Goal: Transaction & Acquisition: Purchase product/service

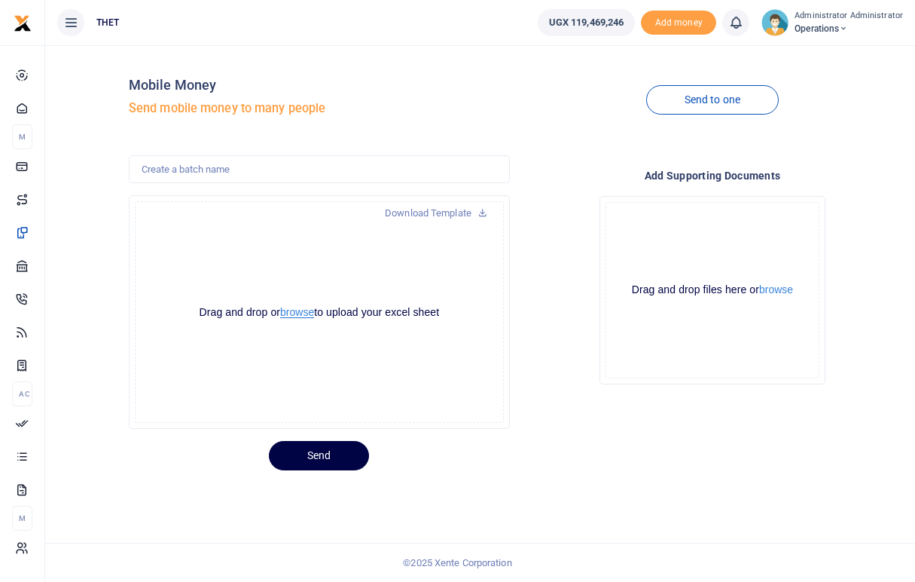
click at [297, 310] on button "browse" at bounding box center [297, 312] width 34 height 11
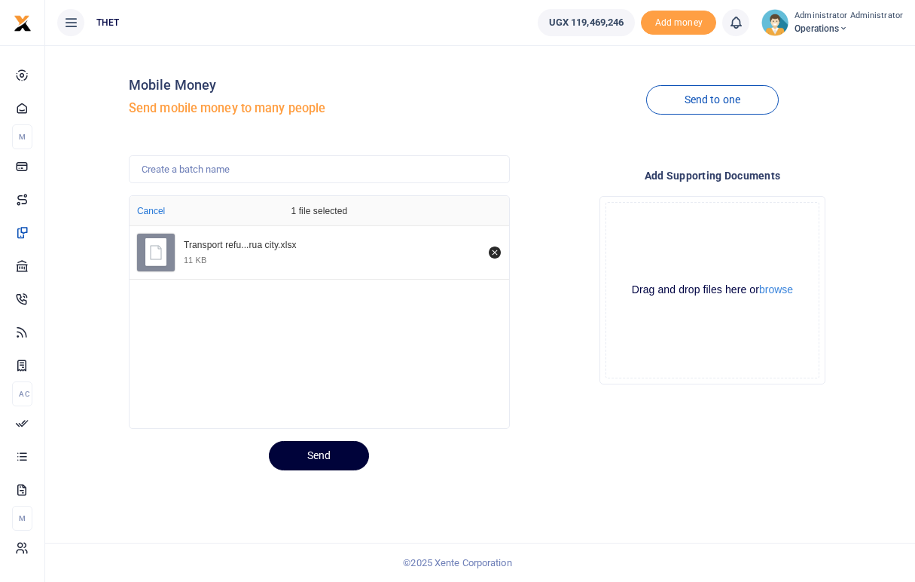
click at [325, 456] on button "Send" at bounding box center [319, 455] width 100 height 29
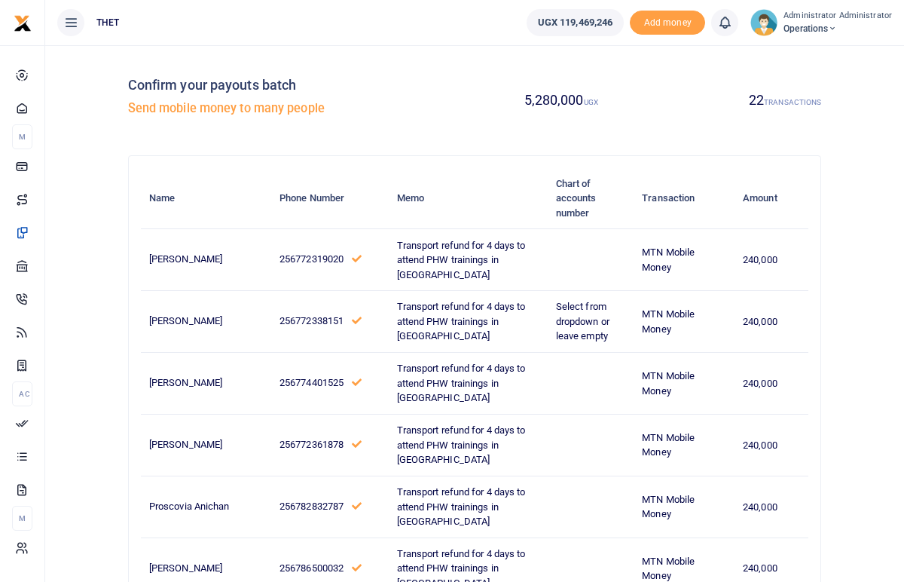
click at [768, 27] on img at bounding box center [763, 22] width 27 height 27
click at [815, 108] on link "Logout" at bounding box center [827, 109] width 119 height 21
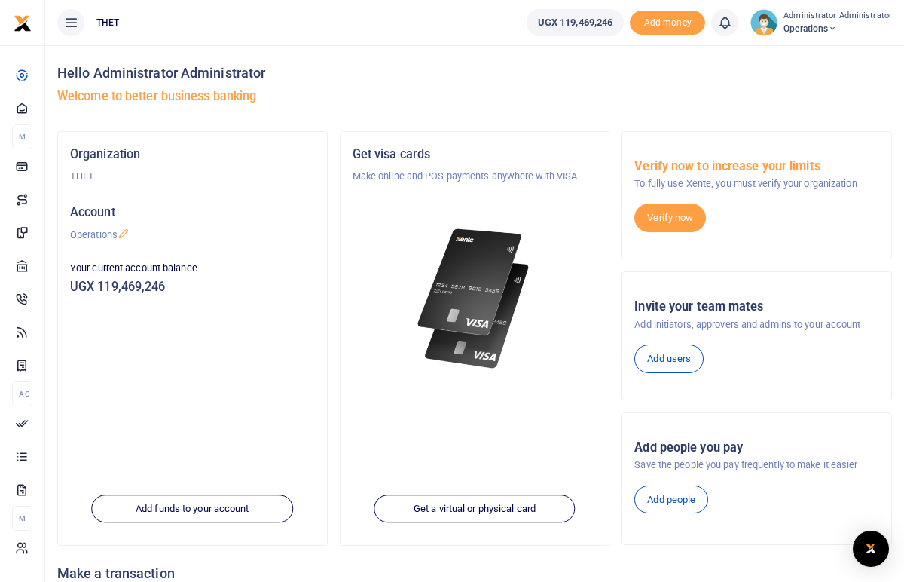
click at [731, 23] on icon at bounding box center [724, 22] width 15 height 17
click at [616, 110] on small "You have no new notification" at bounding box center [613, 107] width 111 height 11
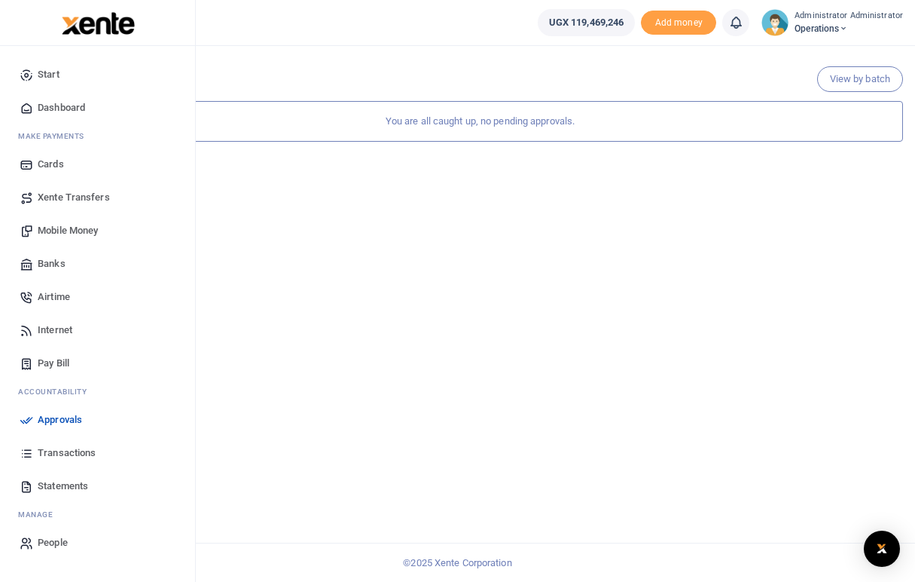
click at [68, 230] on span "Mobile Money" at bounding box center [68, 230] width 60 height 15
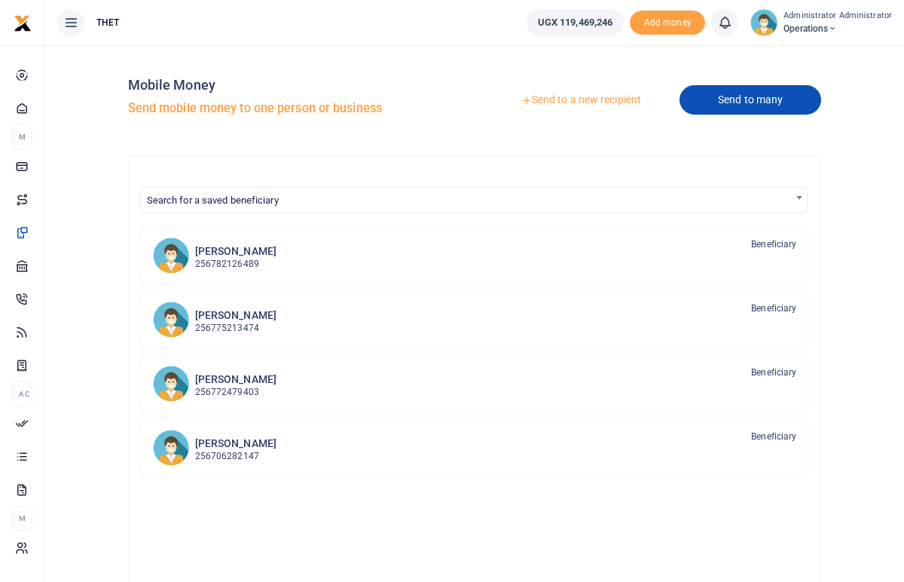
click at [751, 100] on link "Send to many" at bounding box center [750, 99] width 142 height 29
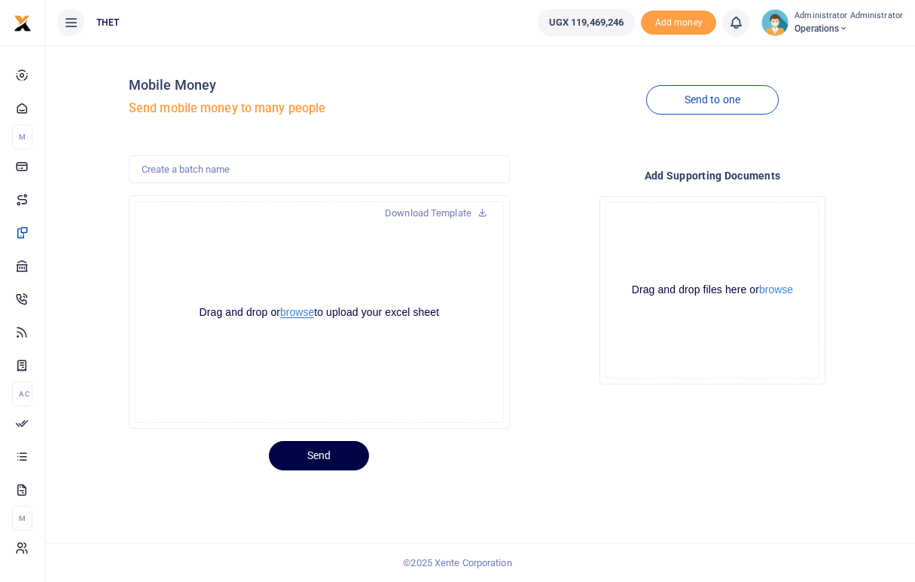
click at [299, 313] on button "browse" at bounding box center [297, 312] width 34 height 11
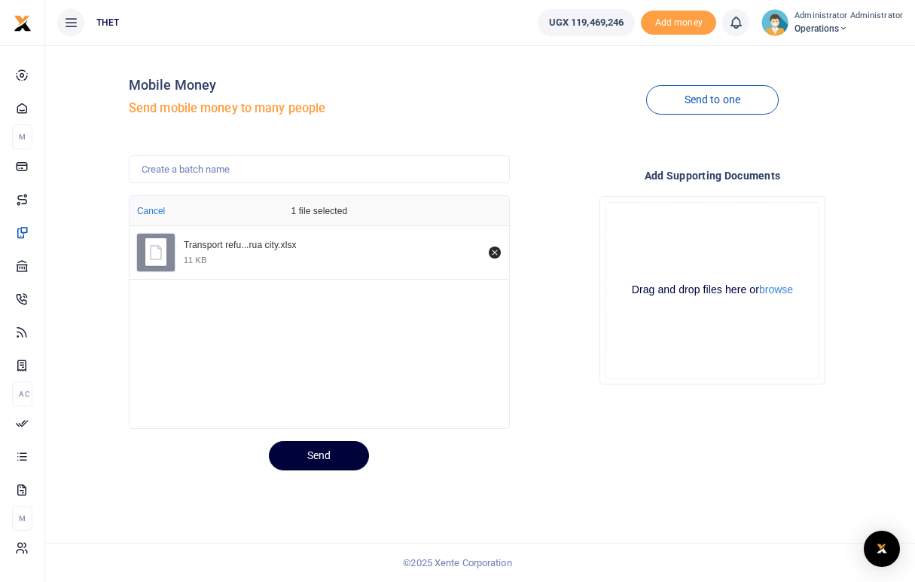
click at [322, 458] on button "Send" at bounding box center [319, 455] width 100 height 29
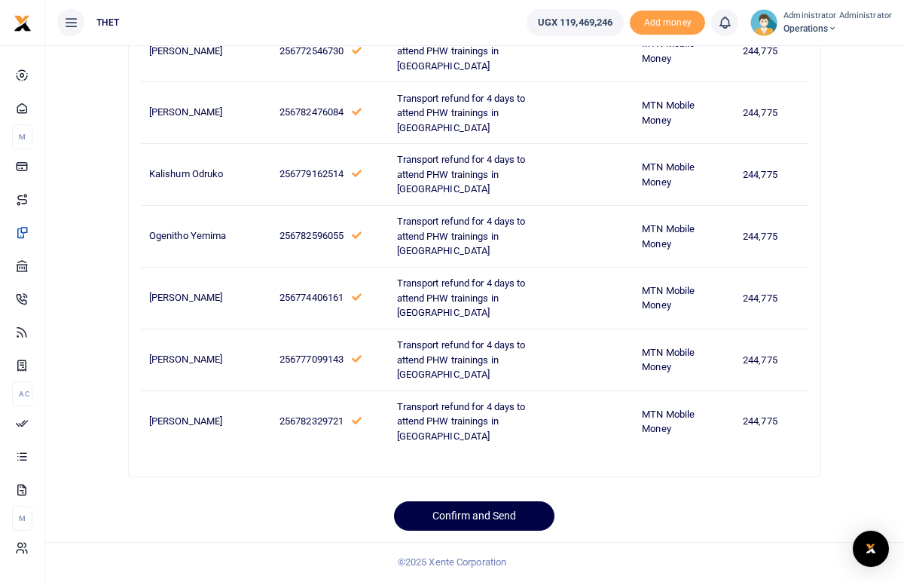
scroll to position [1442, 0]
click at [470, 517] on button "Confirm and Send" at bounding box center [474, 515] width 160 height 29
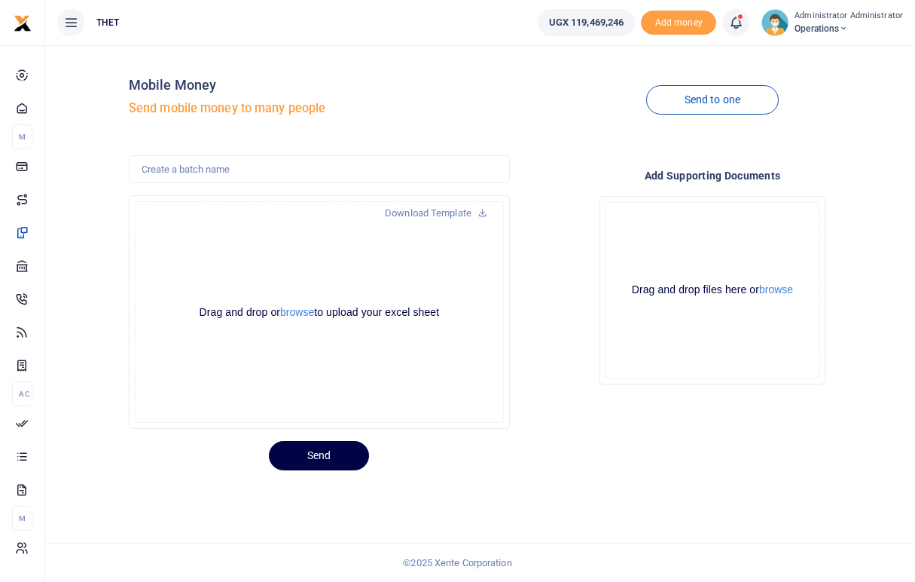
click at [740, 22] on icon at bounding box center [735, 22] width 15 height 17
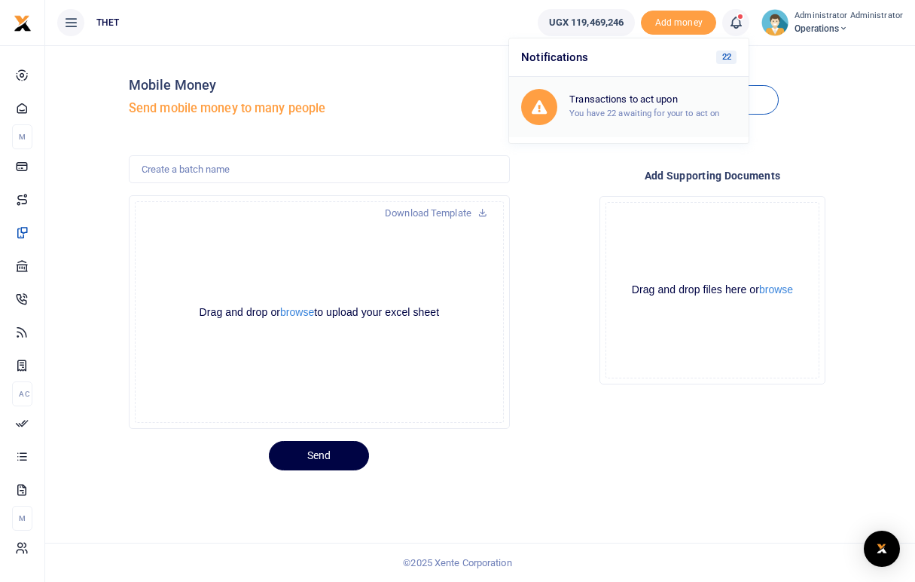
click at [631, 114] on small "You have 22 awaiting for your to act on" at bounding box center [644, 113] width 150 height 11
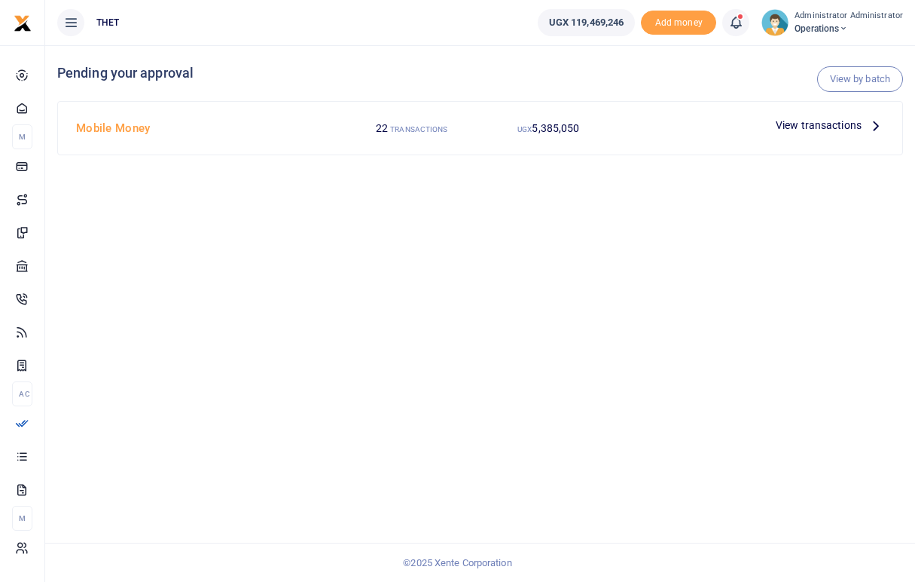
click at [875, 127] on icon at bounding box center [876, 125] width 17 height 17
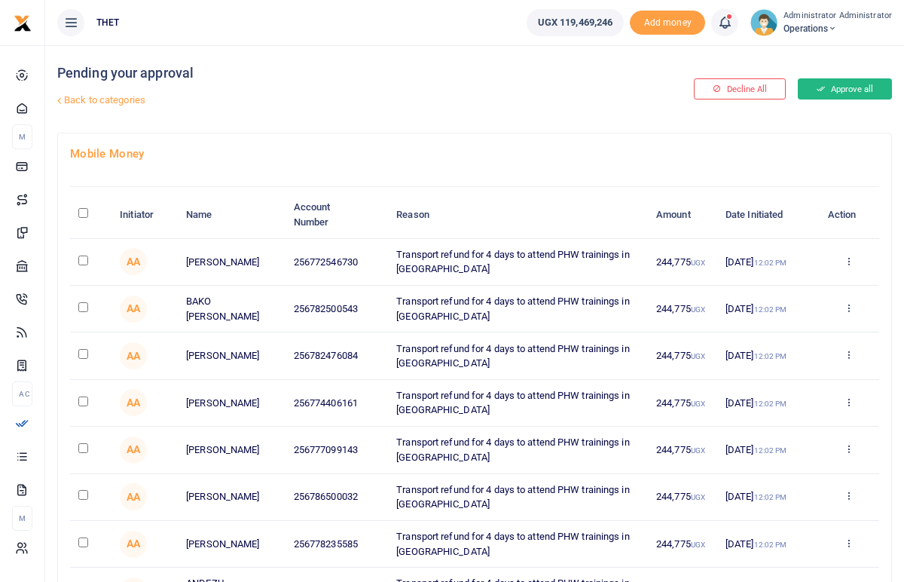
click at [850, 92] on button "Approve all" at bounding box center [845, 88] width 94 height 21
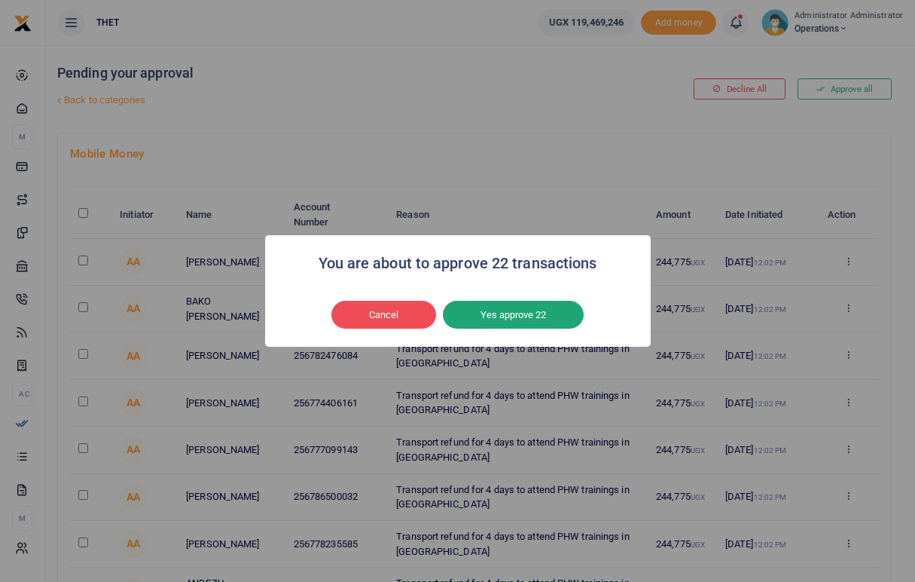
click at [518, 314] on button "Yes approve 22" at bounding box center [513, 315] width 141 height 29
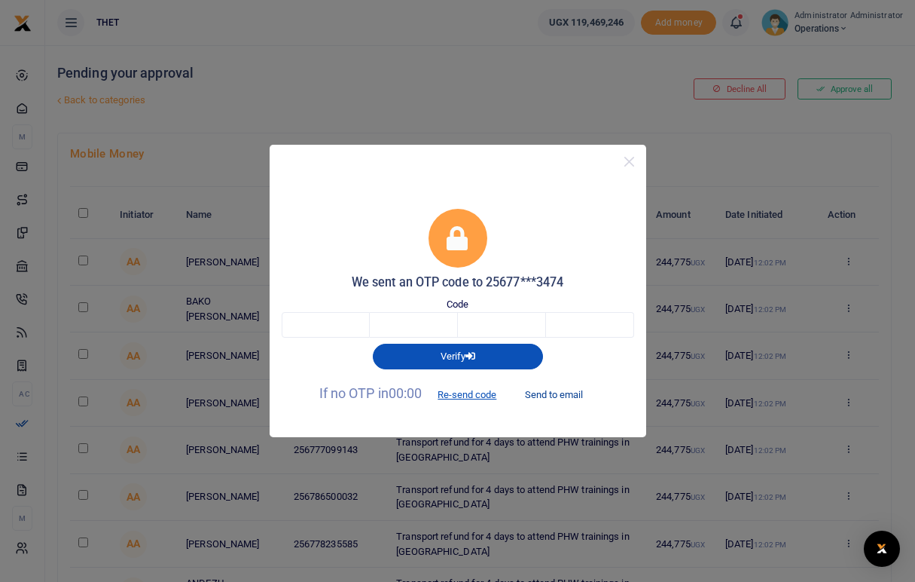
click at [549, 392] on button "Send to email" at bounding box center [554, 394] width 84 height 26
click at [337, 326] on input "text" at bounding box center [326, 325] width 88 height 26
type input "4"
type input "7"
type input "1"
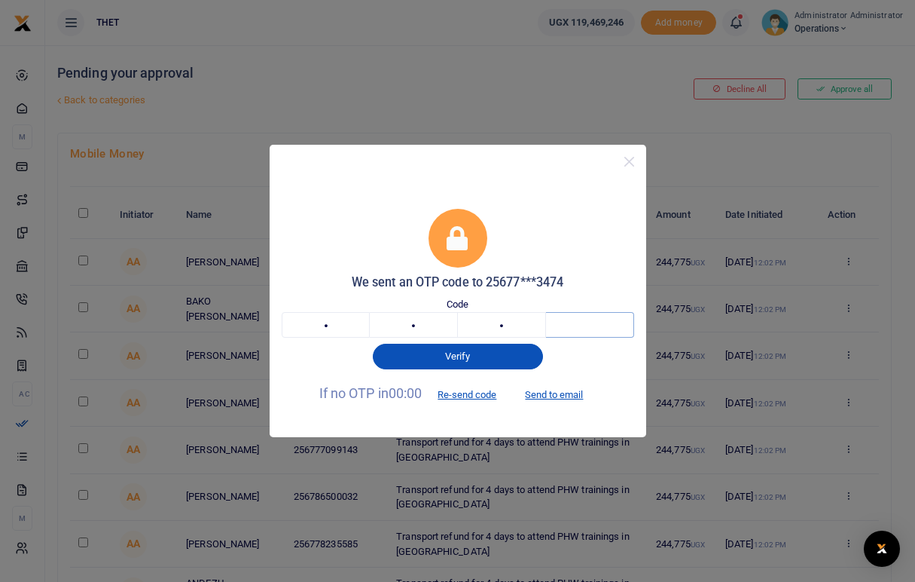
type input "1"
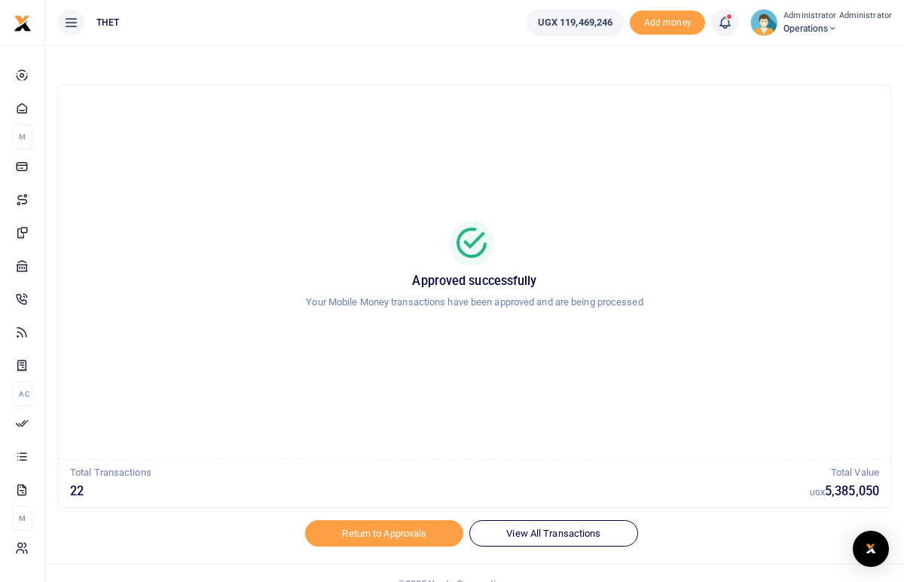
click at [646, 227] on div at bounding box center [474, 243] width 797 height 45
click at [706, 193] on div "Approved successfully Your Mobile Money transactions have been approved and are…" at bounding box center [474, 271] width 797 height 349
click at [572, 537] on link "View All Transactions" at bounding box center [553, 533] width 168 height 26
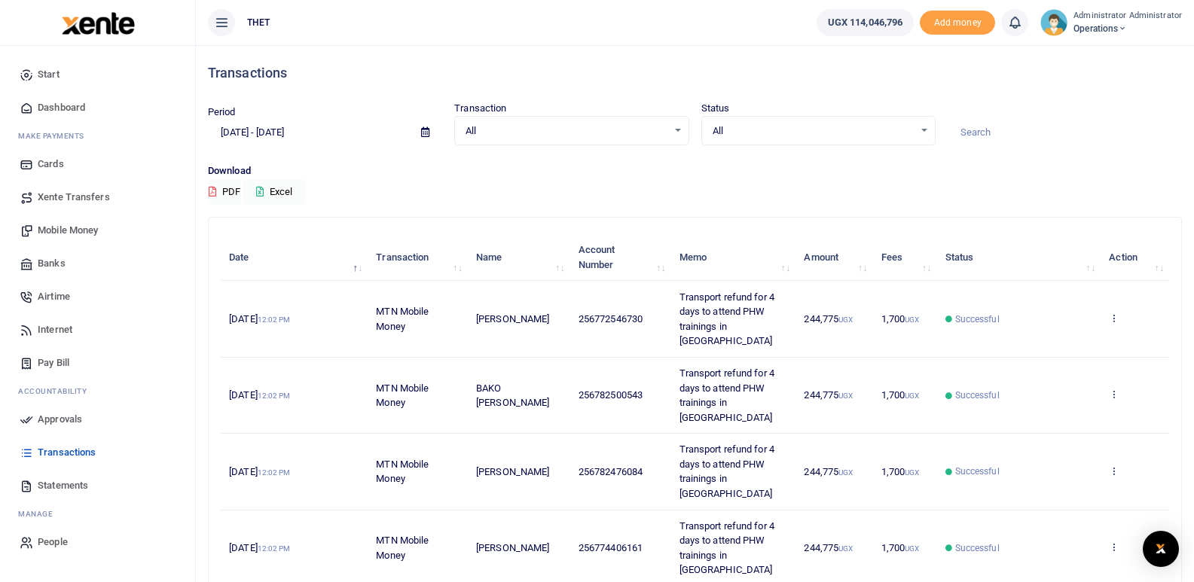
click at [81, 231] on span "Mobile Money" at bounding box center [68, 230] width 60 height 15
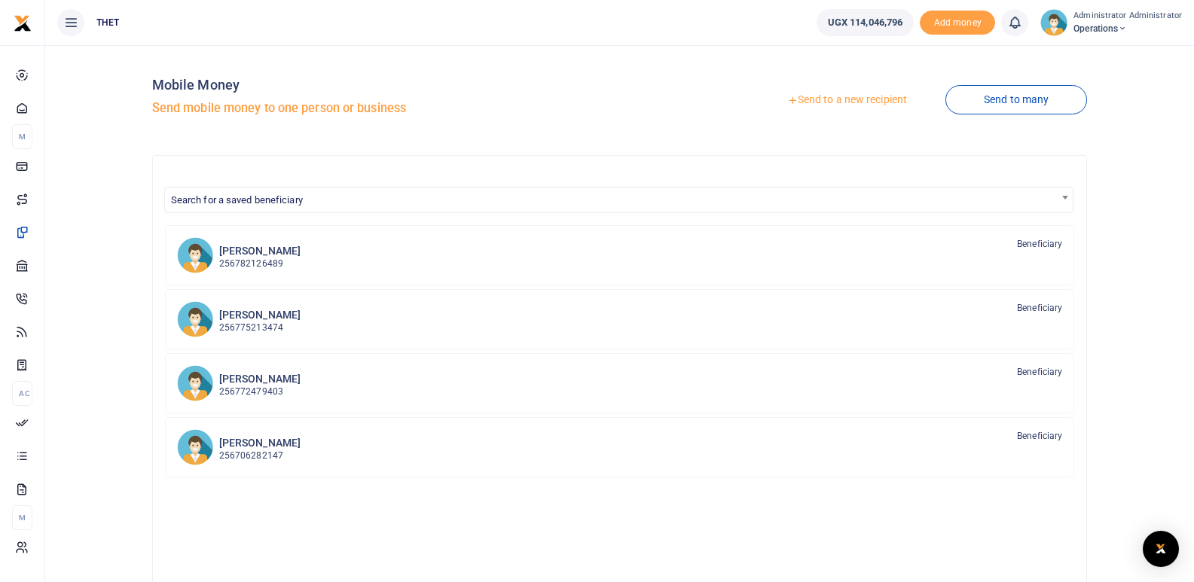
click at [835, 99] on link "Send to a new recipient" at bounding box center [847, 100] width 197 height 27
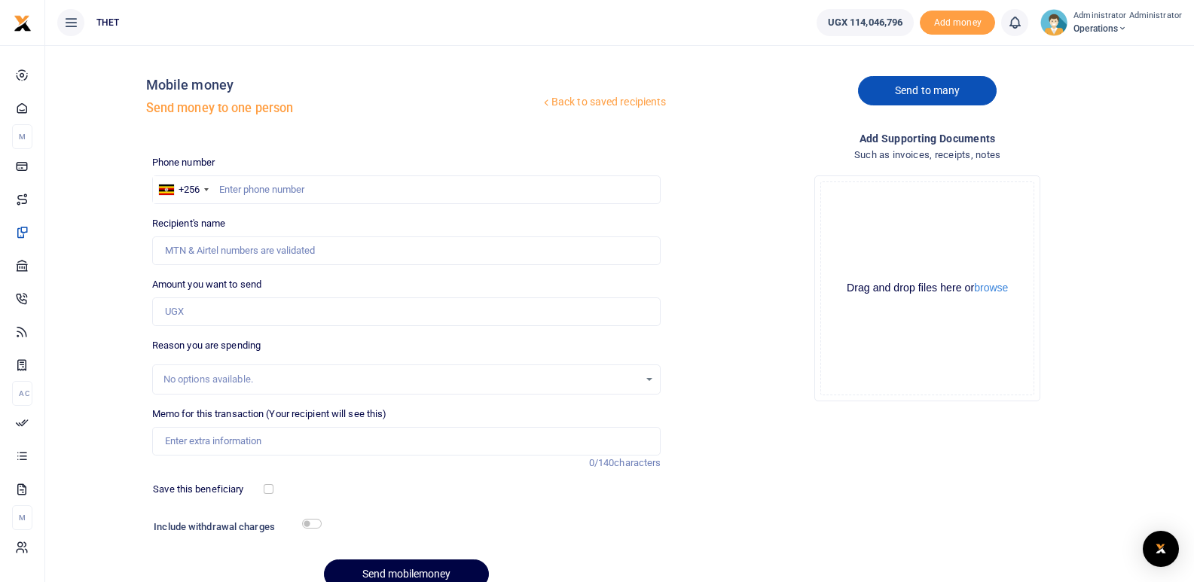
click at [910, 91] on link "Send to many" at bounding box center [927, 90] width 139 height 29
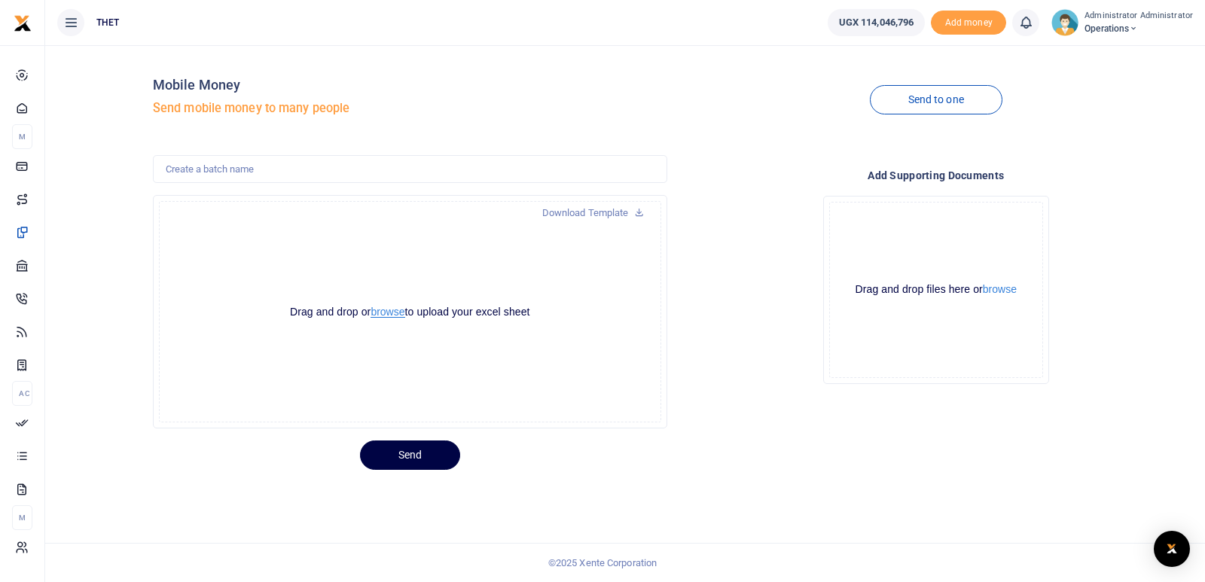
click at [389, 311] on button "browse" at bounding box center [388, 312] width 34 height 11
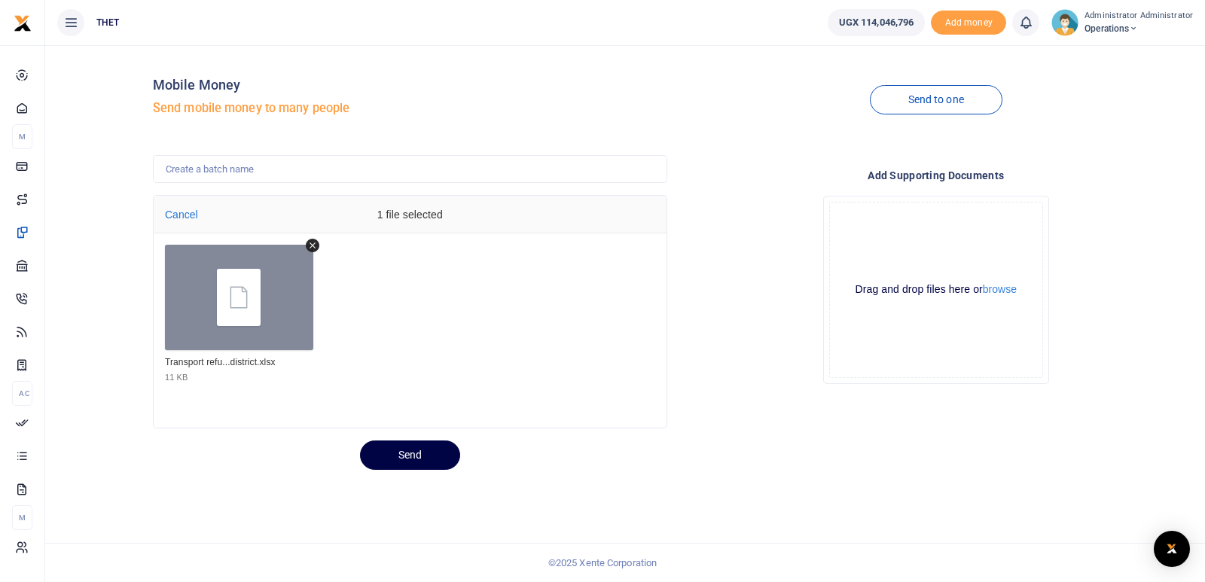
click at [526, 324] on div "Transport refu...district.xlsx 11 KB" at bounding box center [410, 325] width 513 height 169
click at [405, 459] on button "Send" at bounding box center [410, 455] width 100 height 29
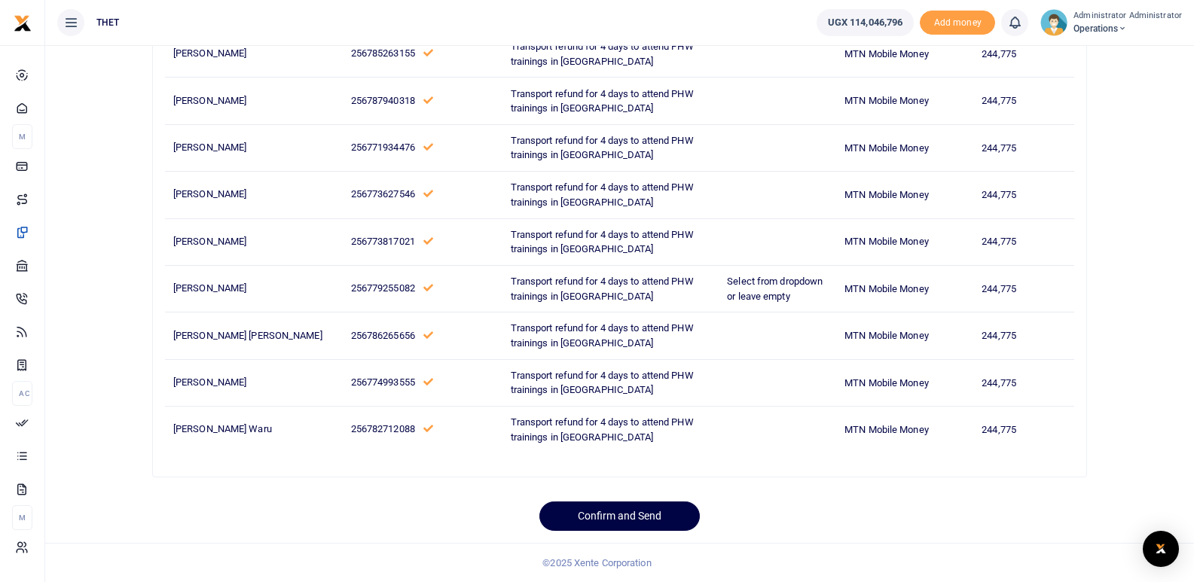
scroll to position [980, 0]
click at [631, 511] on button "Confirm and Send" at bounding box center [619, 516] width 160 height 29
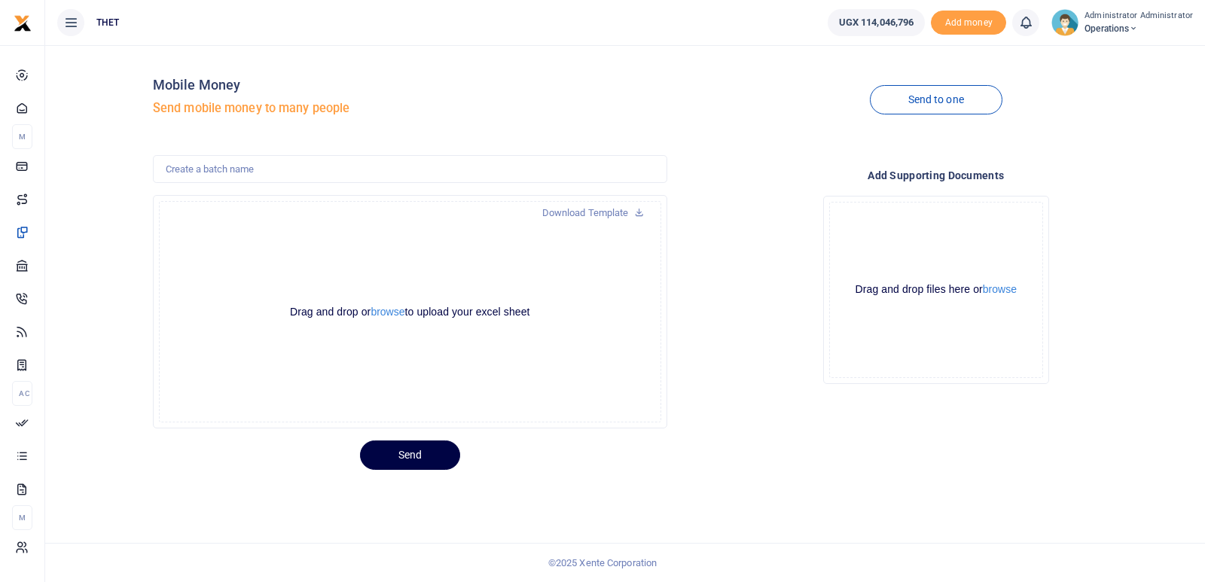
click at [1119, 135] on div "Send to one" at bounding box center [936, 100] width 527 height 86
click at [1032, 23] on icon at bounding box center [1025, 22] width 15 height 17
click at [1128, 163] on div "Add supporting Documents Drop your files here Drag and drop files here or brows…" at bounding box center [936, 292] width 527 height 274
click at [691, 99] on div "Send to one" at bounding box center [936, 100] width 527 height 86
click at [1155, 121] on div "Send to one" at bounding box center [936, 100] width 527 height 86
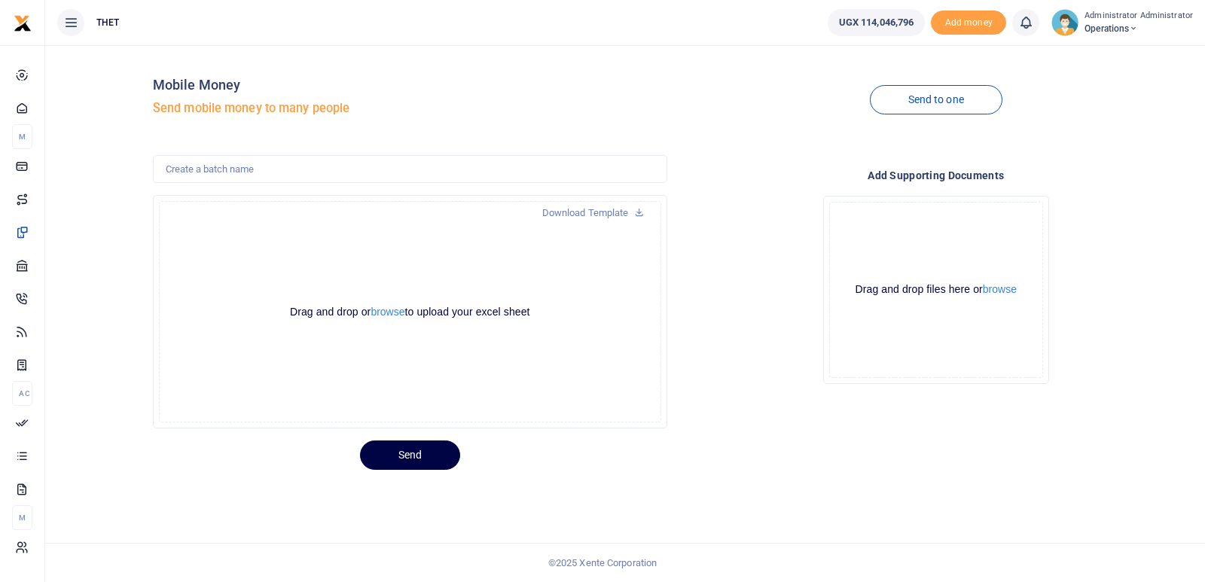
click at [1031, 19] on icon at bounding box center [1025, 22] width 15 height 17
click at [907, 105] on small "You have no new notification" at bounding box center [915, 107] width 111 height 11
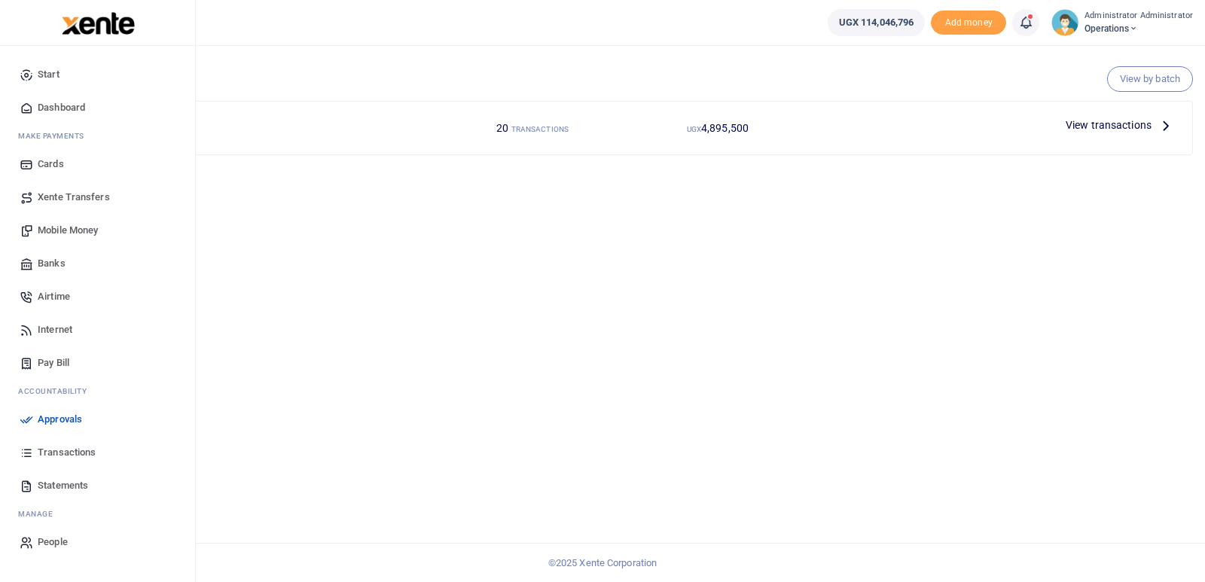
click at [50, 481] on span "Statements" at bounding box center [63, 485] width 50 height 15
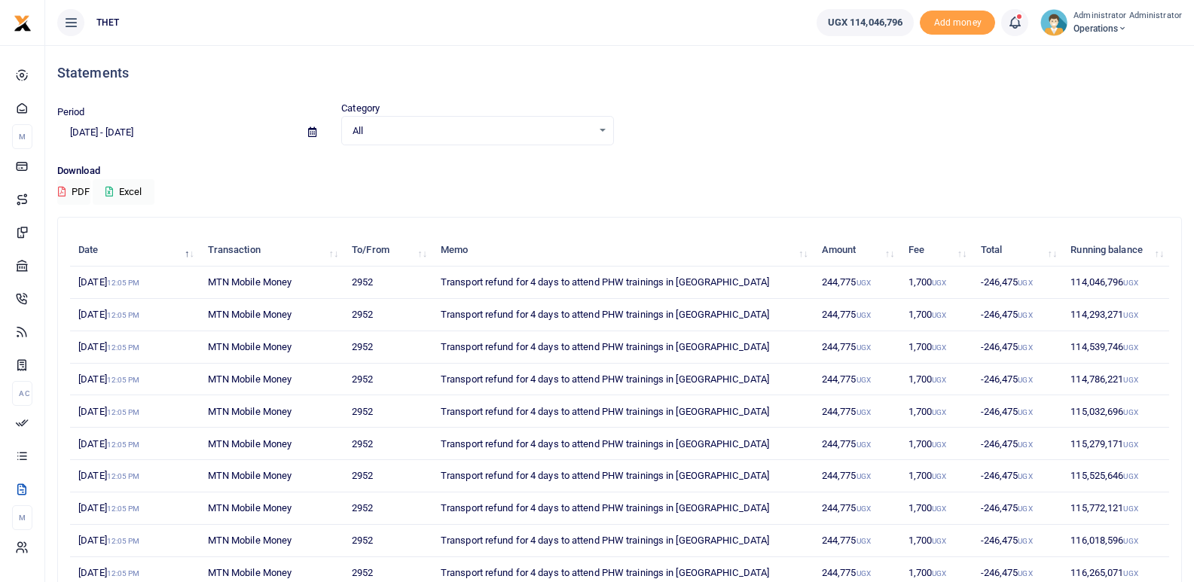
click at [1022, 23] on span at bounding box center [1022, 23] width 0 height 0
click at [894, 112] on small "You have 20 awaiting for your to act on" at bounding box center [923, 113] width 150 height 11
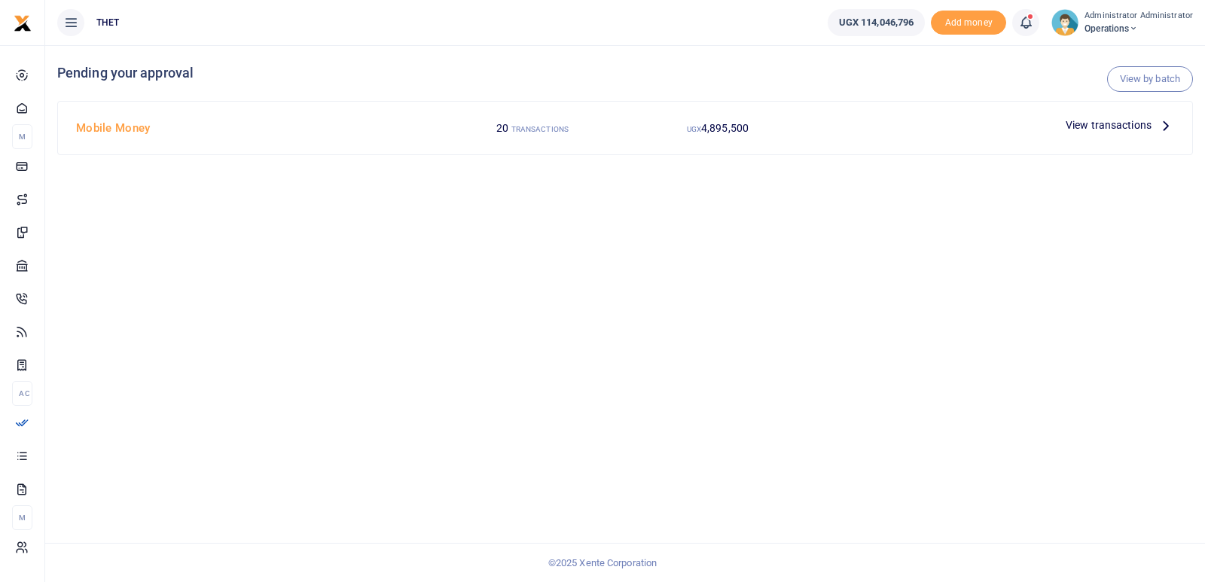
click at [1165, 124] on icon at bounding box center [1166, 125] width 17 height 17
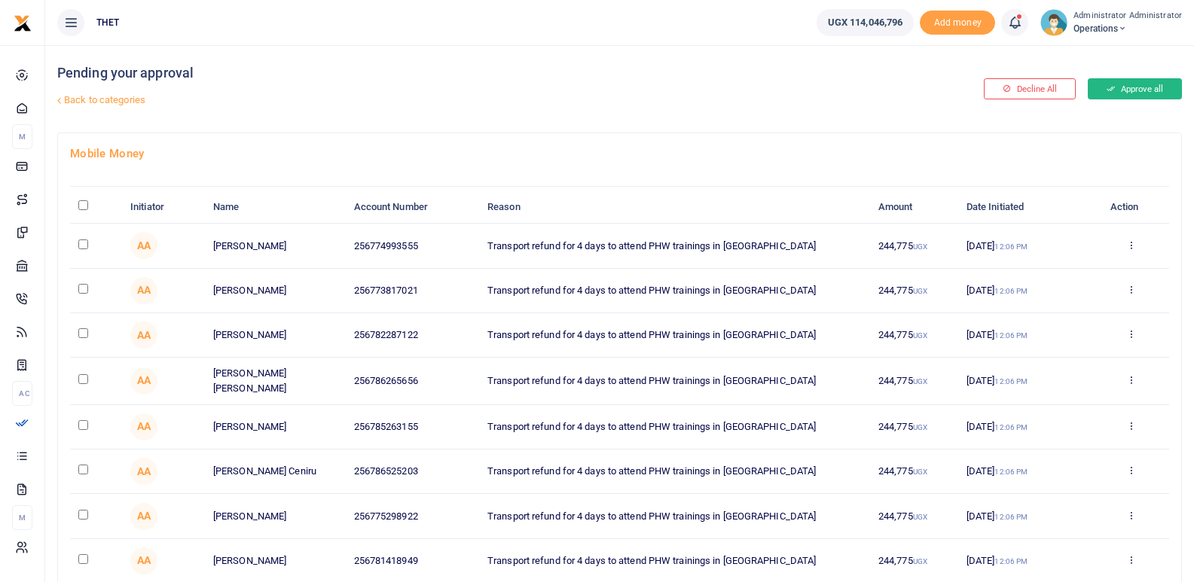
click at [1137, 89] on button "Approve all" at bounding box center [1135, 88] width 94 height 21
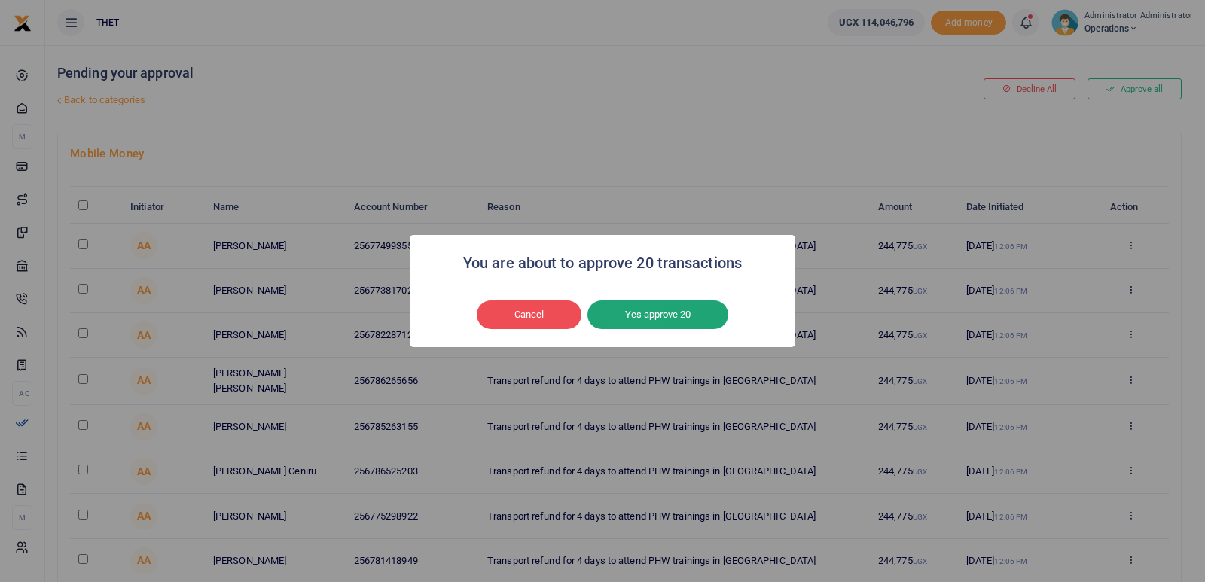
click at [680, 312] on button "Yes approve 20" at bounding box center [658, 315] width 141 height 29
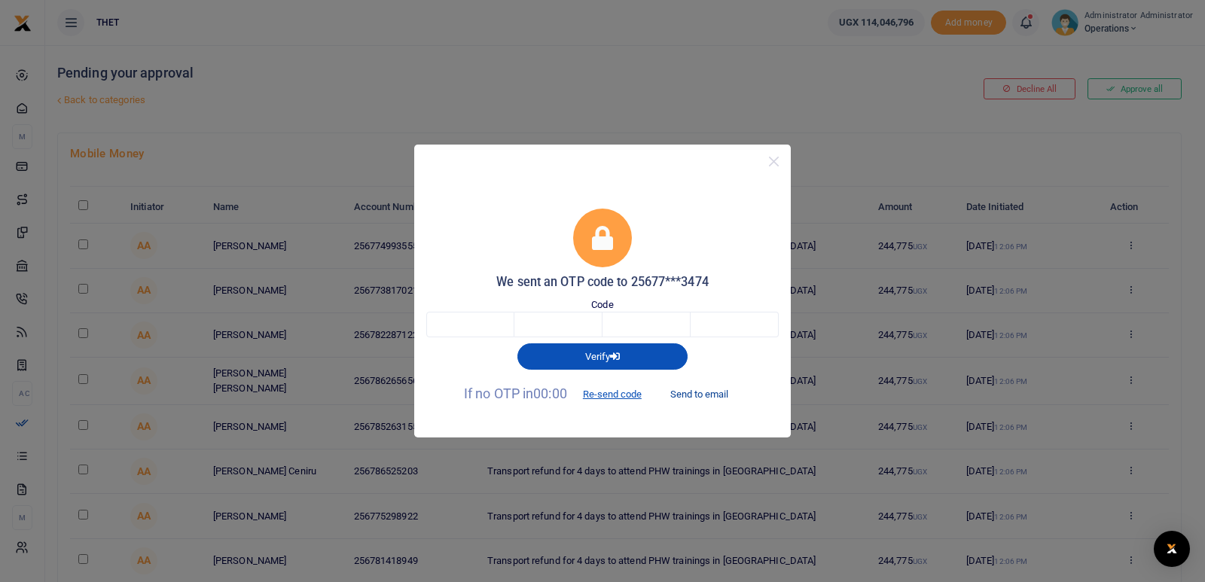
click at [703, 397] on button "Send to email" at bounding box center [700, 395] width 84 height 26
click at [476, 334] on input "text" at bounding box center [470, 325] width 88 height 26
type input "8"
type input "6"
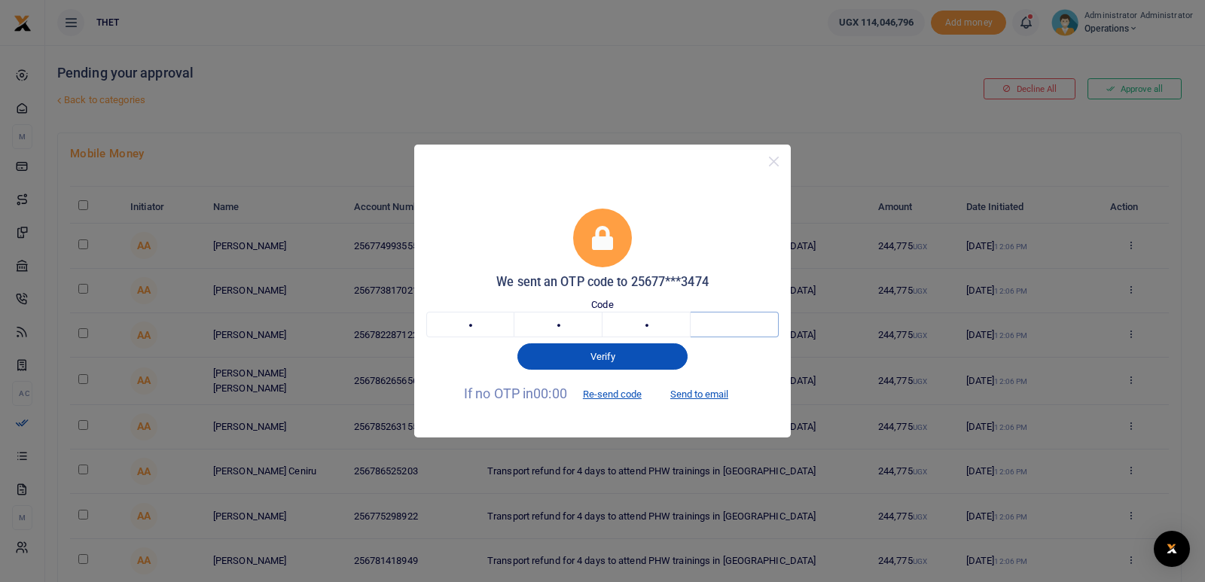
type input "6"
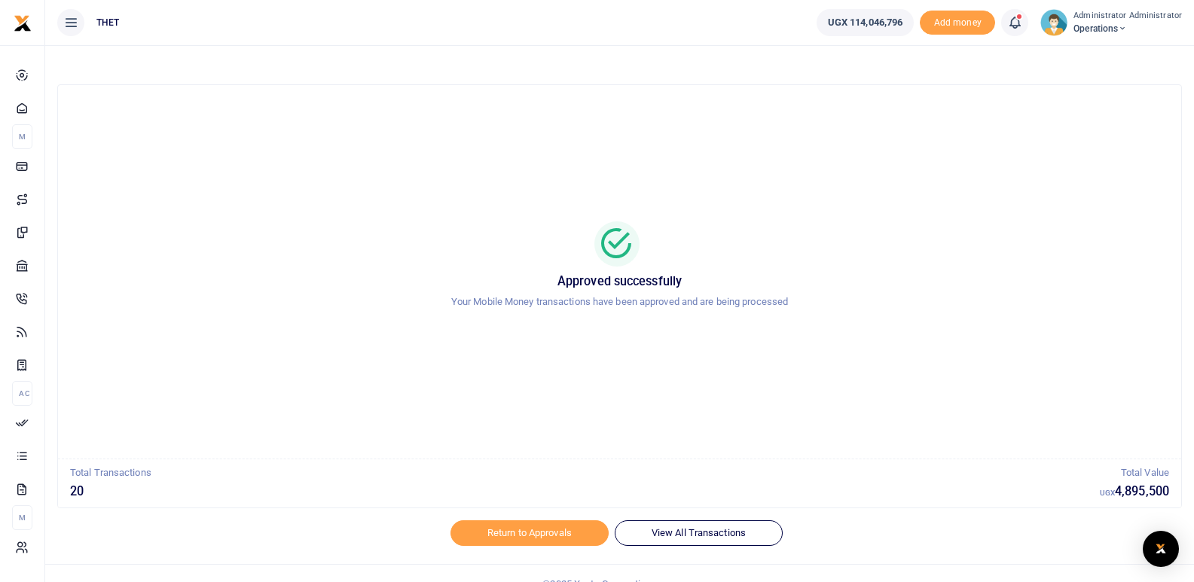
click at [933, 203] on div "Approved successfully Your Mobile Money transactions have been approved and are…" at bounding box center [619, 272] width 1087 height 350
click at [1021, 23] on icon at bounding box center [1014, 22] width 15 height 17
click at [928, 101] on h6 "Transactions to act upon" at bounding box center [931, 99] width 167 height 12
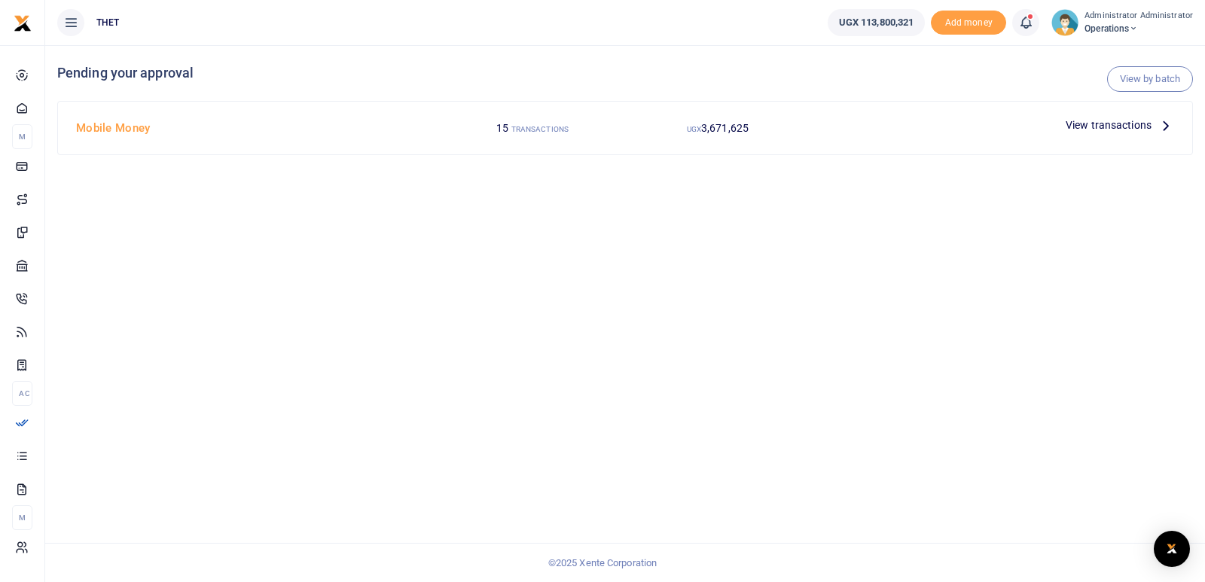
click at [856, 255] on div "View by batch Pending your approval Mobile Money 15 TRANSACTIONS UGX 3,671,625 …" at bounding box center [625, 313] width 1160 height 537
click at [828, 273] on div "View by batch Pending your approval Mobile Money 15 TRANSACTIONS UGX 3,671,625 …" at bounding box center [625, 313] width 1160 height 537
click at [1031, 24] on icon at bounding box center [1025, 22] width 15 height 17
click at [921, 111] on small "You have 14 awaiting for your to act on" at bounding box center [935, 113] width 150 height 11
click at [695, 374] on div "View by batch Pending your approval You are all caught up, no pending approvals." at bounding box center [625, 313] width 1160 height 537
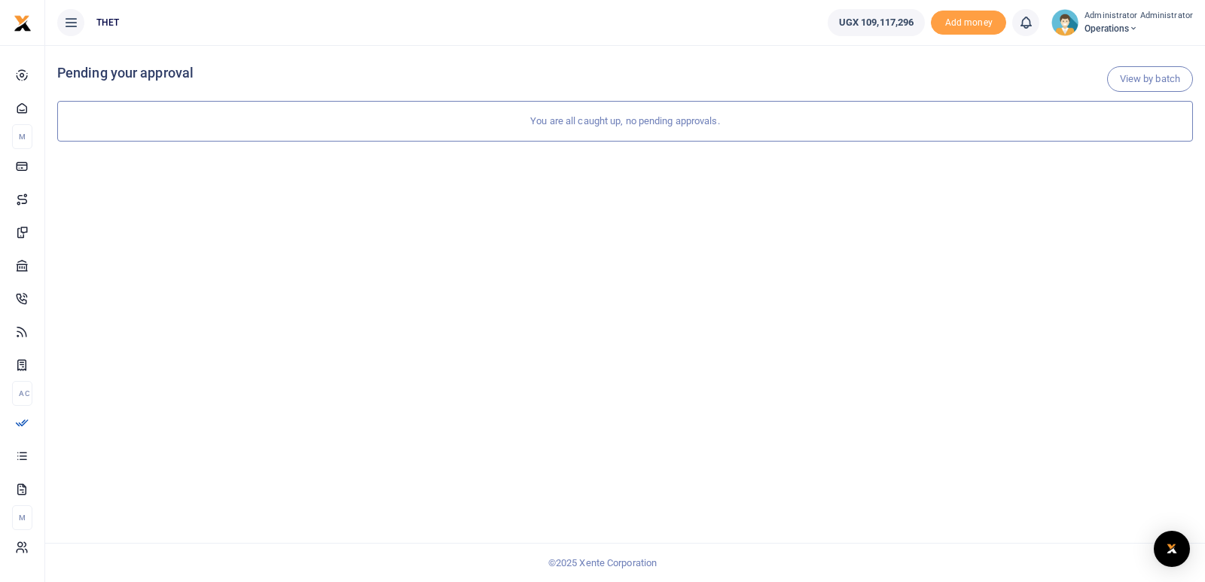
click at [427, 290] on div "View by batch Pending your approval You are all caught up, no pending approvals." at bounding box center [625, 313] width 1160 height 537
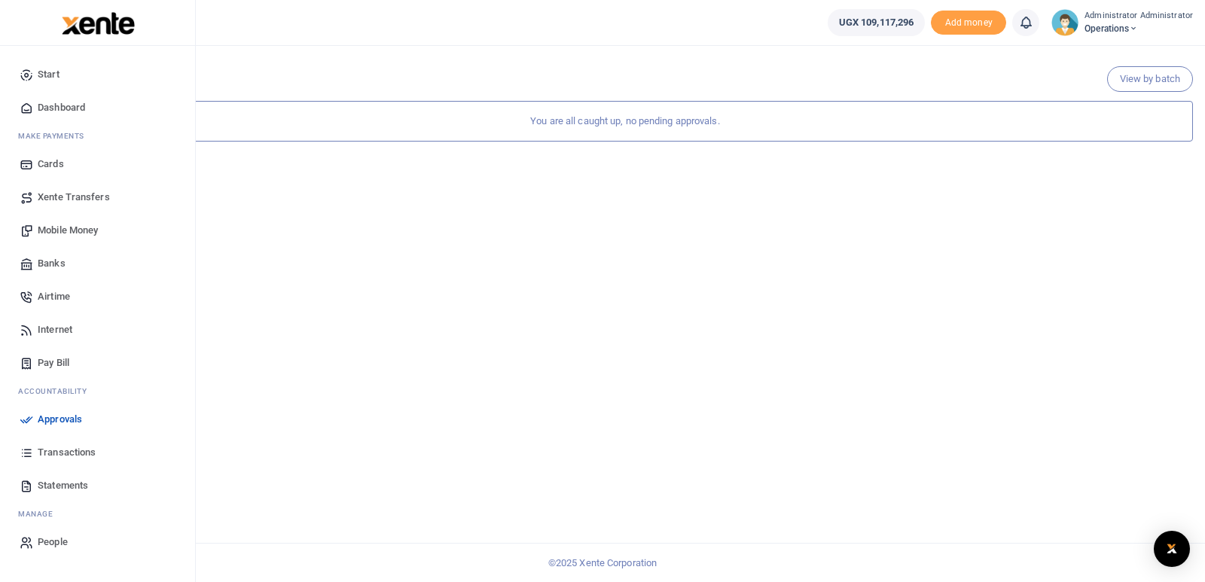
click at [71, 231] on span "Mobile Money" at bounding box center [68, 230] width 60 height 15
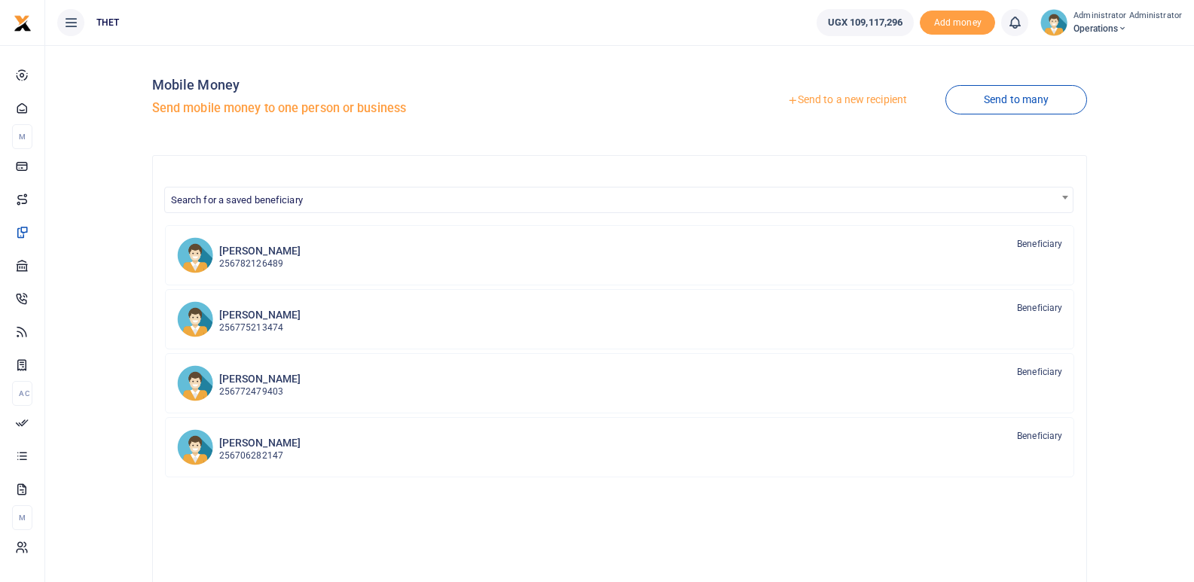
click at [852, 99] on link "Send to a new recipient" at bounding box center [847, 100] width 197 height 27
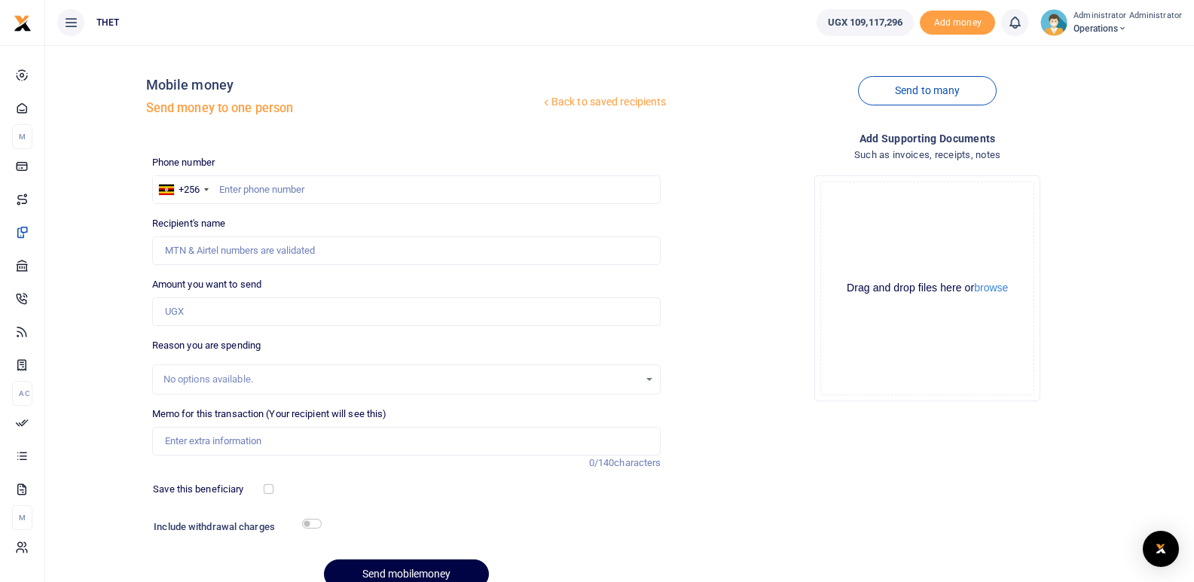
click at [114, 314] on div "Back to saved recipients Mobile money Send money to one person Send to many Pho…" at bounding box center [619, 329] width 1137 height 544
click at [917, 96] on link "Send to many" at bounding box center [927, 90] width 139 height 29
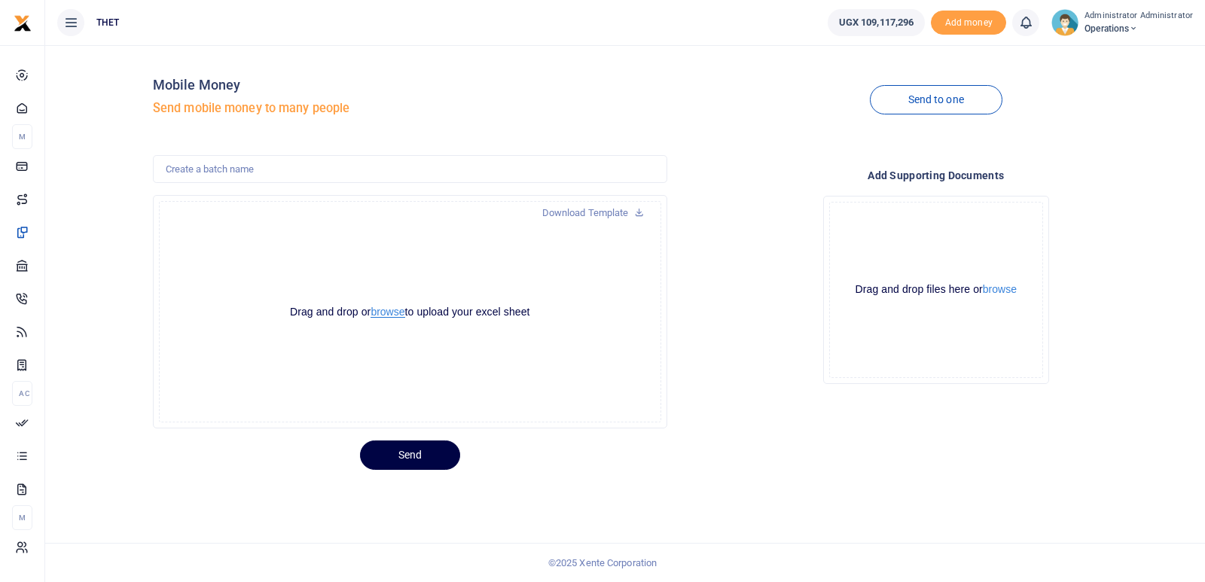
click at [386, 311] on button "browse" at bounding box center [388, 312] width 34 height 11
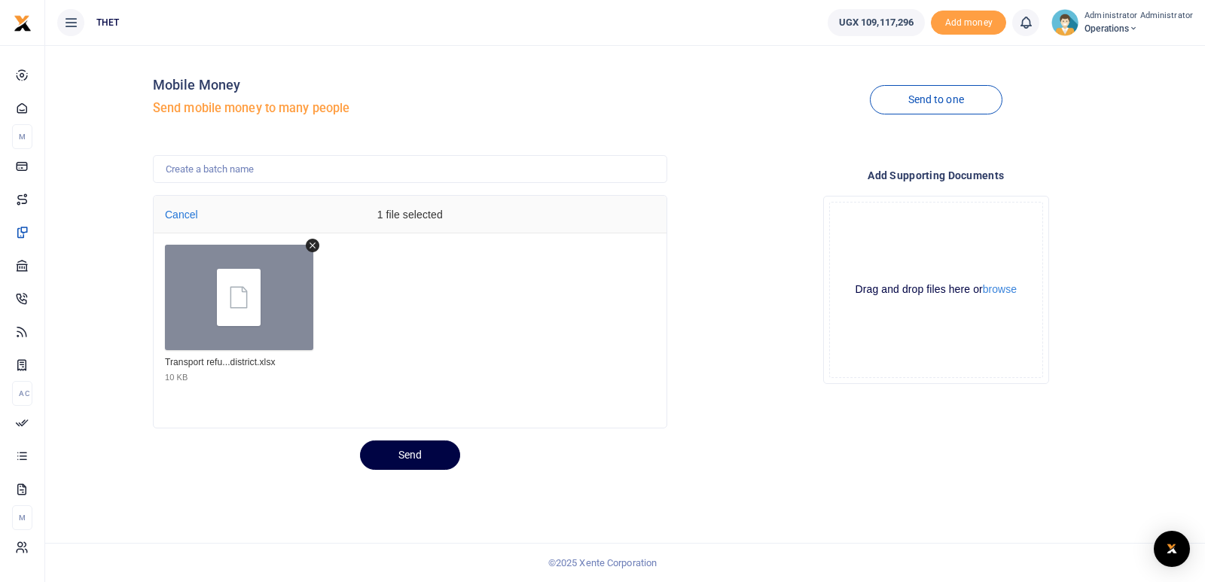
click at [686, 453] on div "Send" at bounding box center [673, 449] width 1052 height 41
click at [415, 456] on button "Send" at bounding box center [410, 455] width 100 height 29
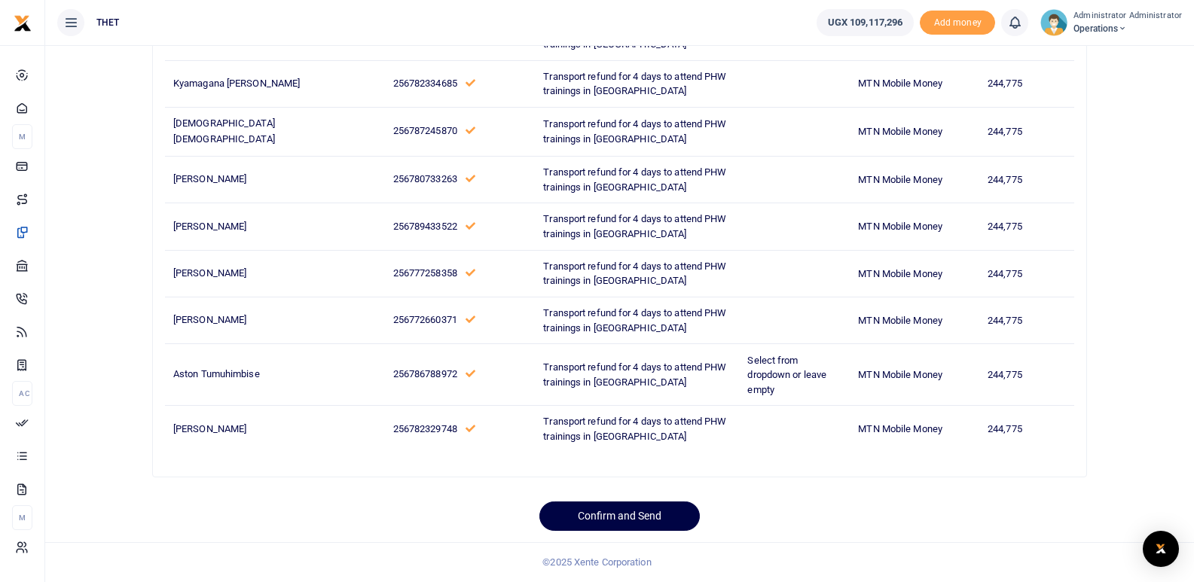
scroll to position [672, 0]
click at [629, 516] on button "Confirm and Send" at bounding box center [619, 516] width 160 height 29
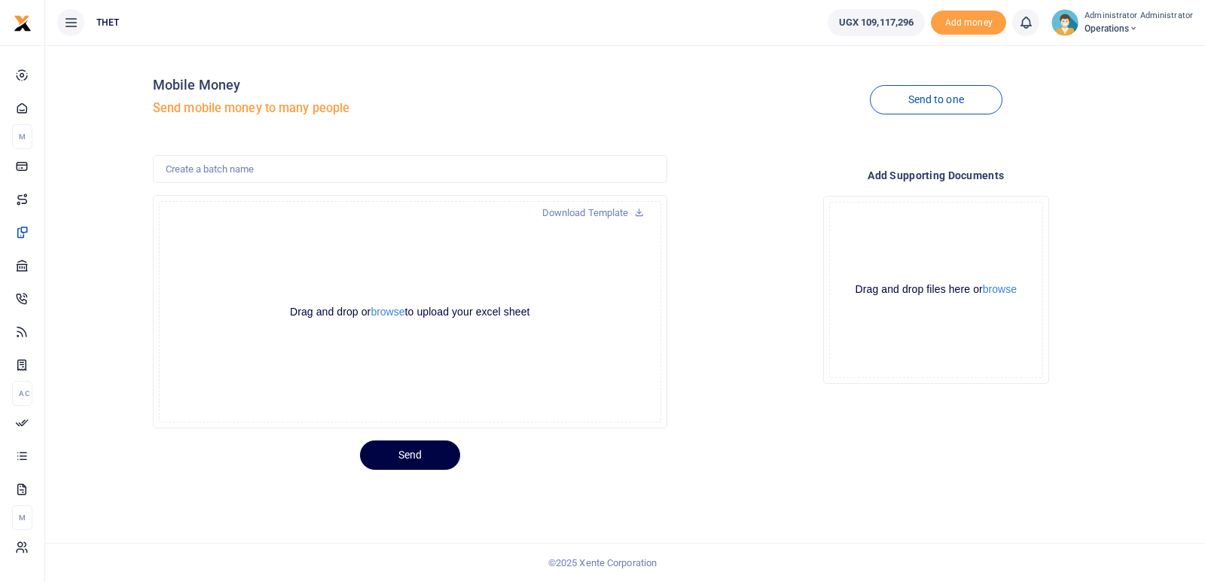
click at [1183, 219] on div "Drop your files here Drag and drop files here or browse Powered by Uppy" at bounding box center [936, 290] width 515 height 212
click at [1031, 21] on icon at bounding box center [1025, 22] width 15 height 17
click at [931, 109] on small "You have no new notification" at bounding box center [915, 107] width 111 height 11
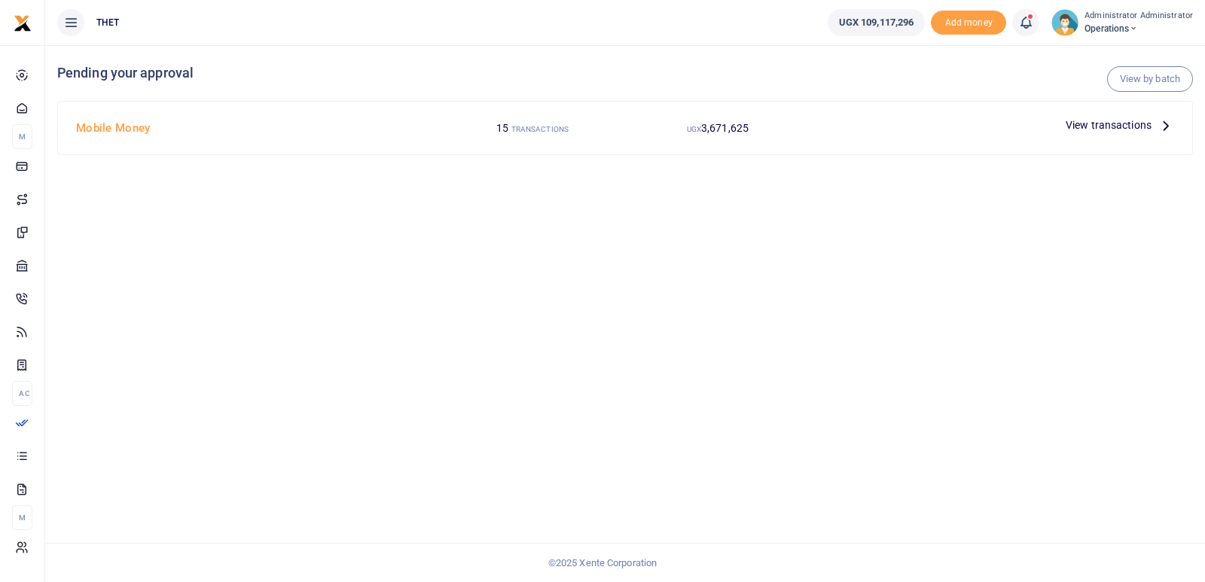
click at [1166, 126] on icon at bounding box center [1166, 125] width 17 height 17
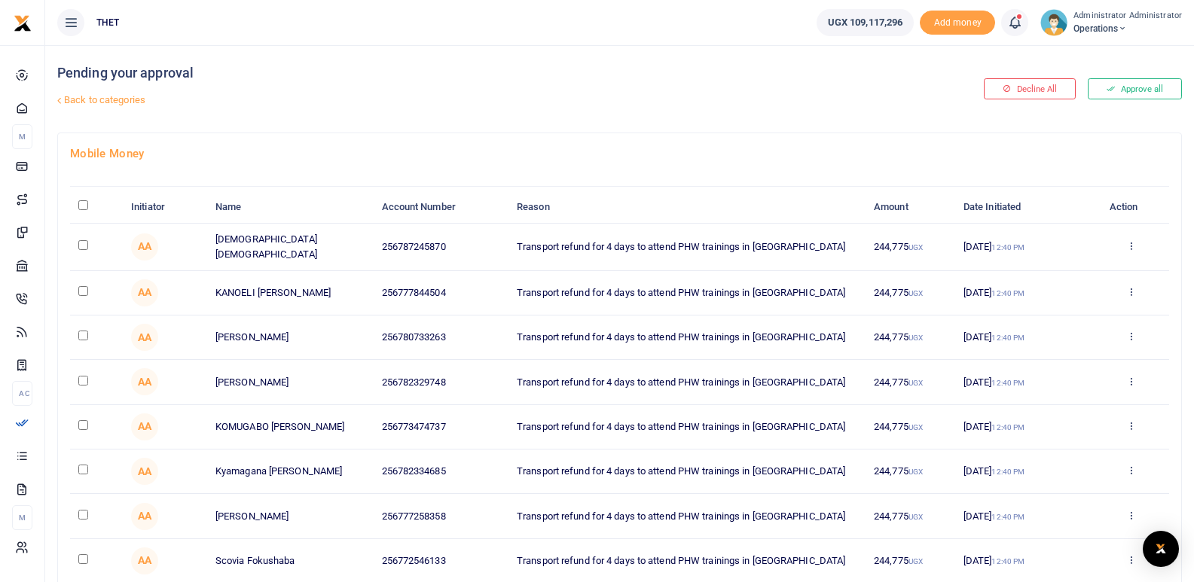
click at [472, 147] on h4 "Mobile Money" at bounding box center [619, 153] width 1099 height 17
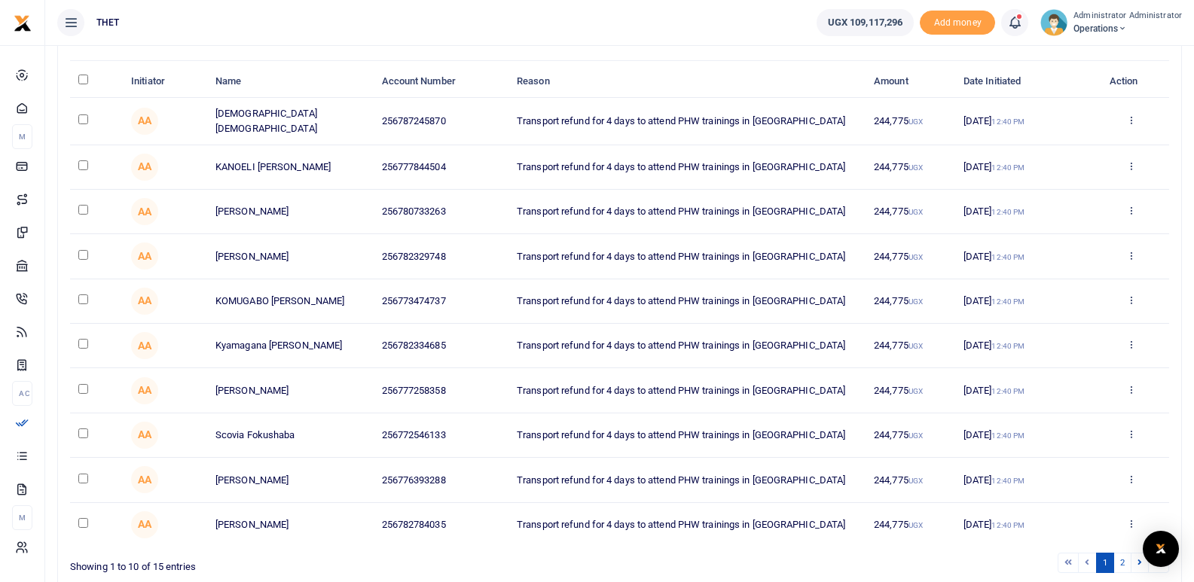
scroll to position [213, 0]
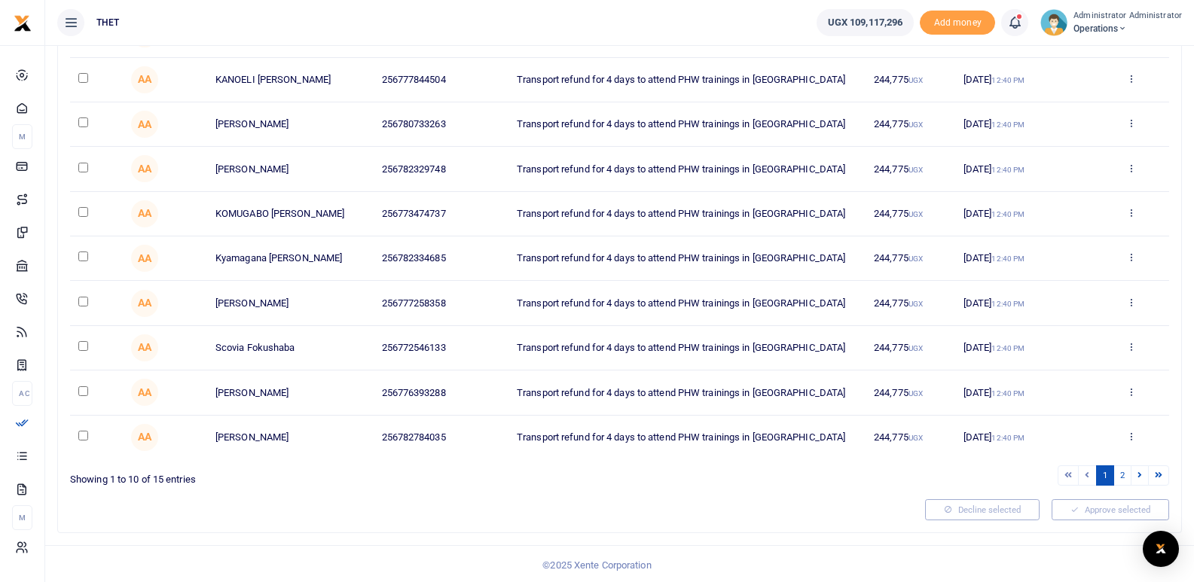
click at [482, 485] on div "Mobile Money Initiator Name Account Number Reason Amount Date Initiated Action …" at bounding box center [619, 226] width 1123 height 612
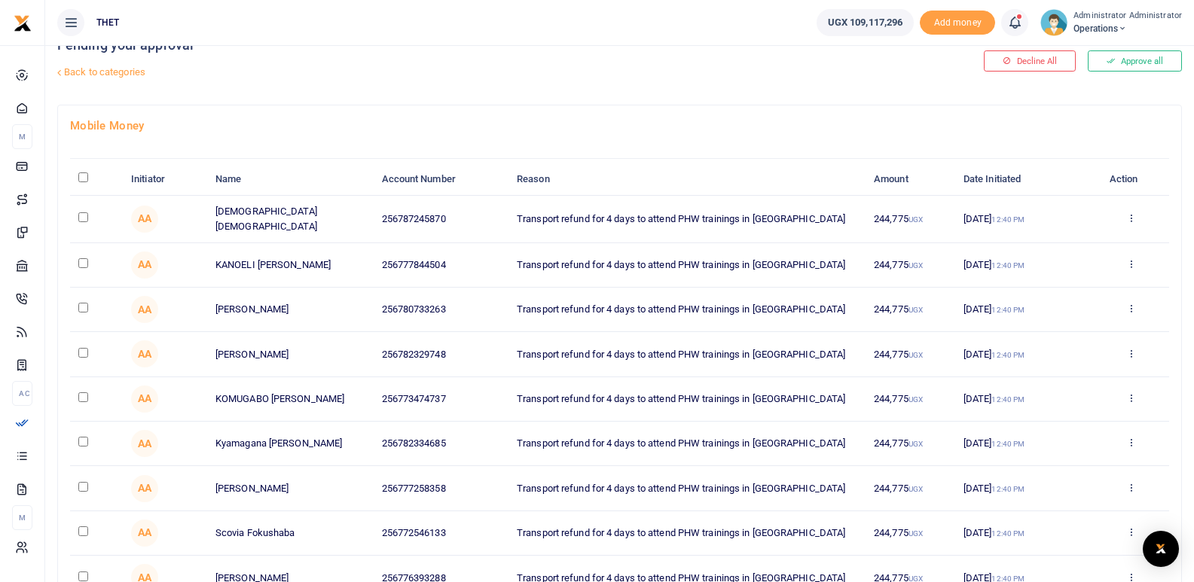
scroll to position [0, 0]
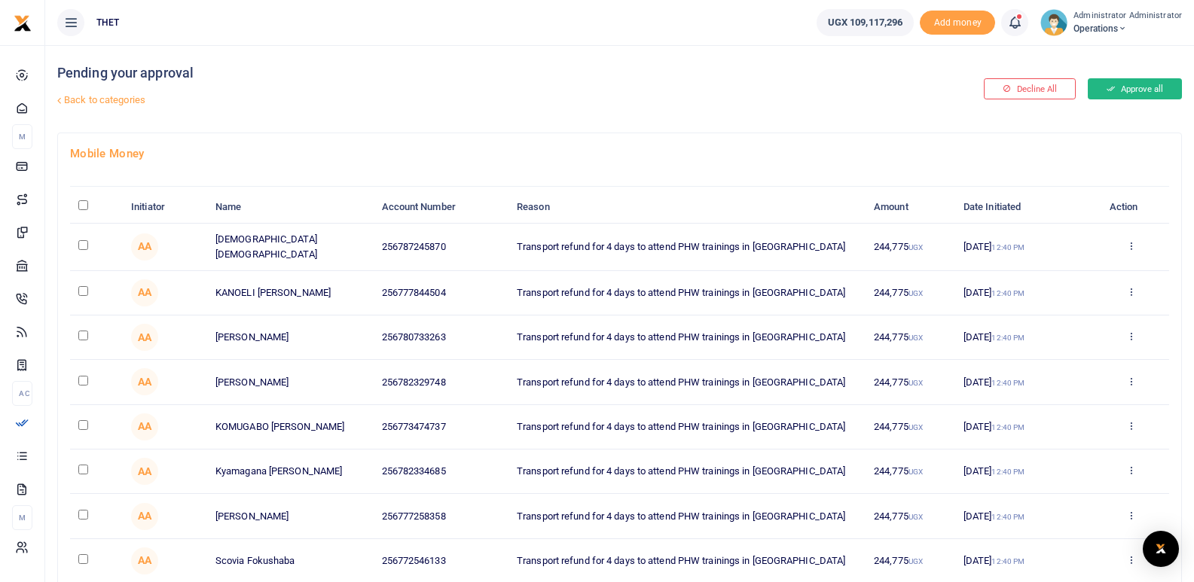
click at [1139, 85] on button "Approve all" at bounding box center [1135, 88] width 94 height 21
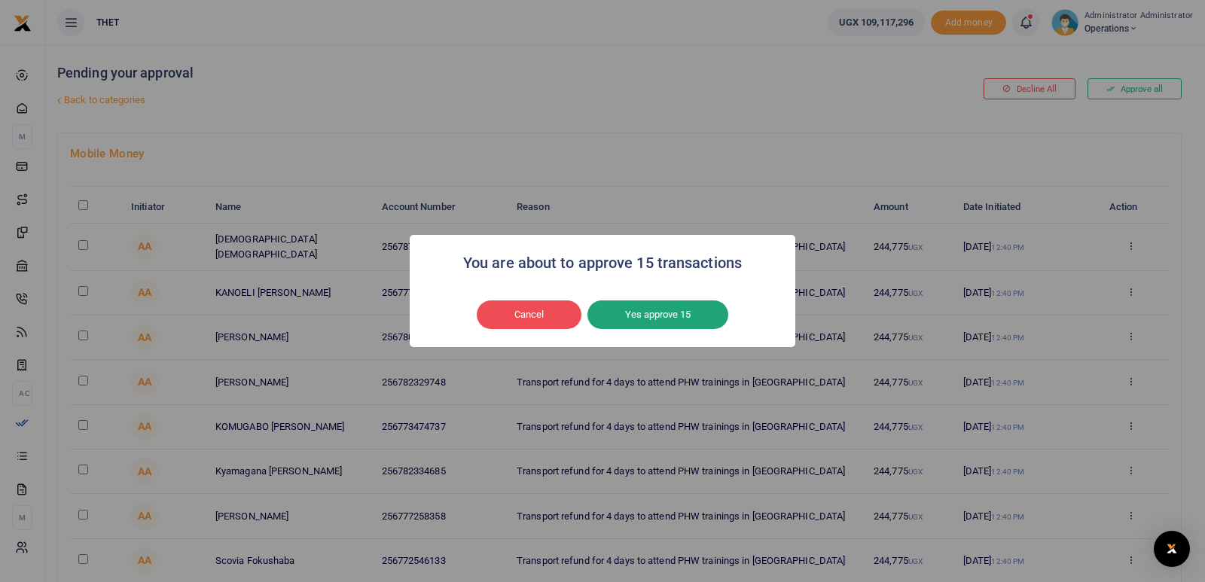
click at [678, 311] on button "Yes approve 15" at bounding box center [658, 315] width 141 height 29
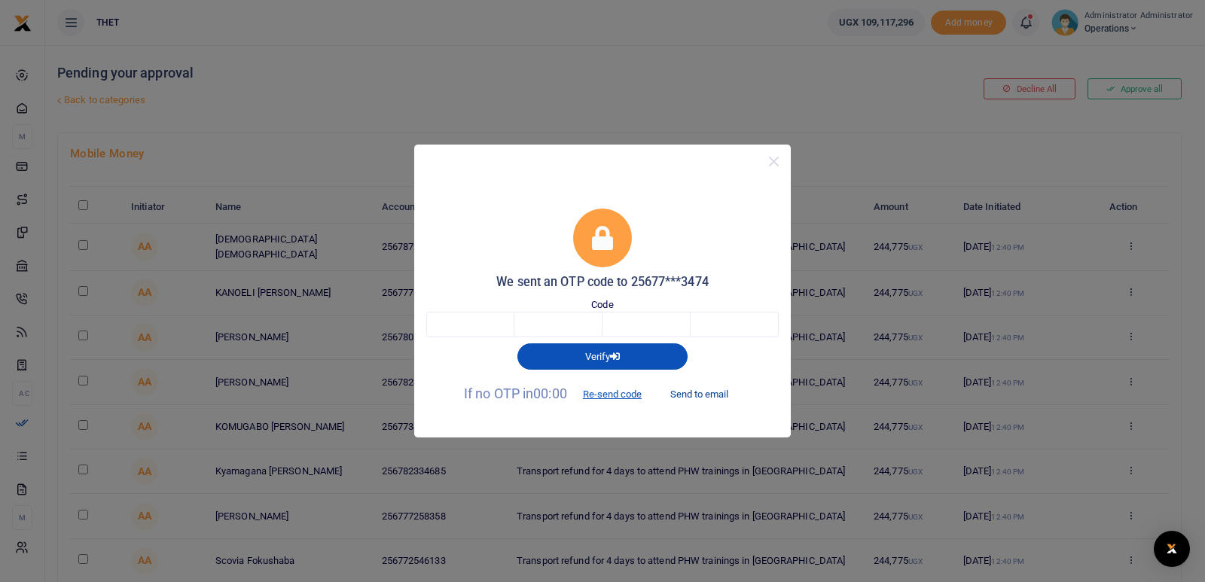
click at [703, 396] on button "Send to email" at bounding box center [700, 395] width 84 height 26
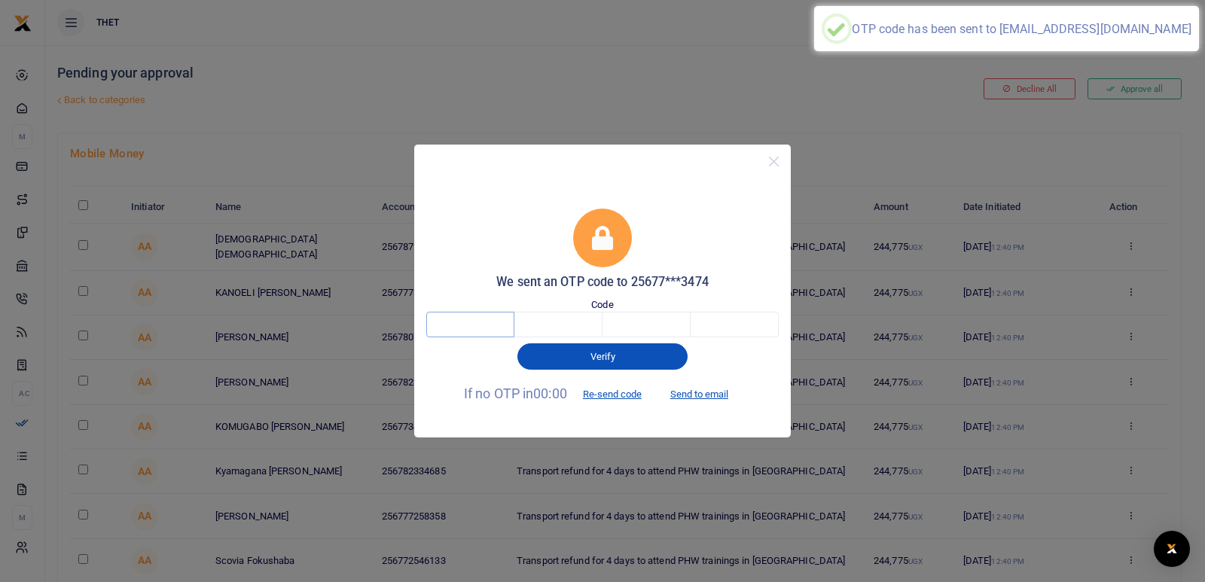
click at [475, 322] on input "text" at bounding box center [470, 325] width 88 height 26
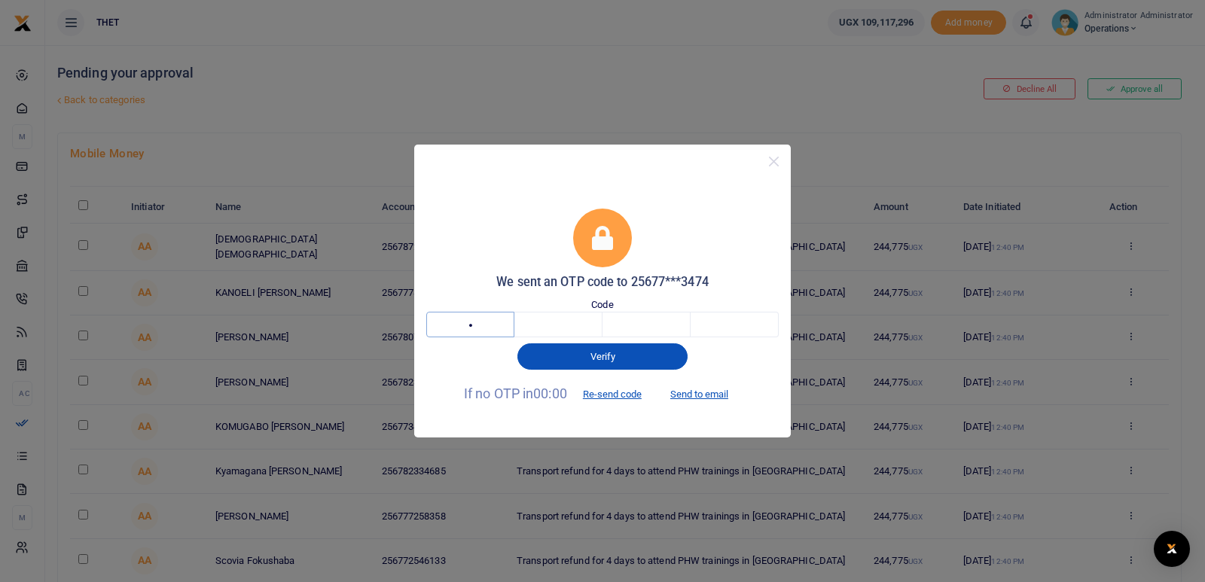
type input "9"
type input "3"
type input "2"
type input "0"
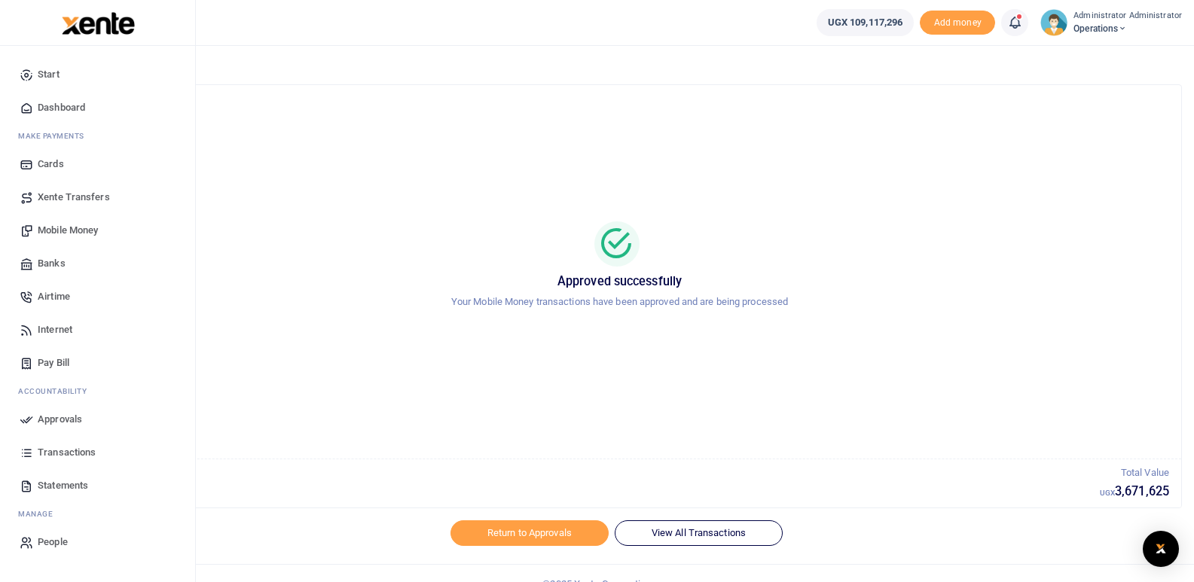
click at [70, 227] on span "Mobile Money" at bounding box center [68, 230] width 60 height 15
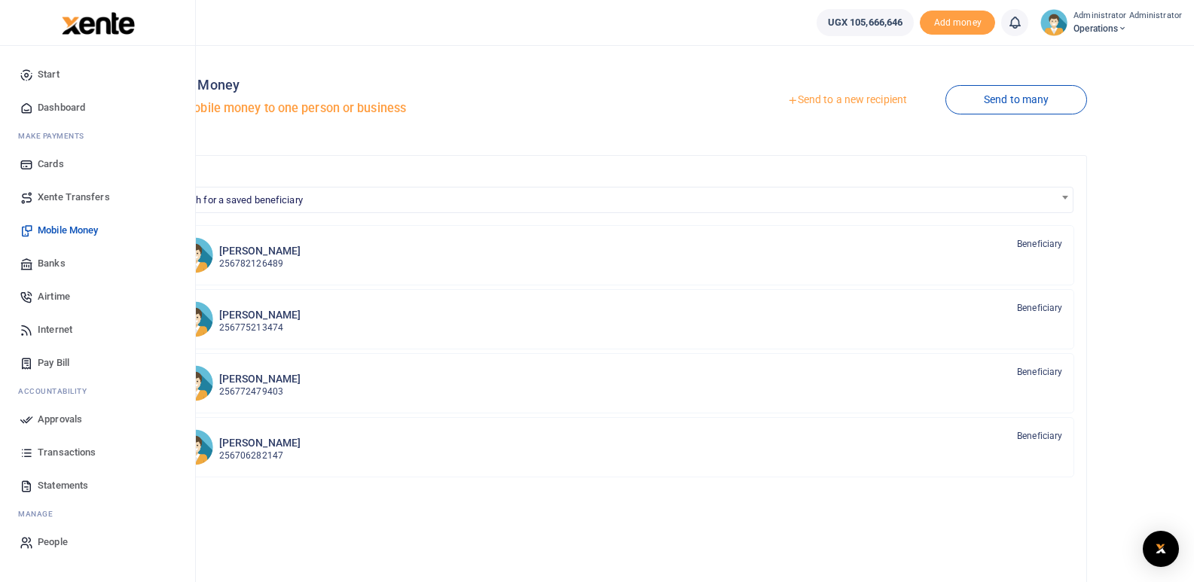
click at [46, 456] on span "Transactions" at bounding box center [67, 452] width 58 height 15
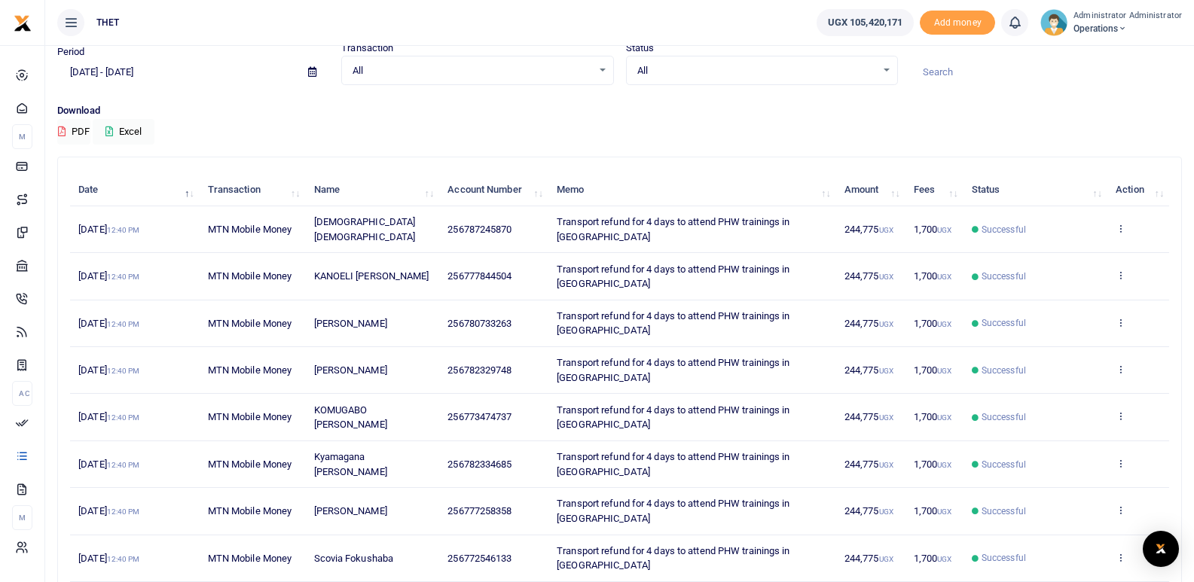
scroll to position [111, 0]
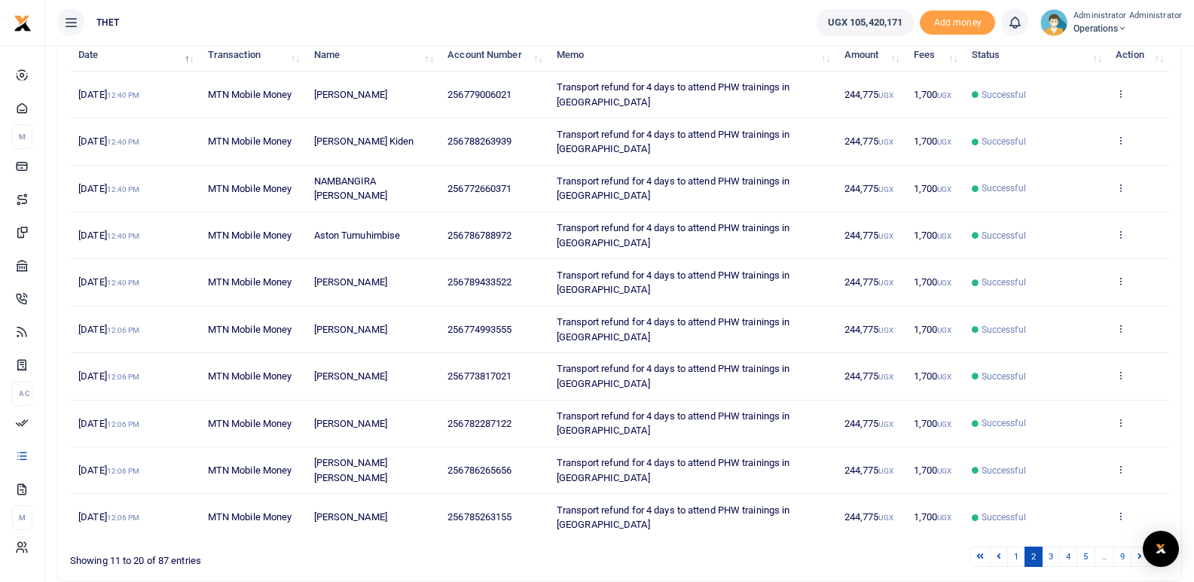
scroll to position [199, 0]
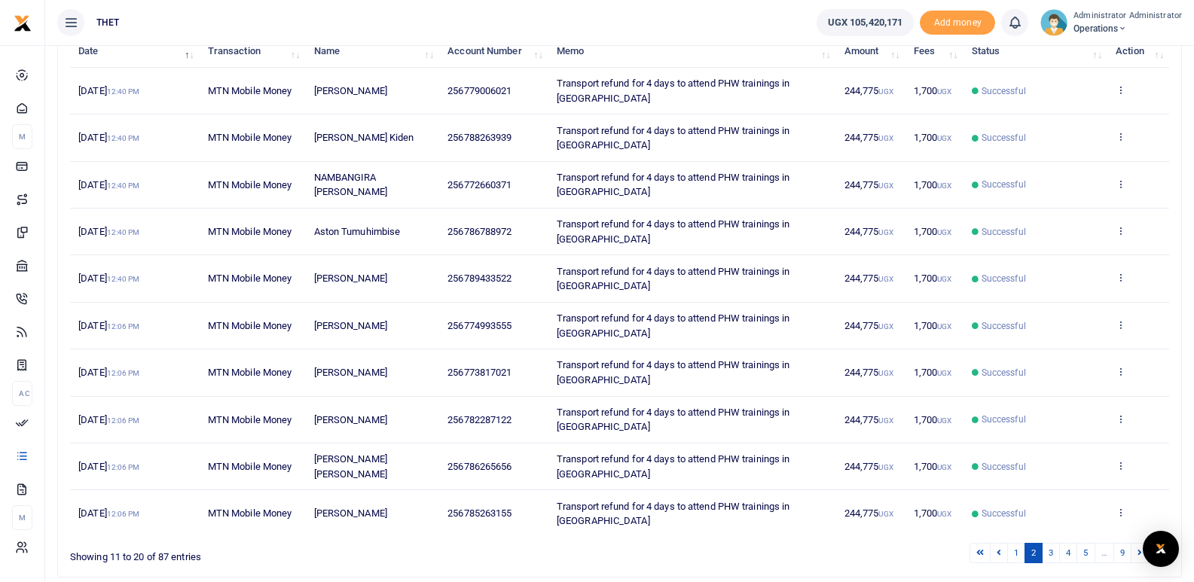
click at [448, 542] on div "Showing 11 to 20 of 87 entries" at bounding box center [296, 553] width 452 height 23
click at [1052, 543] on link "3" at bounding box center [1051, 553] width 18 height 20
click at [1069, 554] on link "4" at bounding box center [1068, 553] width 18 height 20
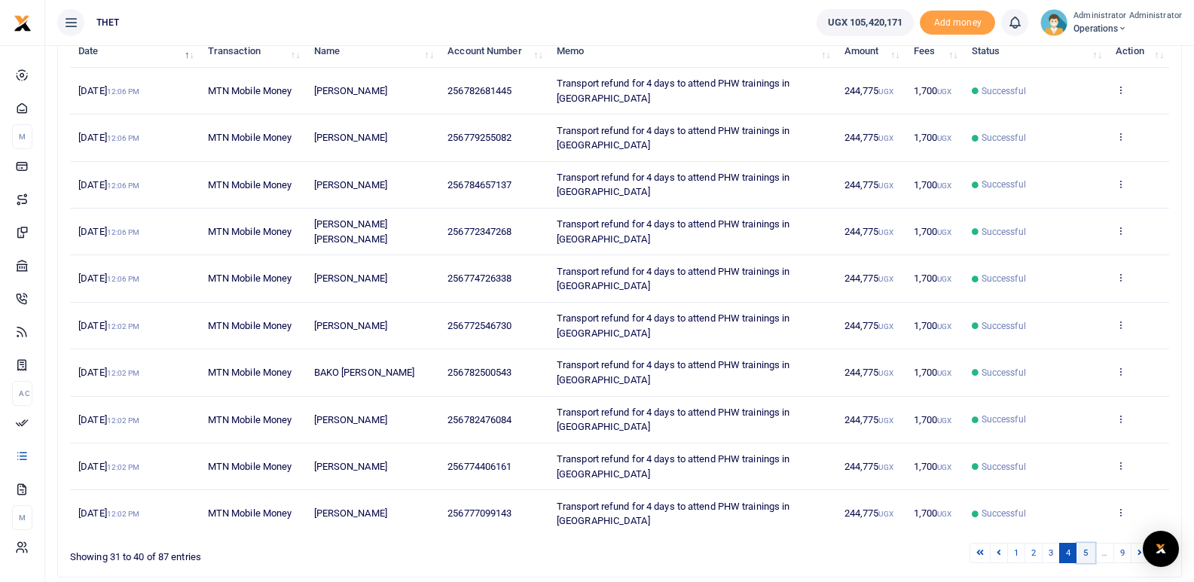
click at [1085, 551] on link "5" at bounding box center [1085, 553] width 18 height 20
click at [1137, 560] on link at bounding box center [1140, 553] width 18 height 20
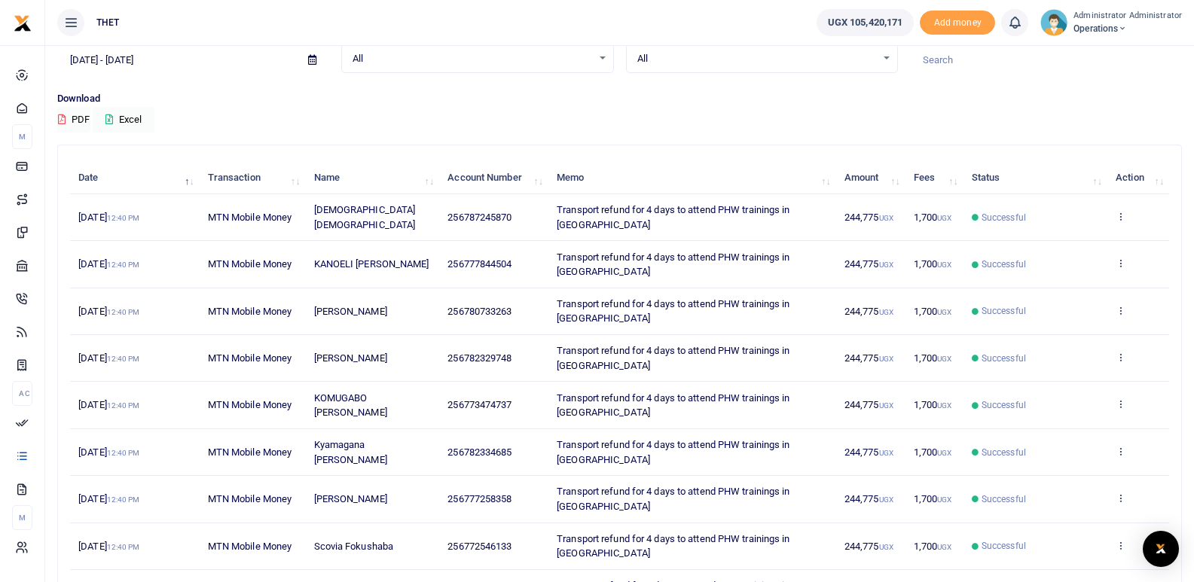
scroll to position [111, 0]
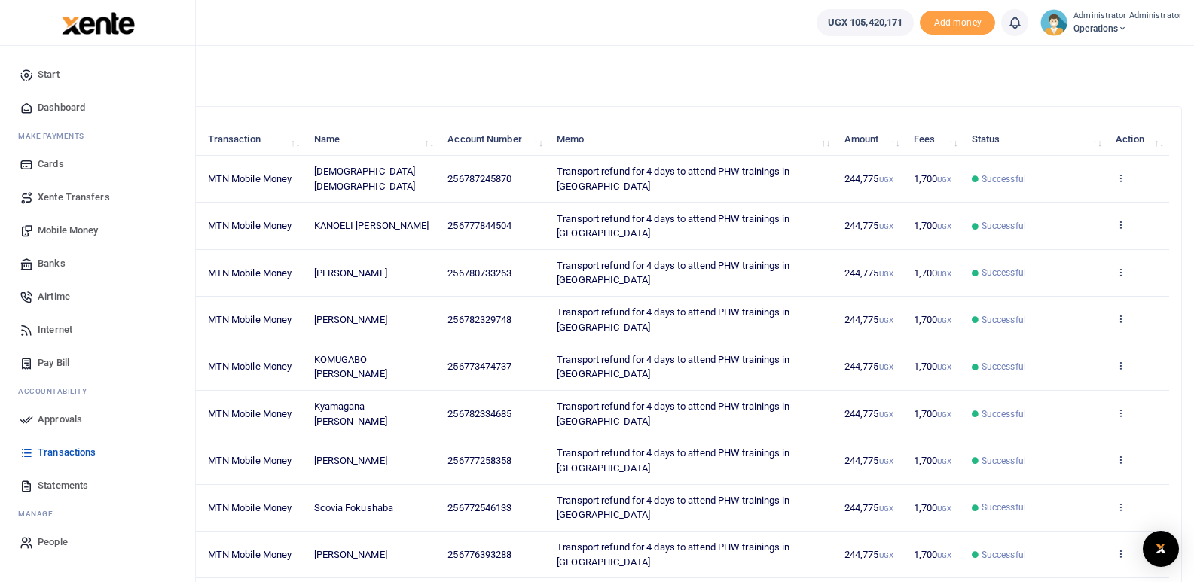
click at [63, 229] on span "Mobile Money" at bounding box center [68, 230] width 60 height 15
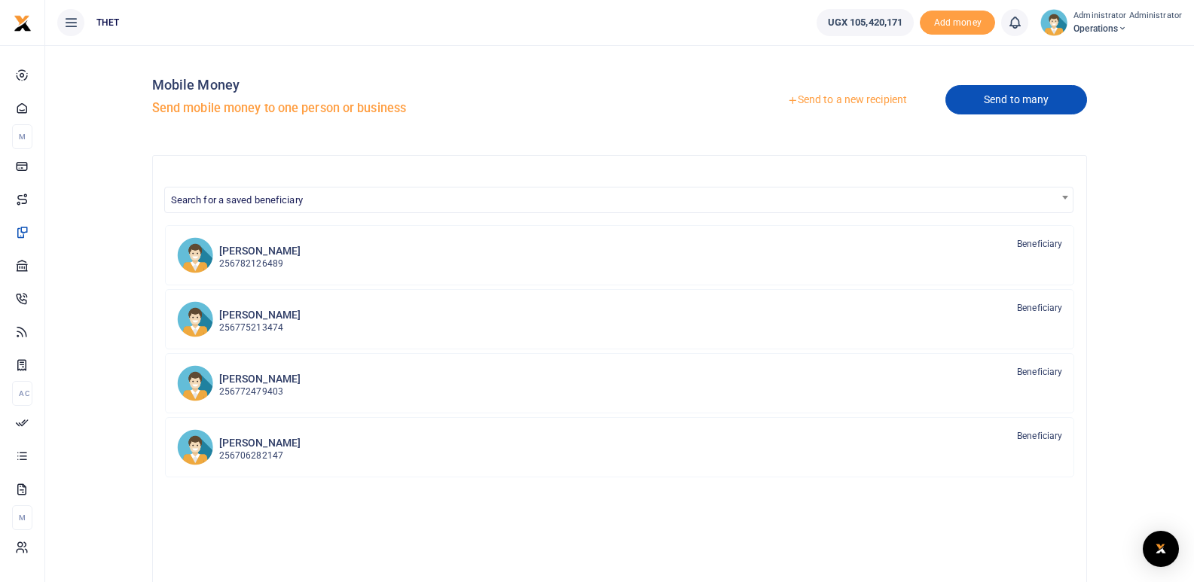
click at [1007, 102] on link "Send to many" at bounding box center [1016, 99] width 142 height 29
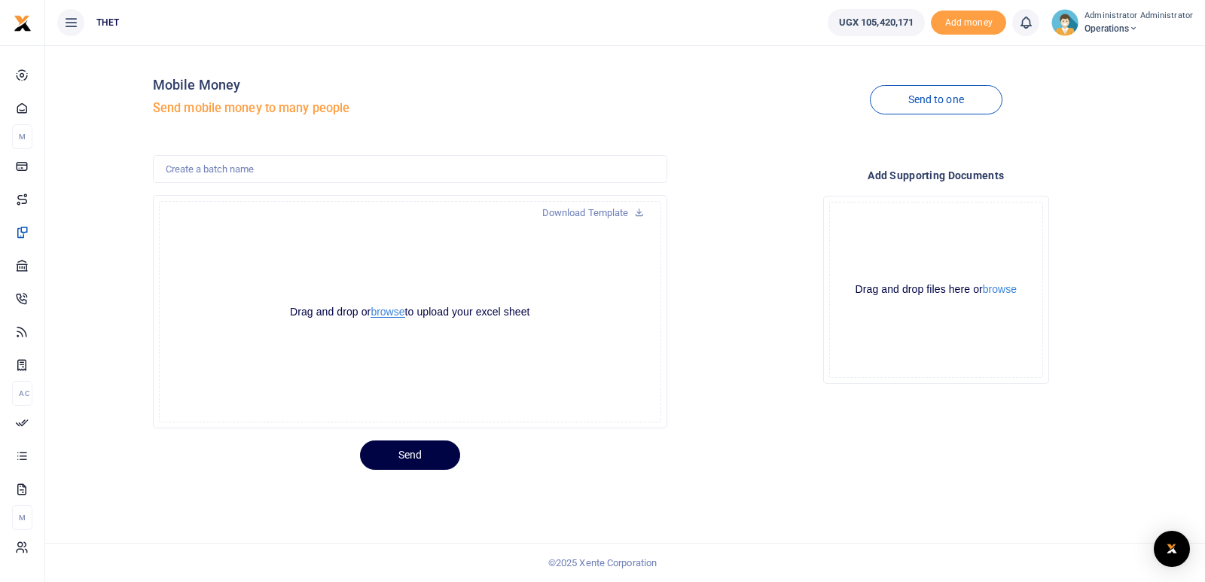
click at [385, 310] on button "browse" at bounding box center [388, 312] width 34 height 11
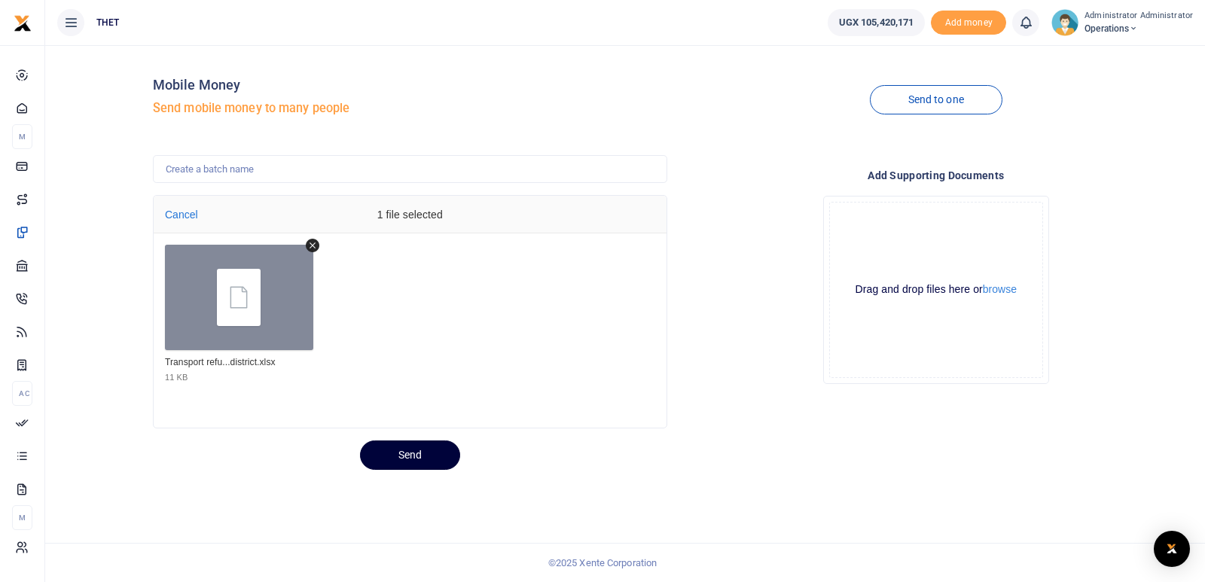
click at [408, 456] on button "Send" at bounding box center [410, 455] width 100 height 29
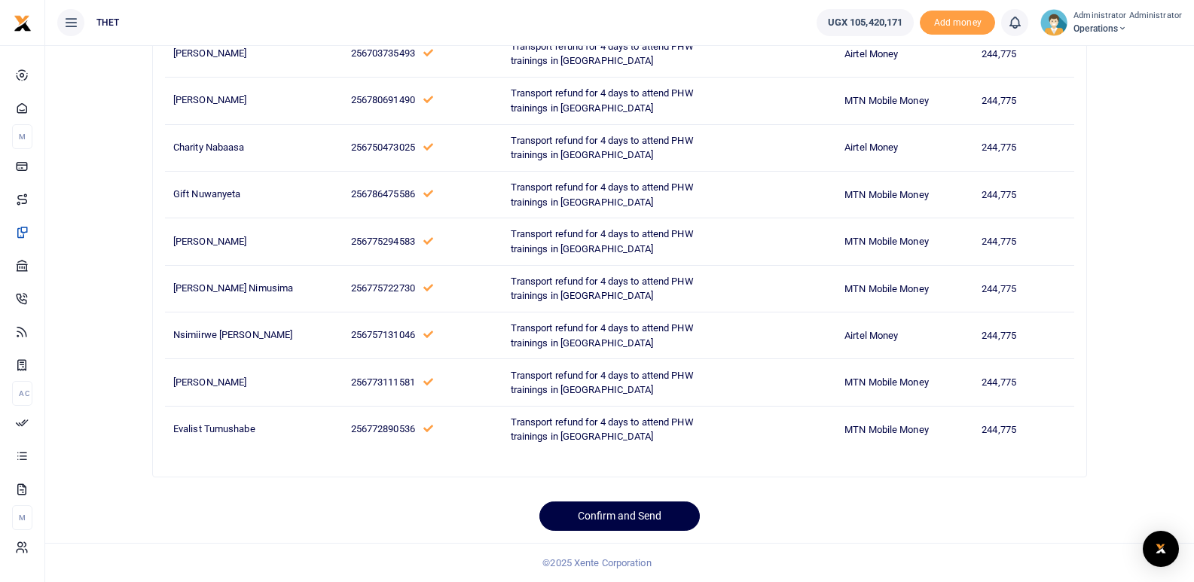
scroll to position [1427, 0]
drag, startPoint x: 1203, startPoint y: 93, endPoint x: 1189, endPoint y: 502, distance: 409.3
click at [640, 518] on button "Confirm and Send" at bounding box center [619, 516] width 160 height 29
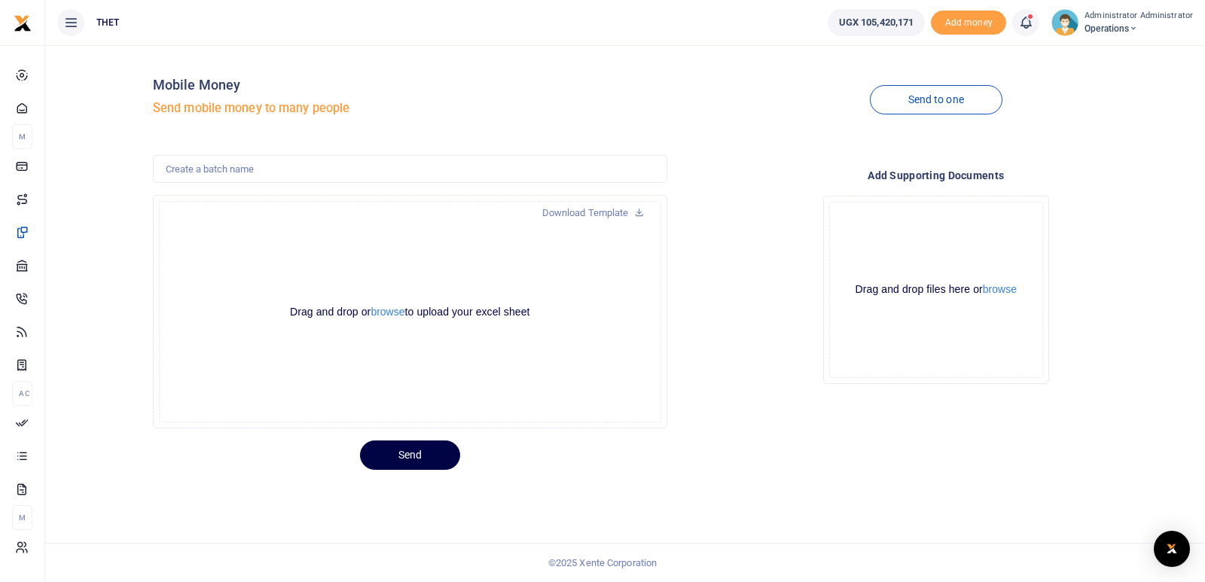
click at [1031, 20] on icon at bounding box center [1025, 22] width 15 height 17
click at [915, 108] on small "You have 22 awaiting for your to act on" at bounding box center [935, 113] width 150 height 11
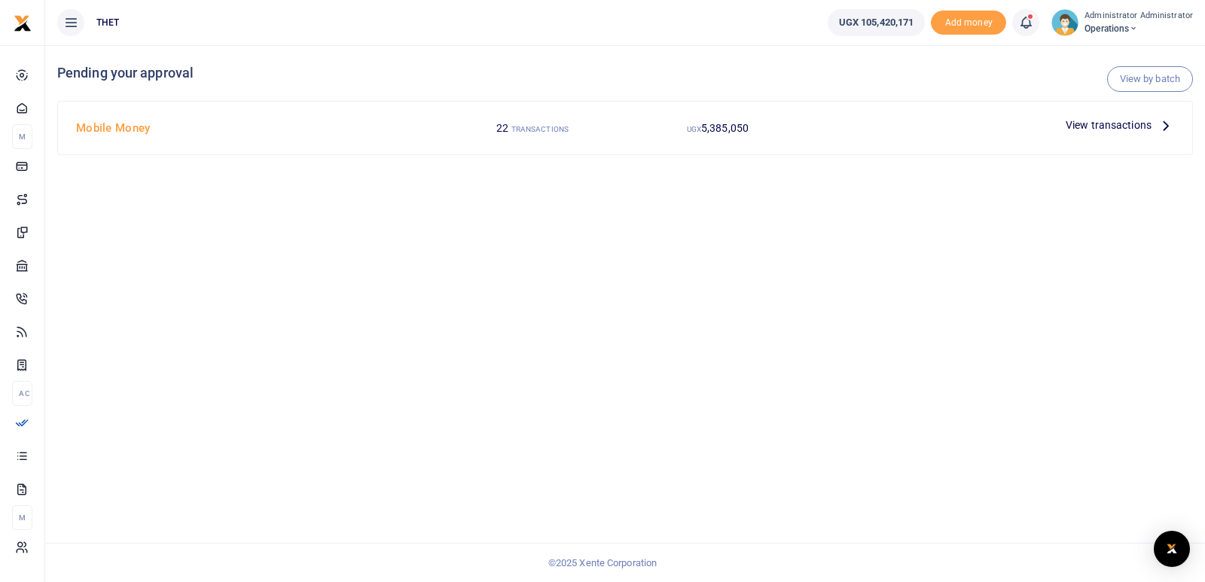
click at [1165, 127] on icon at bounding box center [1166, 125] width 17 height 17
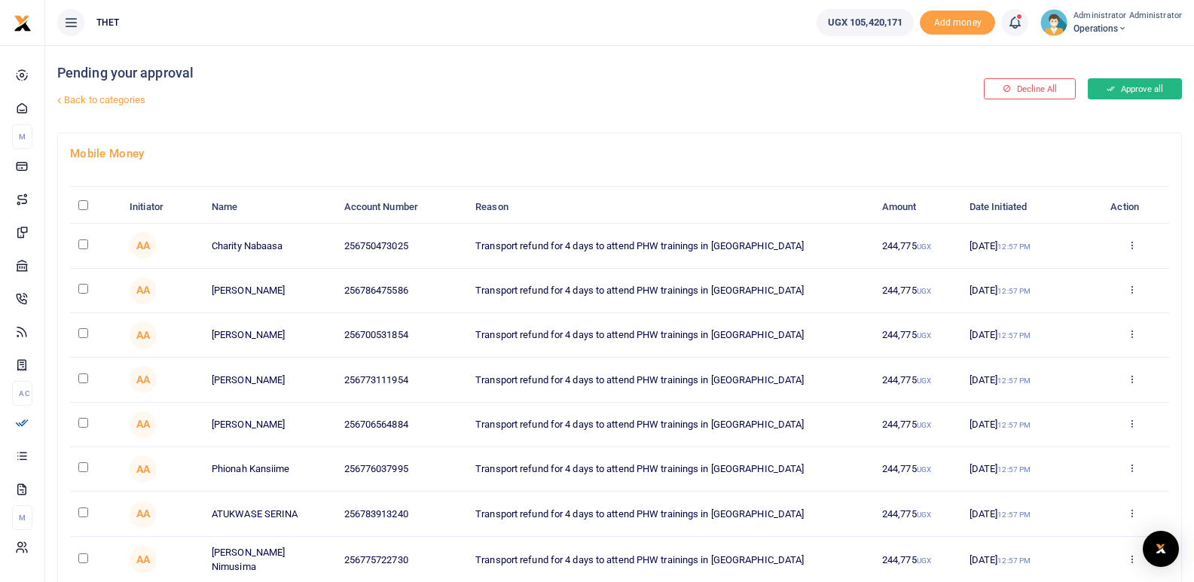
click at [1123, 91] on button "Approve all" at bounding box center [1135, 88] width 94 height 21
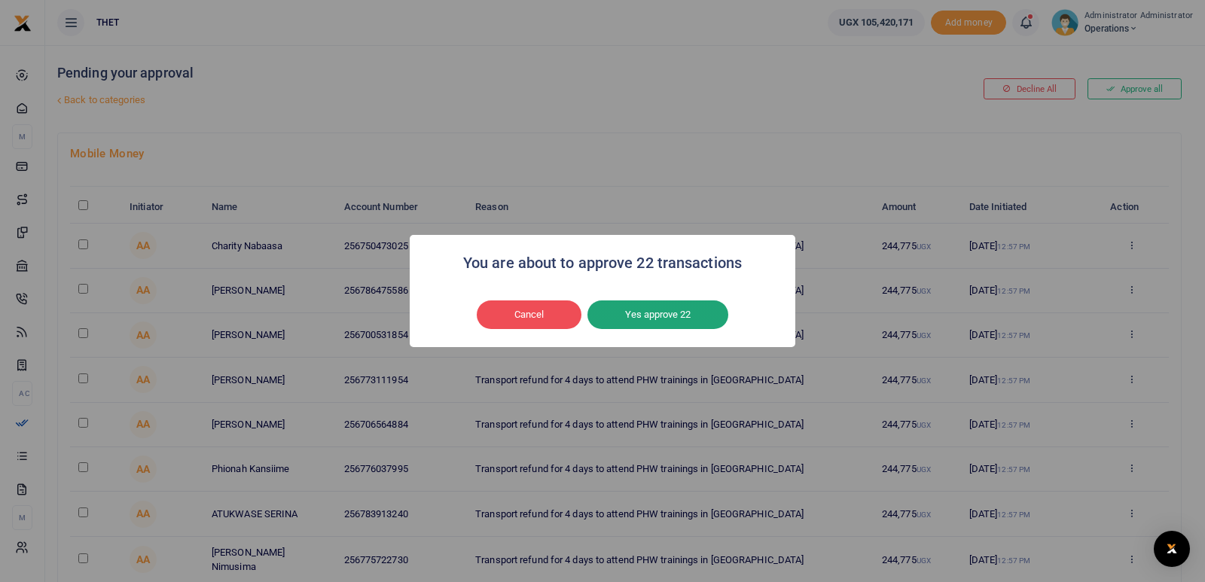
click at [685, 316] on button "Yes approve 22" at bounding box center [658, 315] width 141 height 29
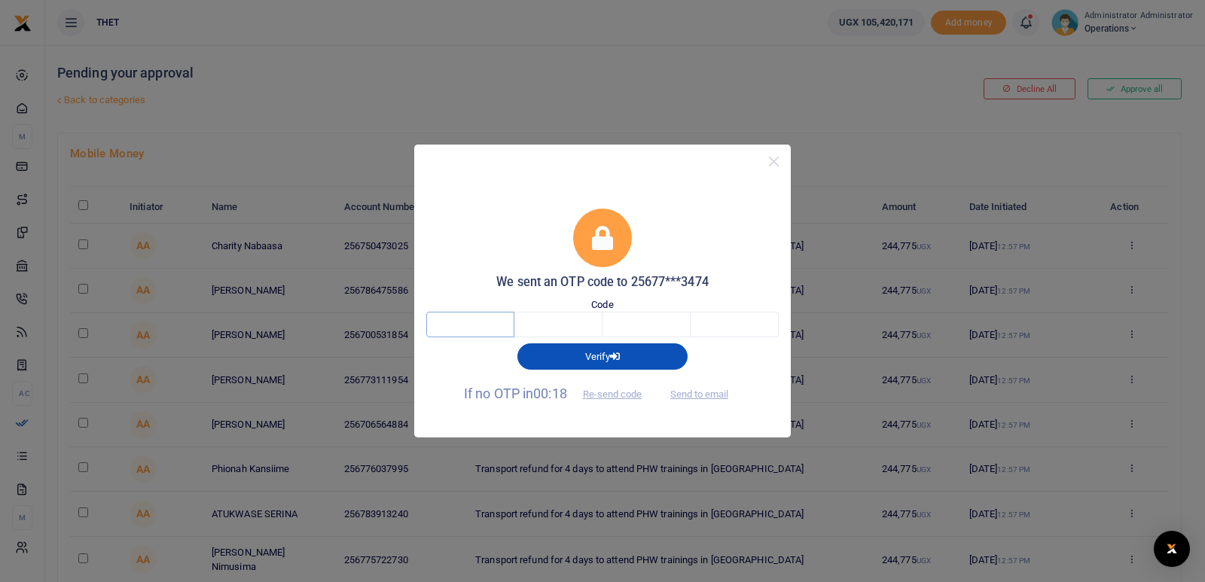
click at [489, 323] on input "text" at bounding box center [470, 325] width 88 height 26
type input "4"
type input "9"
type input "7"
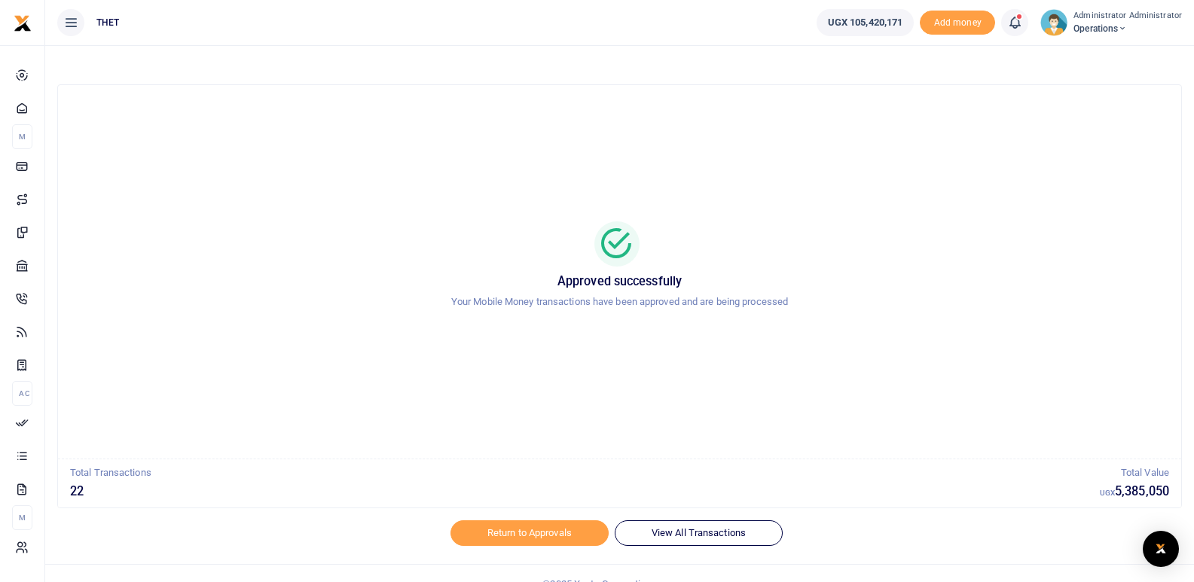
click at [985, 186] on div "Approved successfully Your Mobile Money transactions have been approved and are…" at bounding box center [619, 272] width 1087 height 350
click at [1022, 23] on span at bounding box center [1022, 23] width 0 height 0
click at [905, 101] on h6 "Transactions to act upon" at bounding box center [931, 99] width 167 height 12
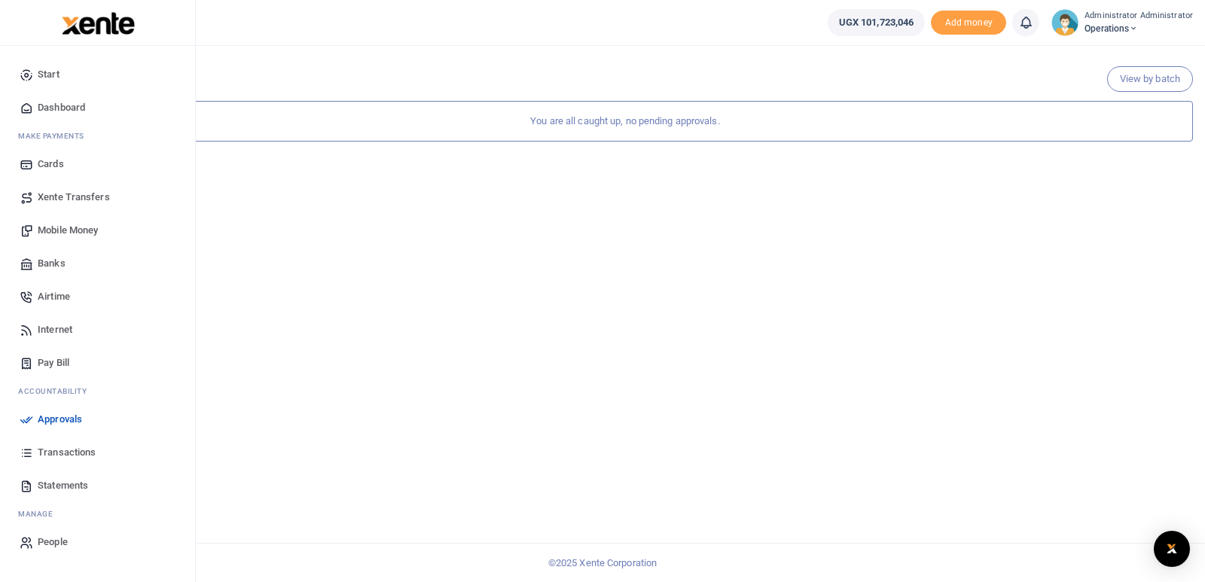
click at [68, 451] on span "Transactions" at bounding box center [67, 452] width 58 height 15
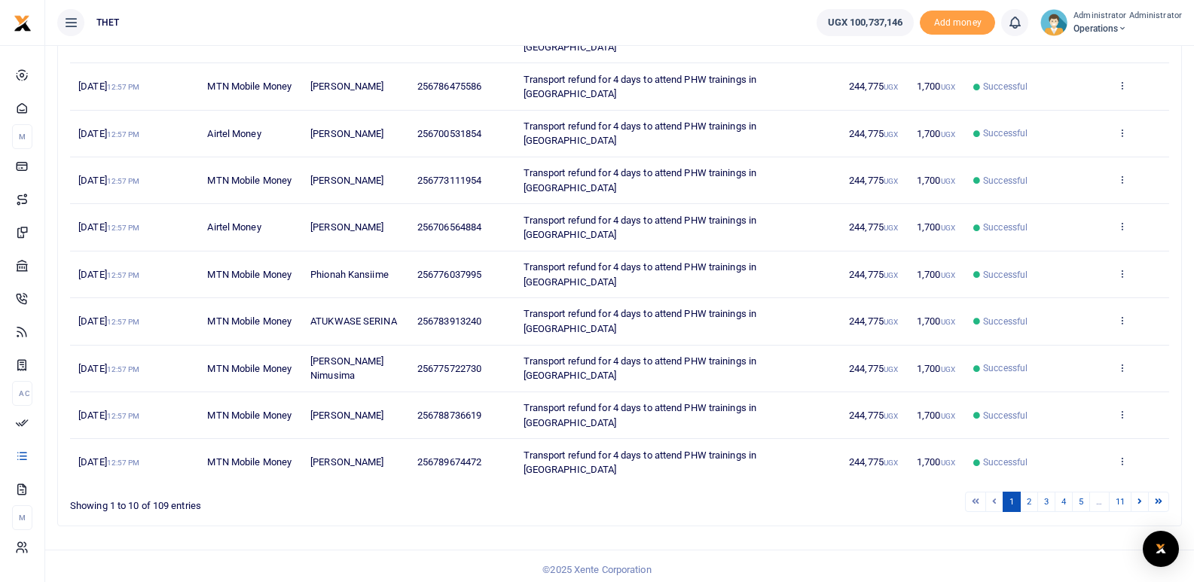
scroll to position [272, 0]
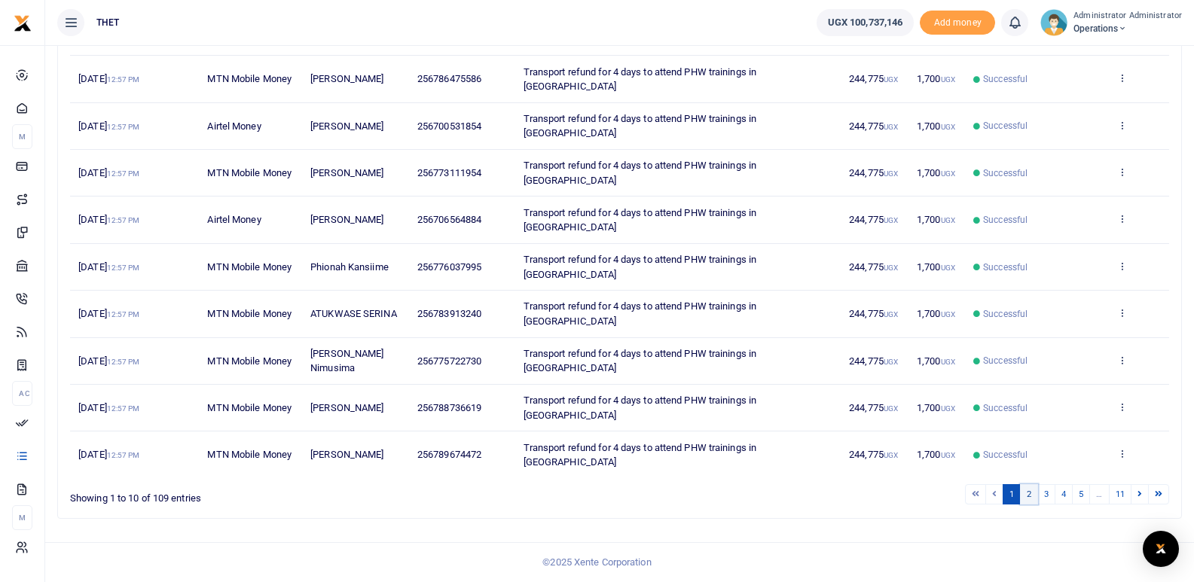
click at [1033, 494] on link "2" at bounding box center [1029, 494] width 18 height 20
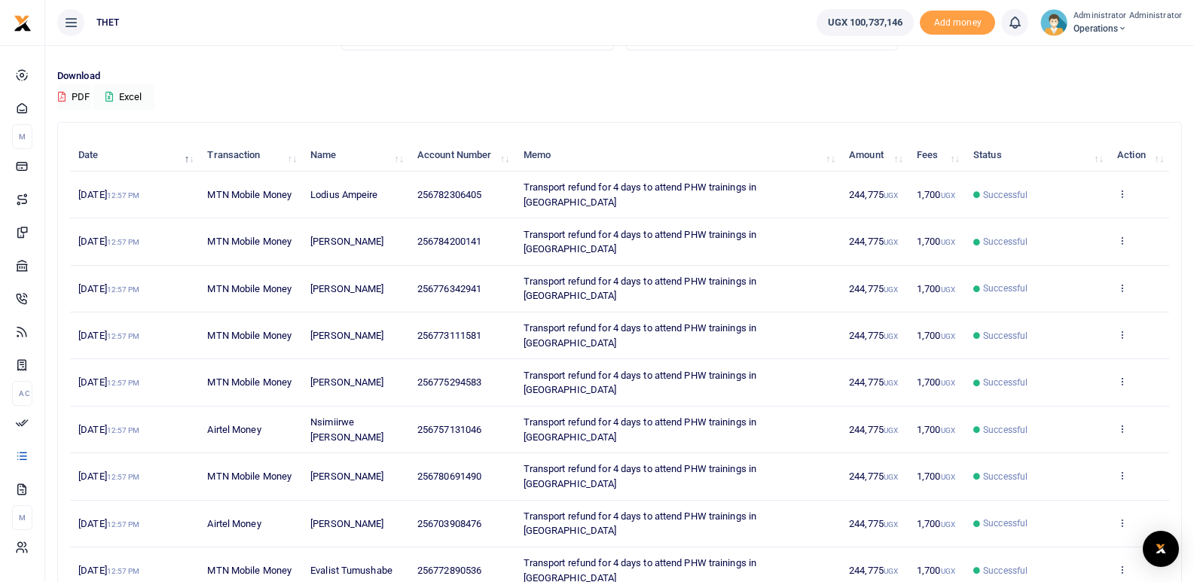
scroll to position [93, 0]
click at [818, 100] on div "Download PDF Excel" at bounding box center [619, 90] width 1125 height 41
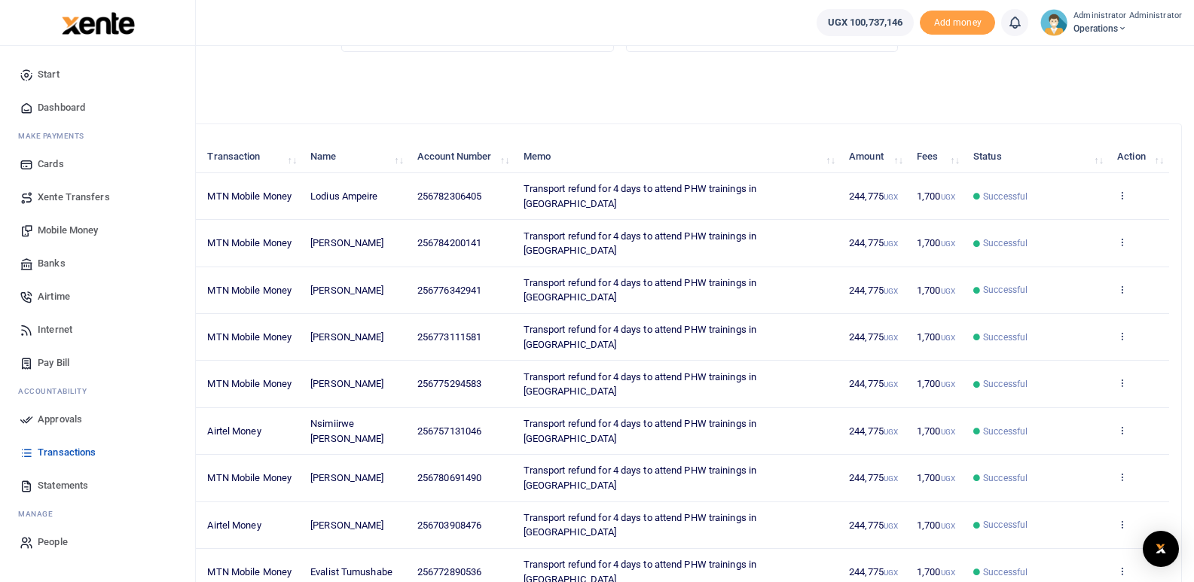
click at [47, 232] on span "Mobile Money" at bounding box center [68, 230] width 60 height 15
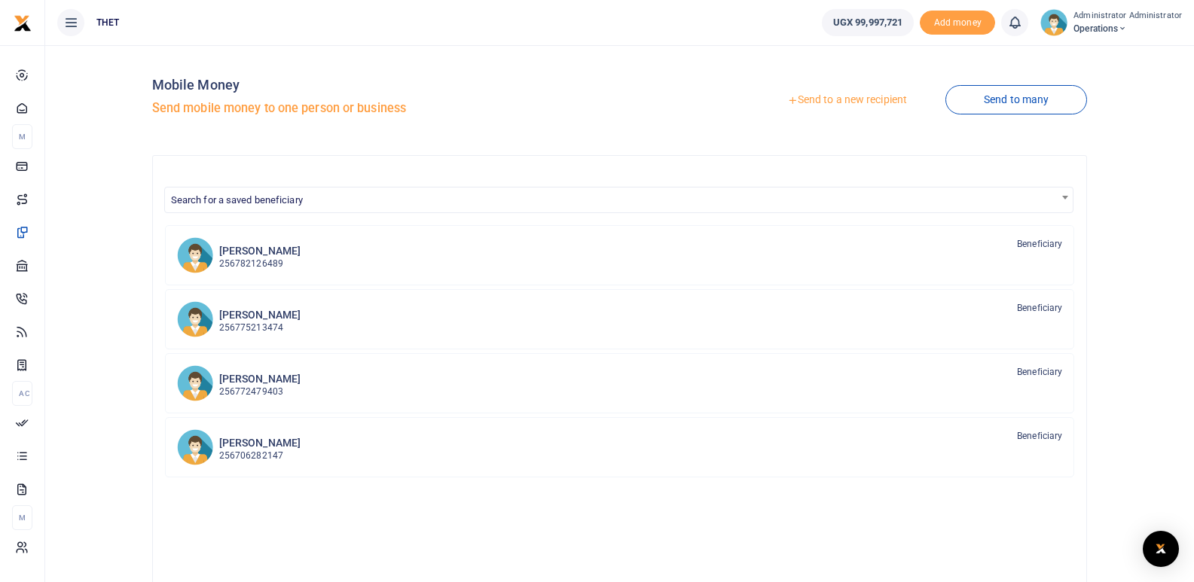
click at [838, 106] on link "Send to a new recipient" at bounding box center [847, 100] width 197 height 27
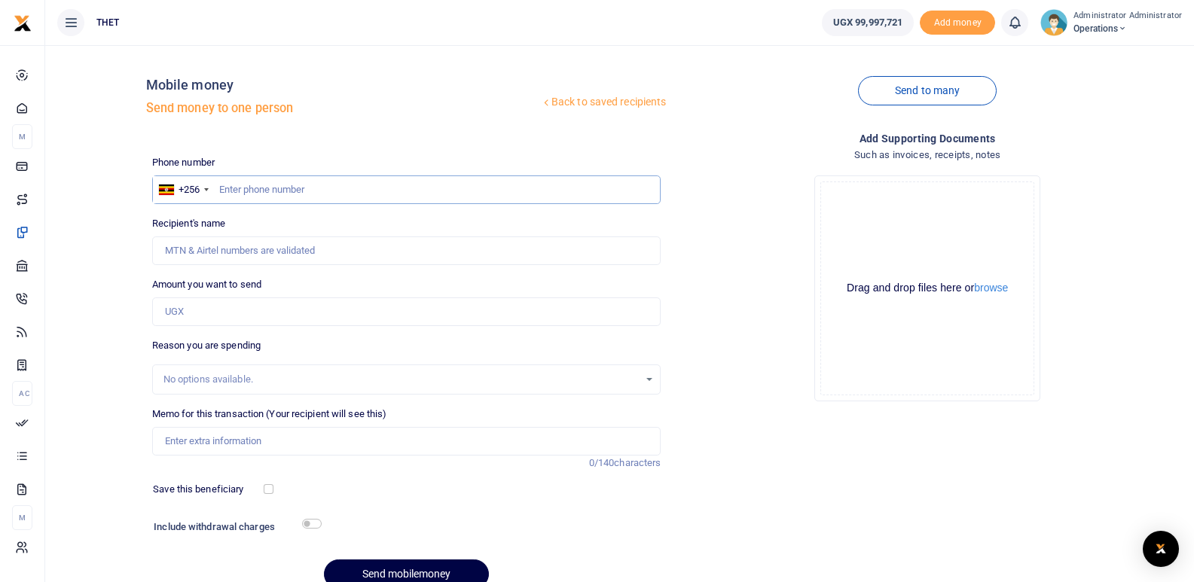
click at [392, 192] on input "text" at bounding box center [406, 190] width 509 height 29
type input "0782329721"
type input "Wile Zaitun"
type input "0782329721"
click at [239, 316] on input "Amount you want to send" at bounding box center [406, 312] width 509 height 29
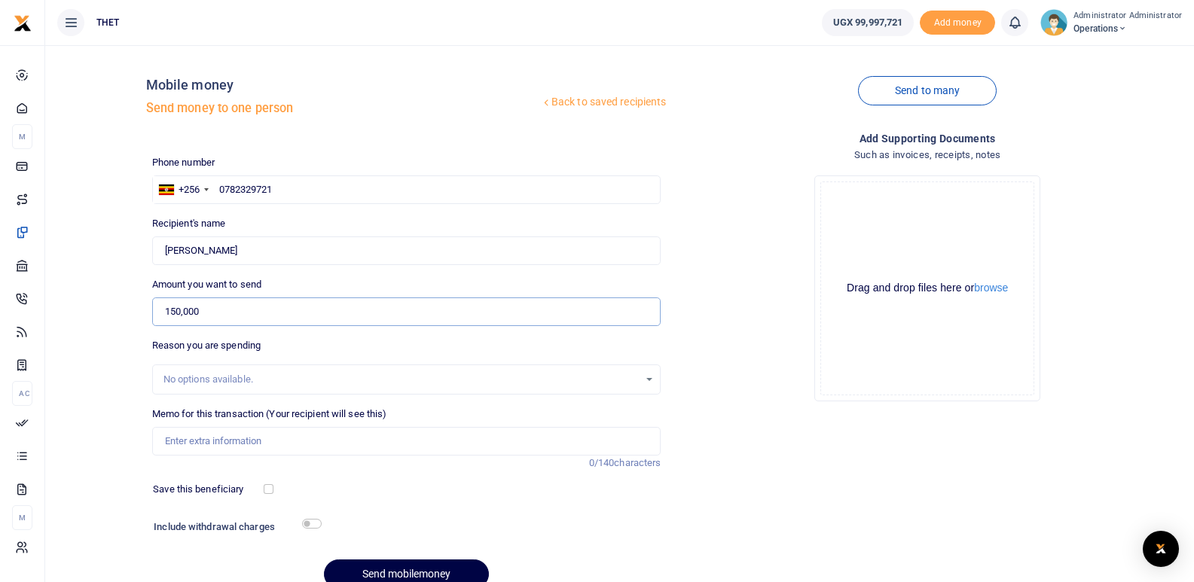
type input "150,000"
click at [728, 362] on div "Drop your files here Drag and drop files here or browse Powered by Uppy" at bounding box center [927, 288] width 509 height 250
click at [238, 440] on input "Memo for this transaction (Your recipient will see this)" at bounding box center [406, 441] width 509 height 29
click at [243, 442] on input "Transport for Monbilising" at bounding box center [406, 441] width 509 height 29
click at [280, 444] on input "Transport for Mobilising" at bounding box center [406, 441] width 509 height 29
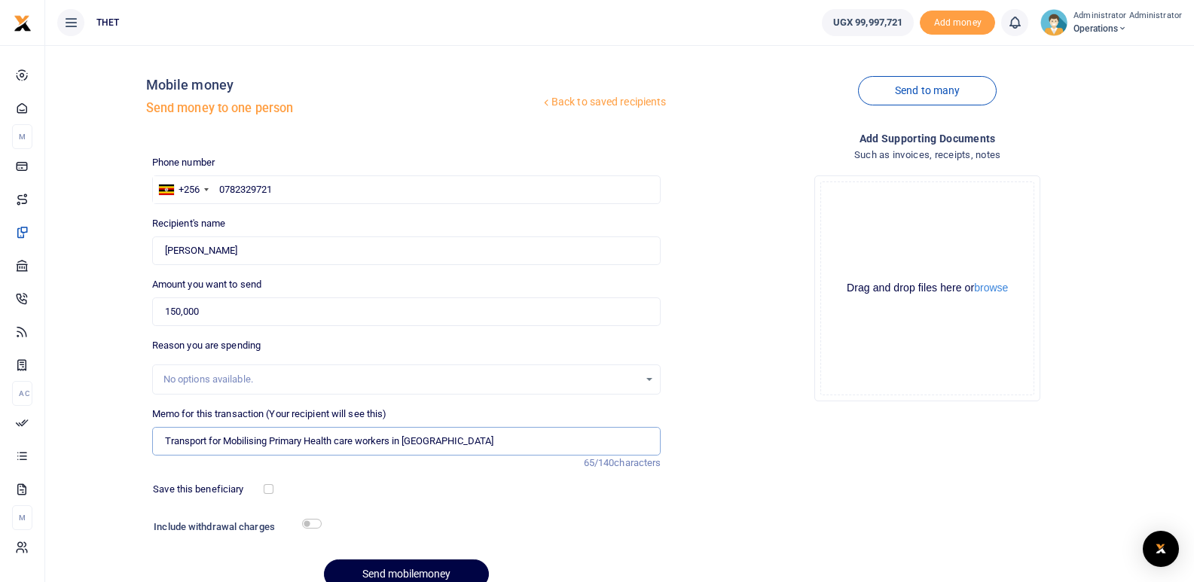
type input "Transport for Mobilising Primary Health care workers in Arua city"
click at [413, 478] on div "Phone number +256 Uganda +256 0782329721 Phone is required. Recipient's name Fo…" at bounding box center [406, 378] width 521 height 447
click at [312, 521] on input "checkbox" at bounding box center [312, 524] width 20 height 10
checkbox input "true"
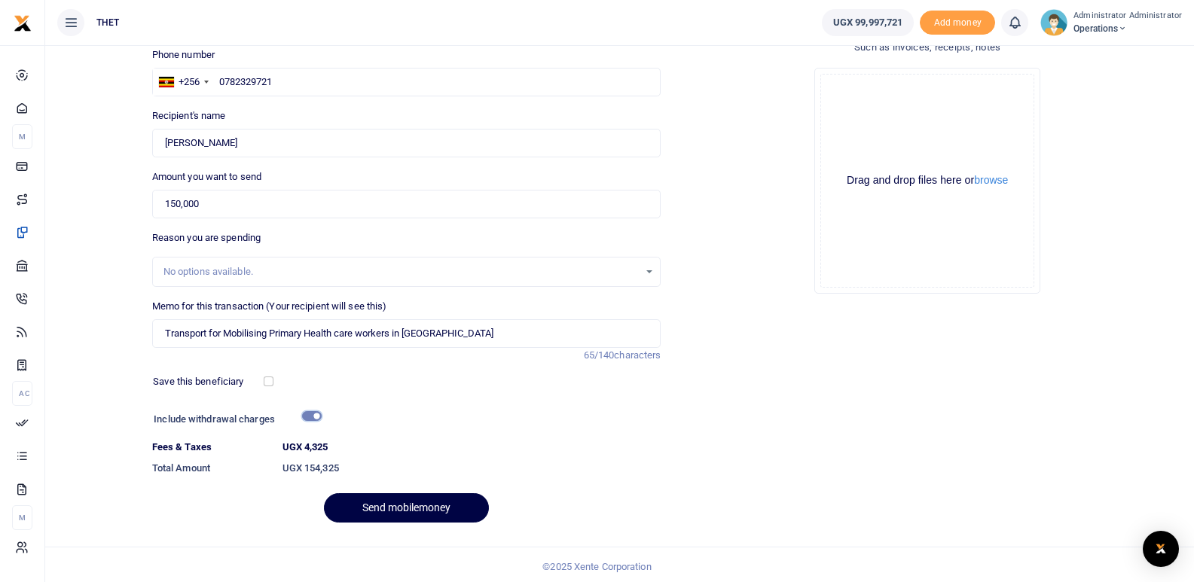
scroll to position [111, 0]
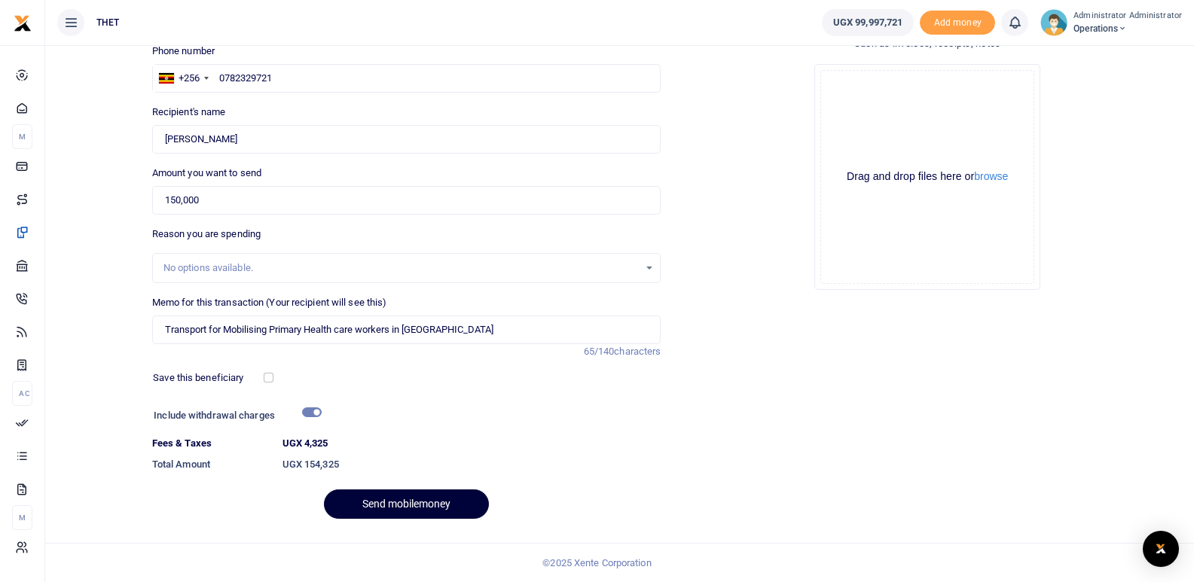
click at [377, 505] on button "Send mobilemoney" at bounding box center [406, 504] width 165 height 29
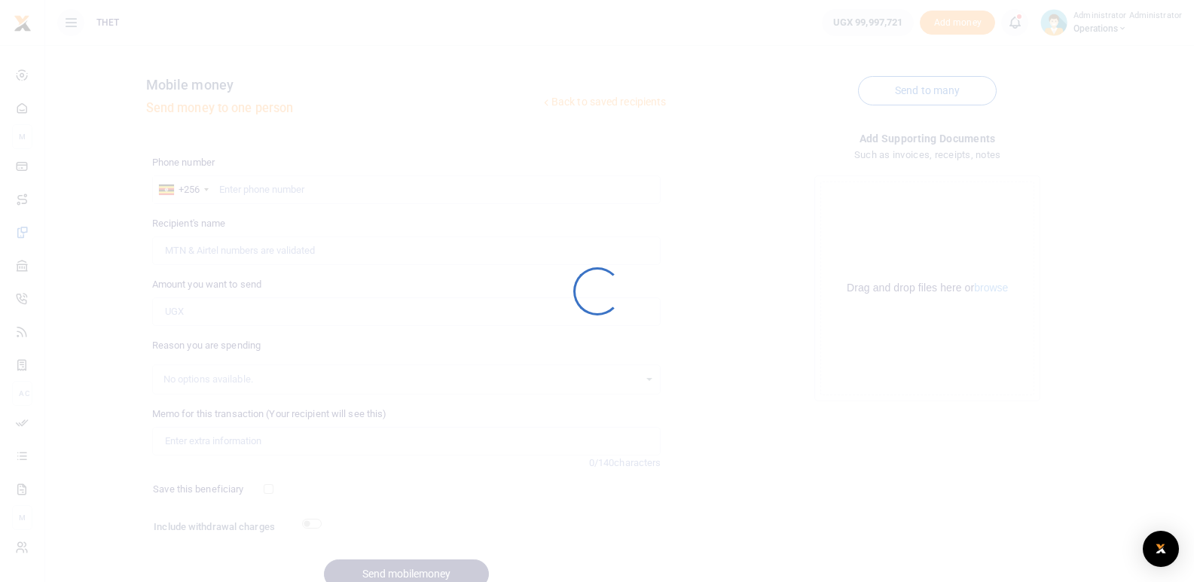
scroll to position [70, 0]
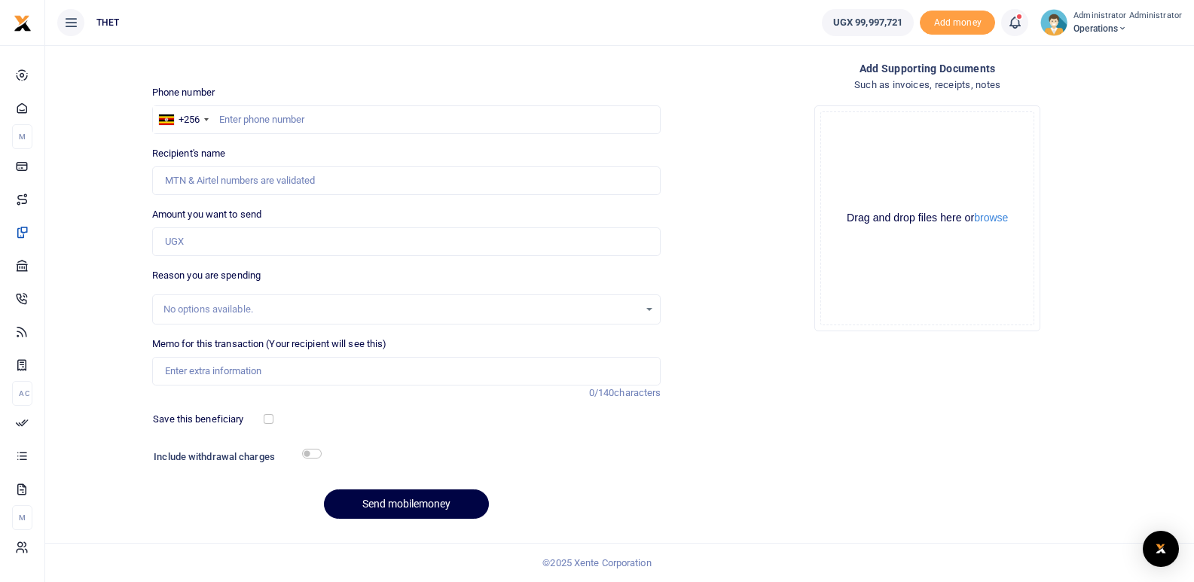
click at [829, 408] on div "Add supporting Documents Such as invoices, receipts, notes Drop your files here…" at bounding box center [927, 296] width 521 height 472
click at [273, 124] on input "text" at bounding box center [406, 119] width 509 height 29
type input "0772631182"
type input "Eunice Candiru"
type input "0772631182"
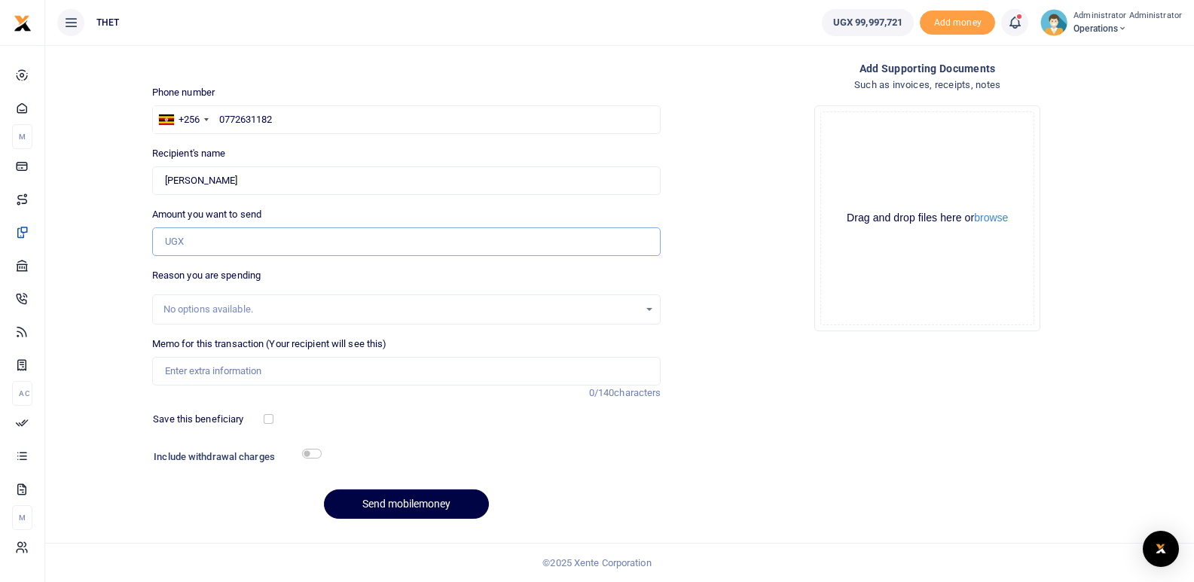
click at [198, 248] on input "Amount you want to send" at bounding box center [406, 241] width 509 height 29
type input "T"
type input "0"
type input "250,000"
click at [728, 295] on div "Drop your files here Drag and drop files here or browse Powered by Uppy" at bounding box center [927, 218] width 509 height 250
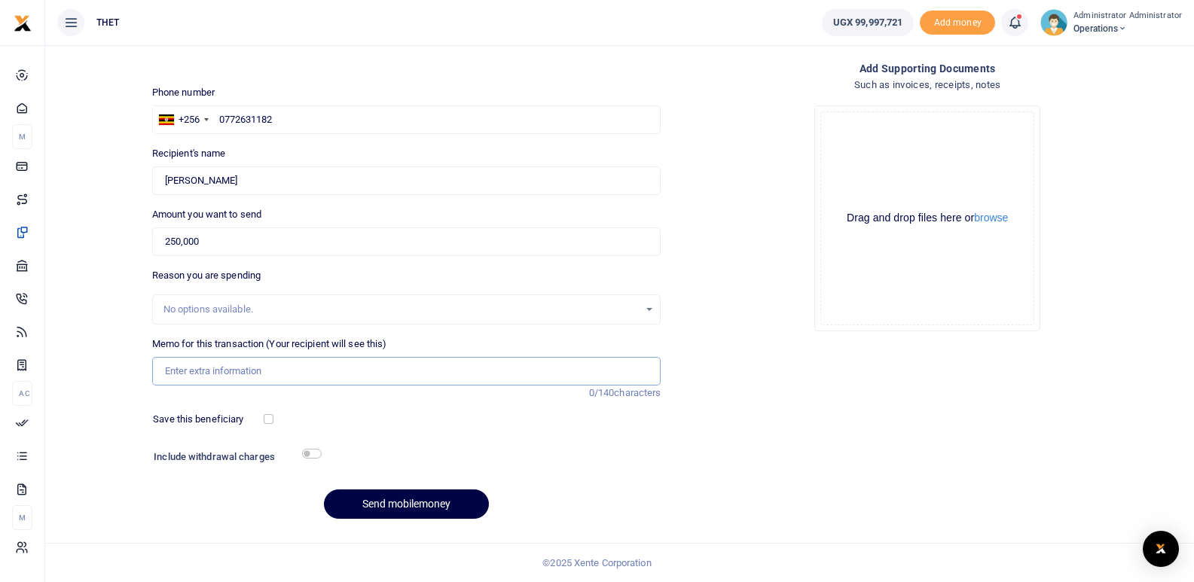
click at [204, 379] on input "Memo for this transaction (Your recipient will see this)" at bounding box center [406, 371] width 509 height 29
click at [331, 371] on input "Transport refund for mobilising PHWs in Arua district and" at bounding box center [406, 371] width 509 height 29
click at [328, 374] on input "Transport refund for mobilising PHWs and attending the training in Arua distric…" at bounding box center [406, 371] width 509 height 29
click at [414, 373] on input "Transport refund for mobilising and attending the training in Arua district and" at bounding box center [406, 371] width 509 height 29
click at [528, 425] on div "Save this beneficiary" at bounding box center [397, 419] width 500 height 15
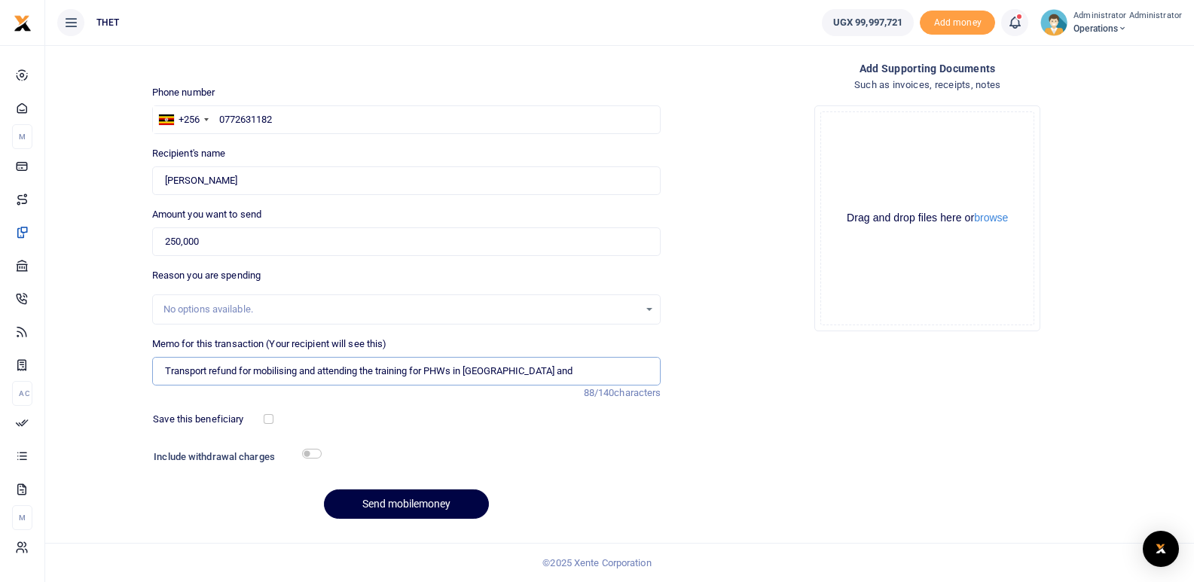
click at [551, 371] on input "Transport refund for mobilising and attending the training for PHWs in Arua dis…" at bounding box center [406, 371] width 509 height 29
type input "Transport refund for mobilising and attending the training for PHWs in [GEOGRAP…"
click at [315, 456] on input "checkbox" at bounding box center [312, 454] width 20 height 10
checkbox input "true"
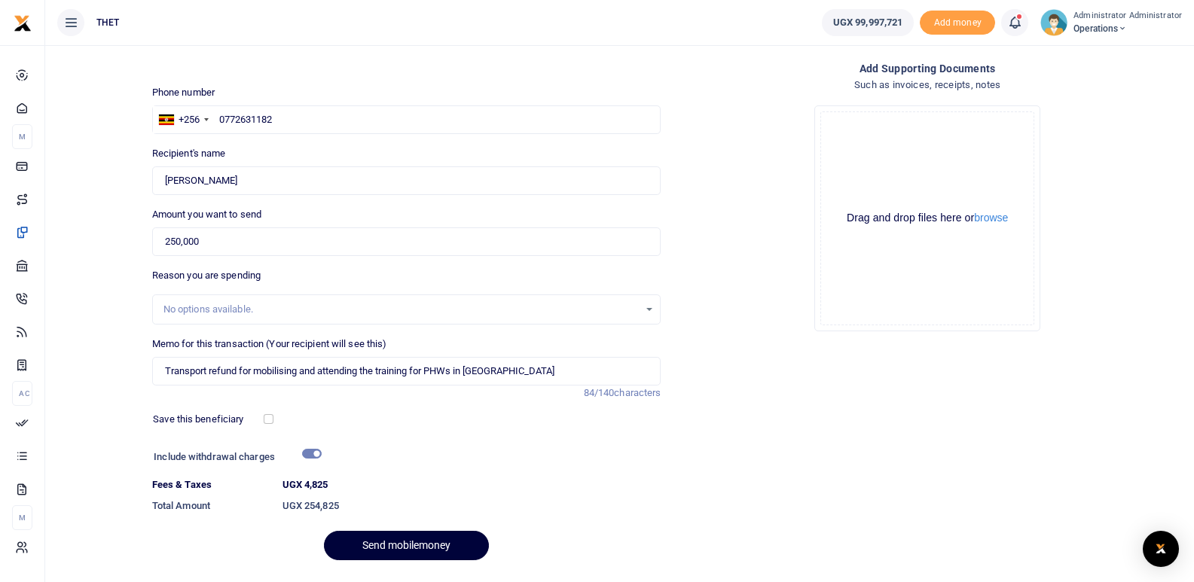
click at [410, 536] on button "Send mobilemoney" at bounding box center [406, 545] width 165 height 29
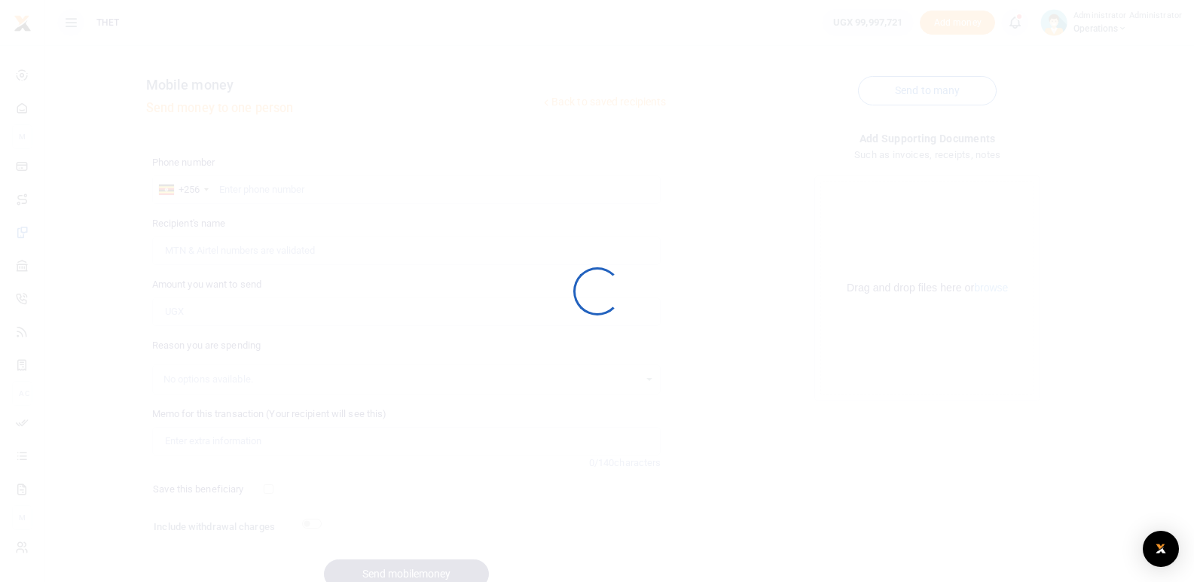
scroll to position [70, 0]
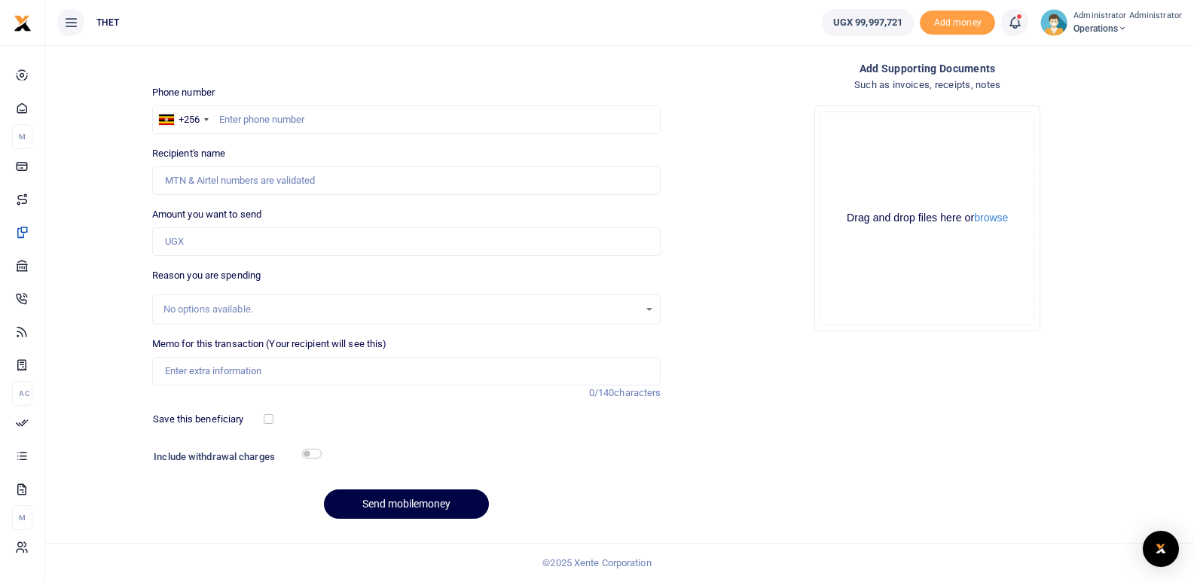
click at [1022, 23] on span at bounding box center [1022, 23] width 0 height 0
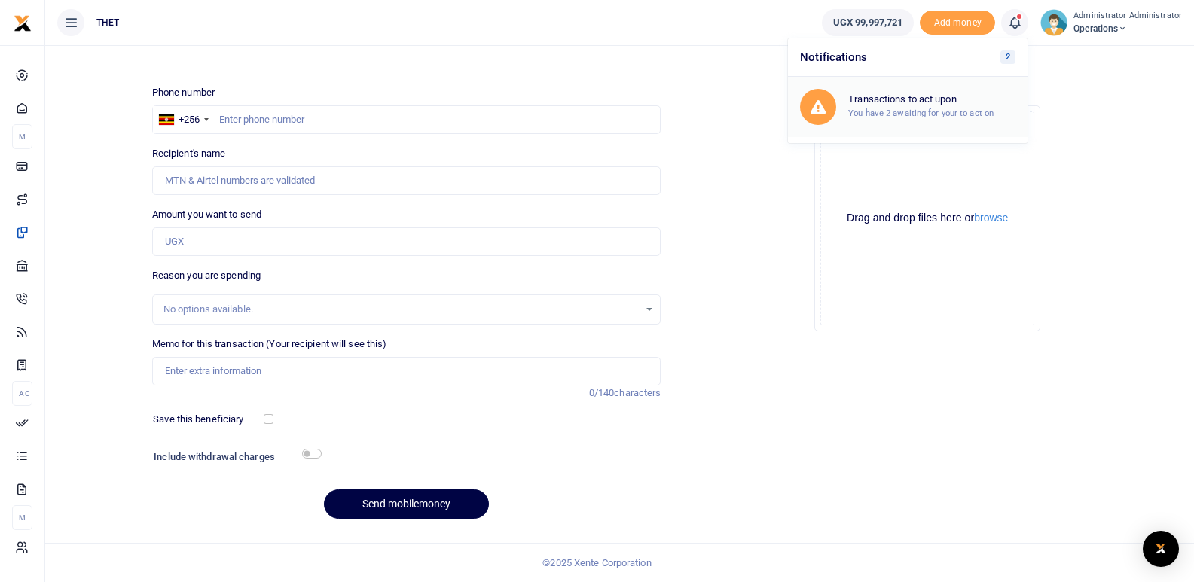
click at [900, 111] on small "You have 2 awaiting for your to act on" at bounding box center [920, 113] width 145 height 11
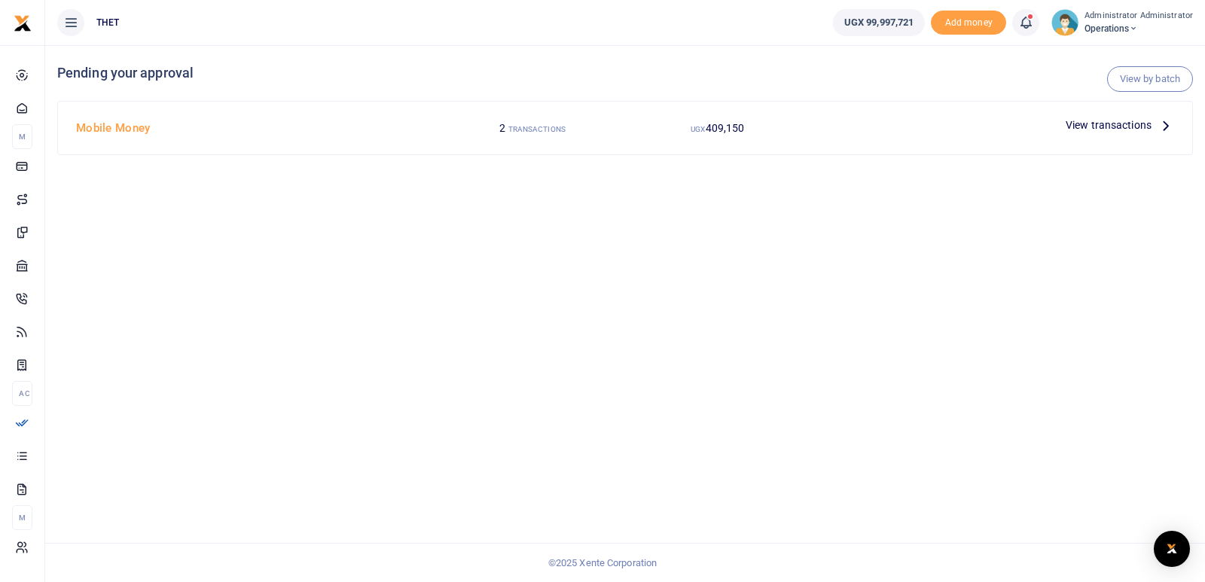
click at [1167, 126] on icon at bounding box center [1166, 125] width 17 height 17
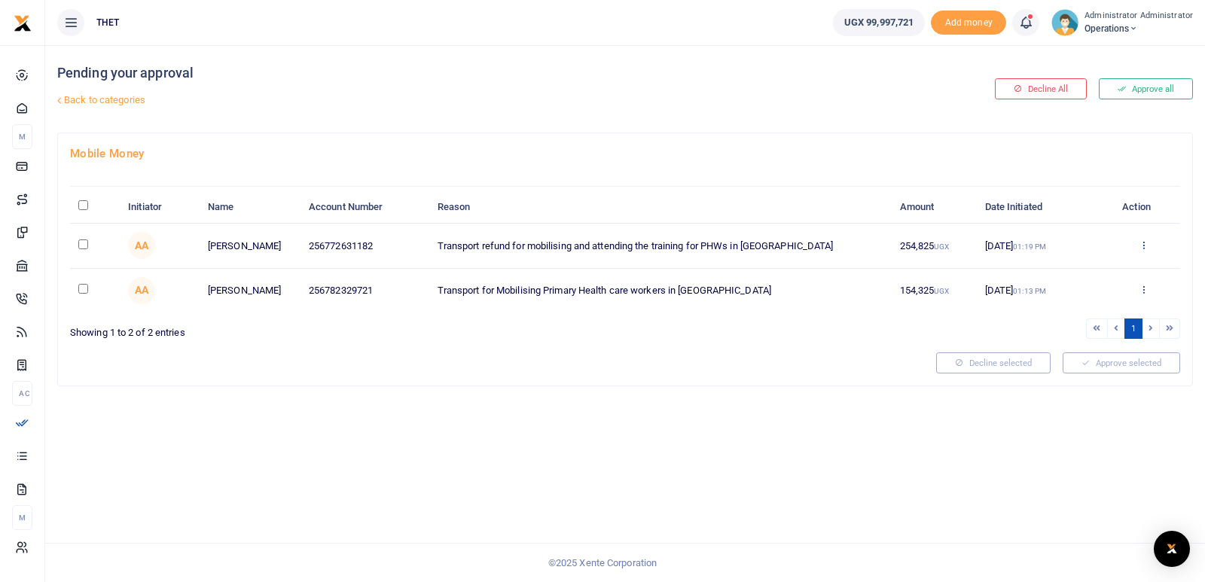
click at [1143, 249] on icon at bounding box center [1144, 245] width 10 height 11
click at [1084, 304] on link "Decline" at bounding box center [1088, 303] width 119 height 21
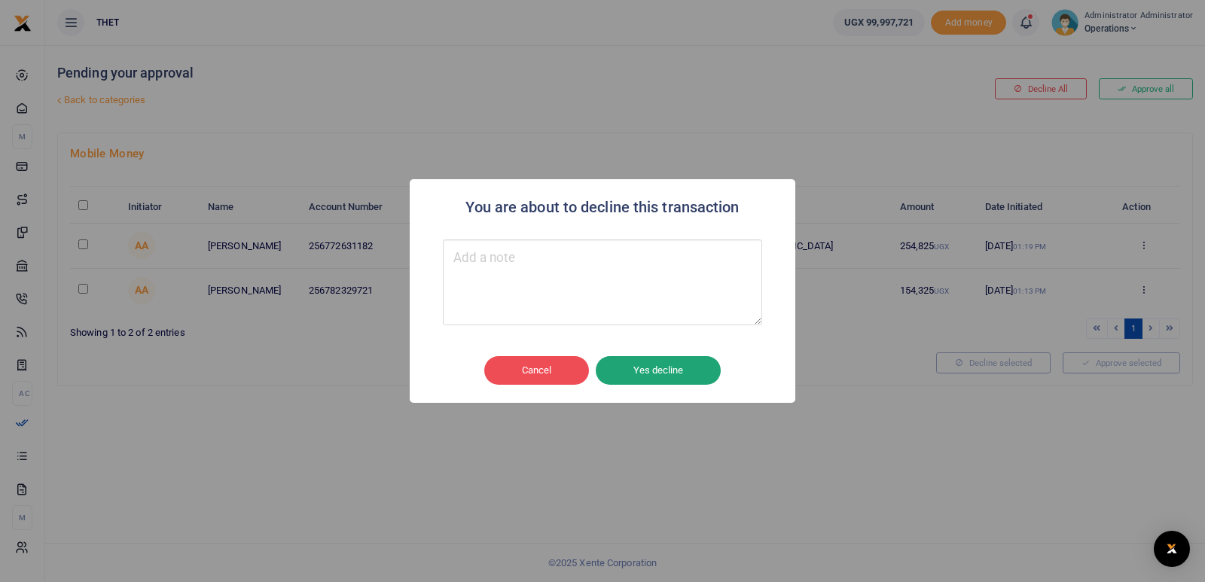
click at [650, 374] on button "Yes decline" at bounding box center [658, 370] width 125 height 29
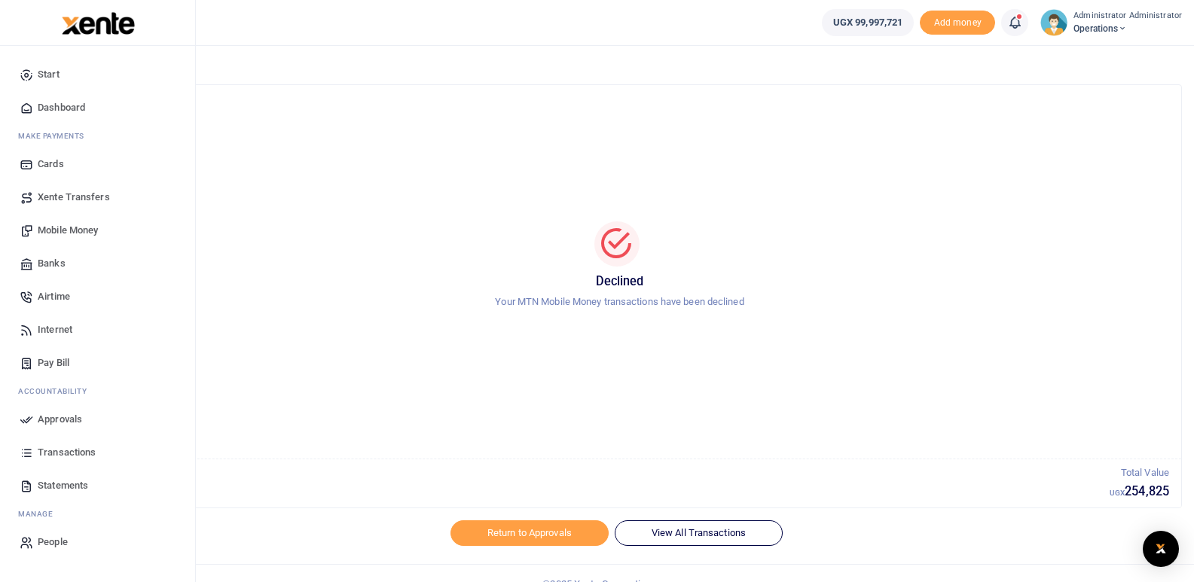
click at [69, 228] on span "Mobile Money" at bounding box center [68, 230] width 60 height 15
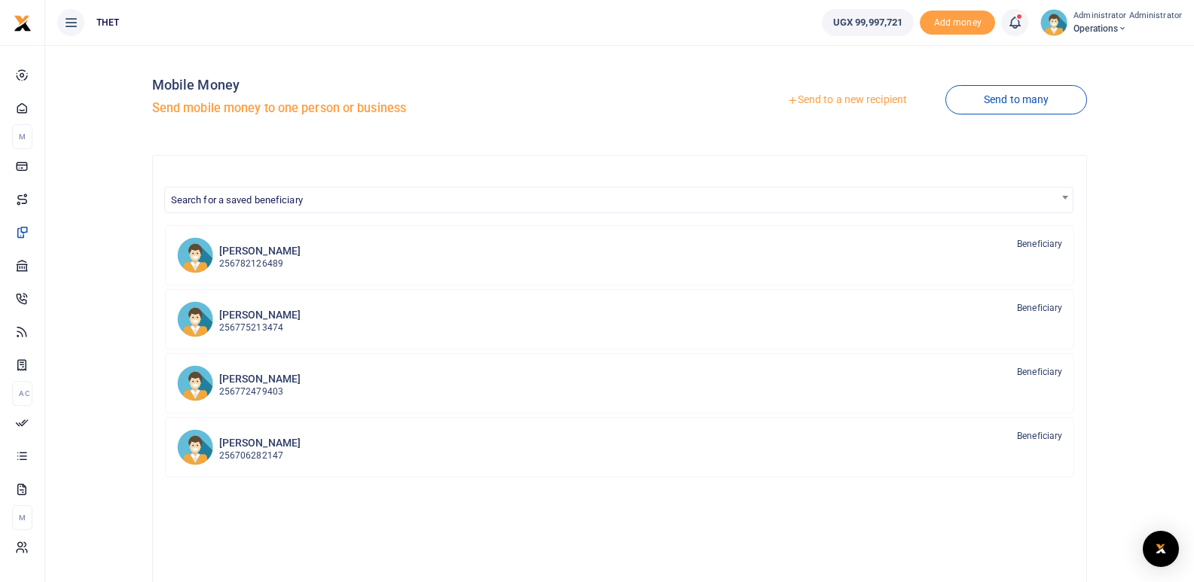
click at [855, 96] on link "Send to a new recipient" at bounding box center [847, 100] width 197 height 27
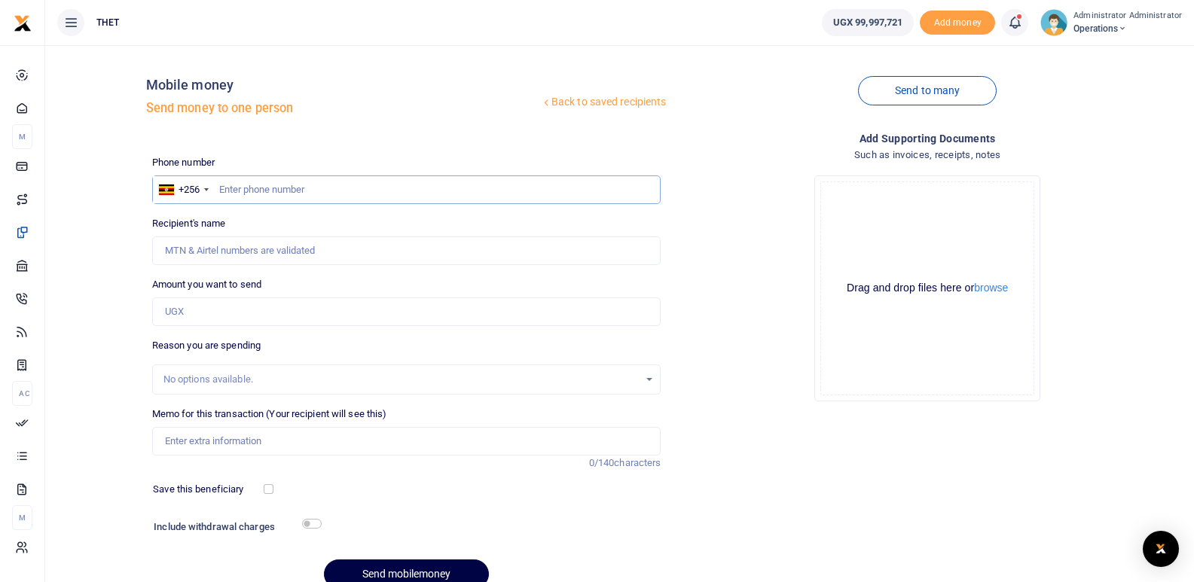
click at [423, 188] on input "text" at bounding box center [406, 190] width 509 height 29
type input "0772631182"
type input "Eunice Candiru"
type input "0772631182"
click at [217, 305] on input "Amount you want to send" at bounding box center [406, 312] width 509 height 29
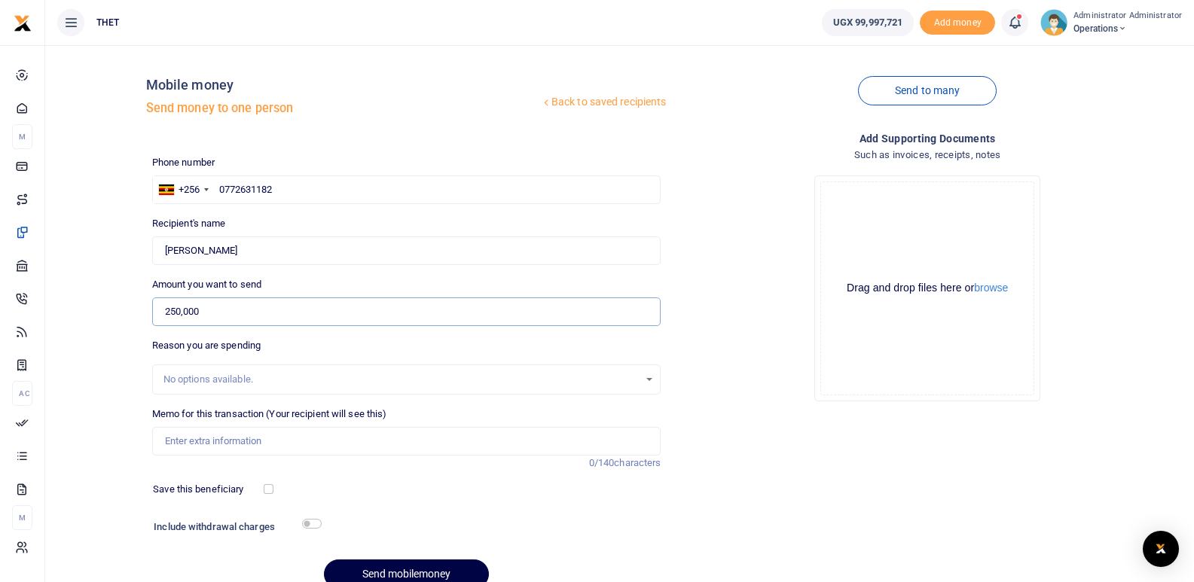
type input "250,000"
click at [725, 393] on div "Drop your files here Drag and drop files here or browse Powered by Uppy" at bounding box center [927, 288] width 509 height 250
click at [267, 441] on input "Memo for this transaction (Your recipient will see this)" at bounding box center [406, 441] width 509 height 29
click at [298, 444] on input "Transport refund for mobilising and attending trainings for the PHWs in Arua di…" at bounding box center [406, 441] width 509 height 29
click at [438, 442] on input "Transport refund for mobilising 150000 and attending trainings for the PHWs in …" at bounding box center [406, 441] width 509 height 29
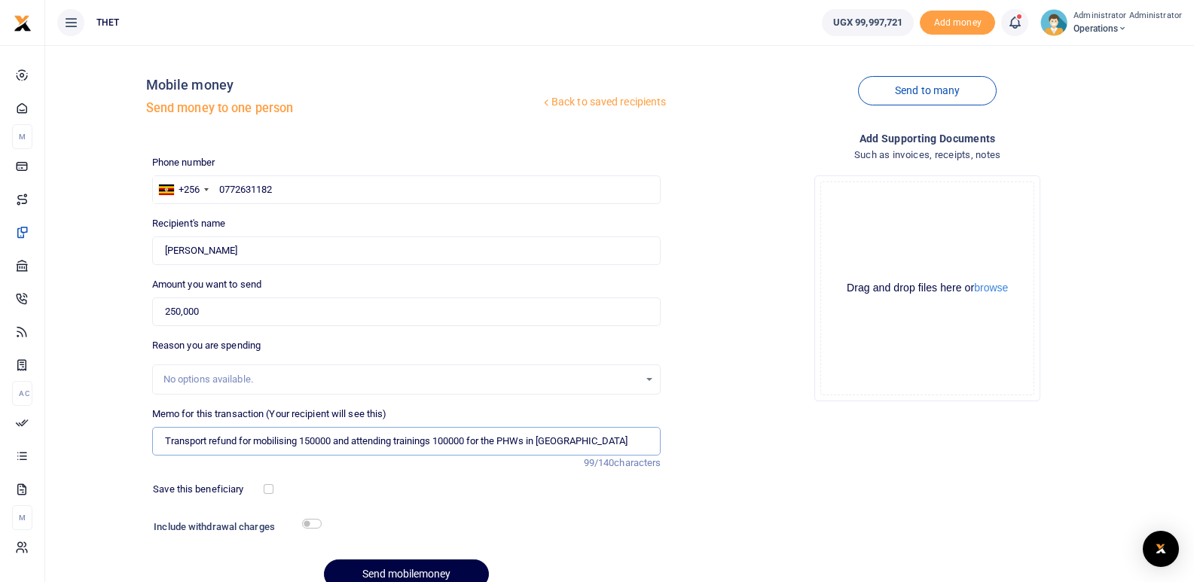
type input "Transport refund for mobilising 150000 and attending trainings 100000 for the P…"
click at [473, 477] on div "Phone number +256 Uganda +256 0772631182 Phone is required. Recipient's name Fo…" at bounding box center [406, 378] width 521 height 447
click at [313, 522] on input "checkbox" at bounding box center [312, 524] width 20 height 10
checkbox input "true"
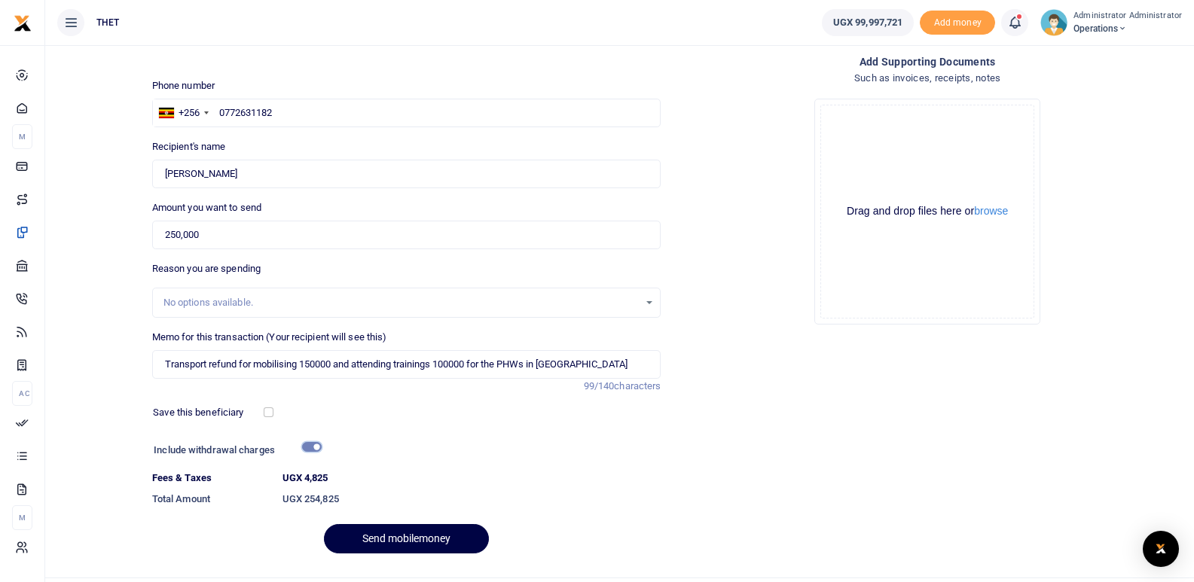
scroll to position [86, 0]
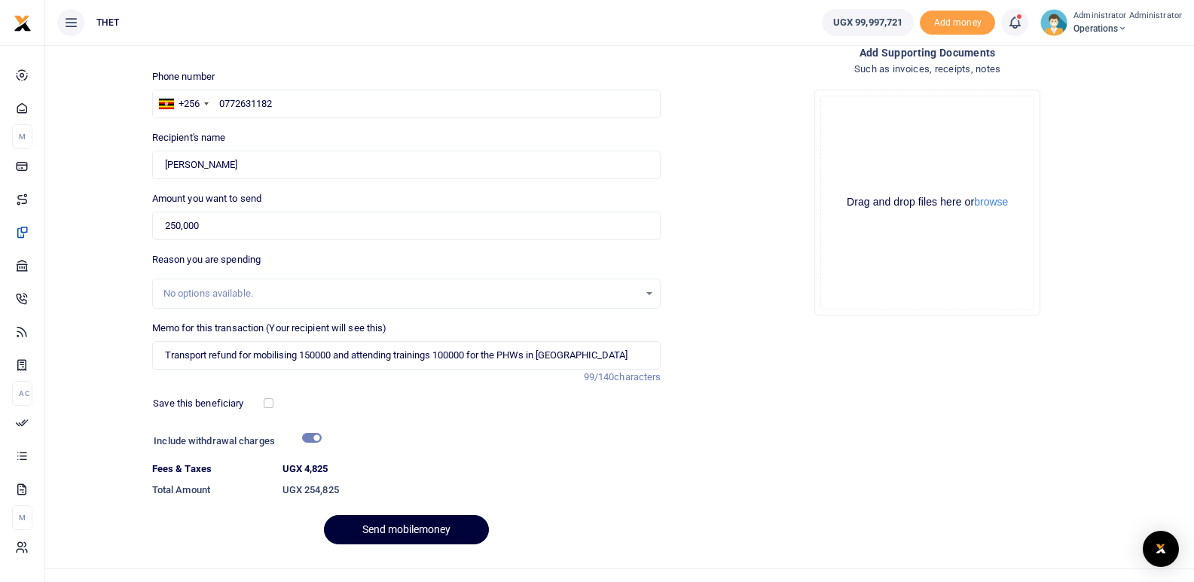
click at [416, 529] on button "Send mobilemoney" at bounding box center [406, 529] width 165 height 29
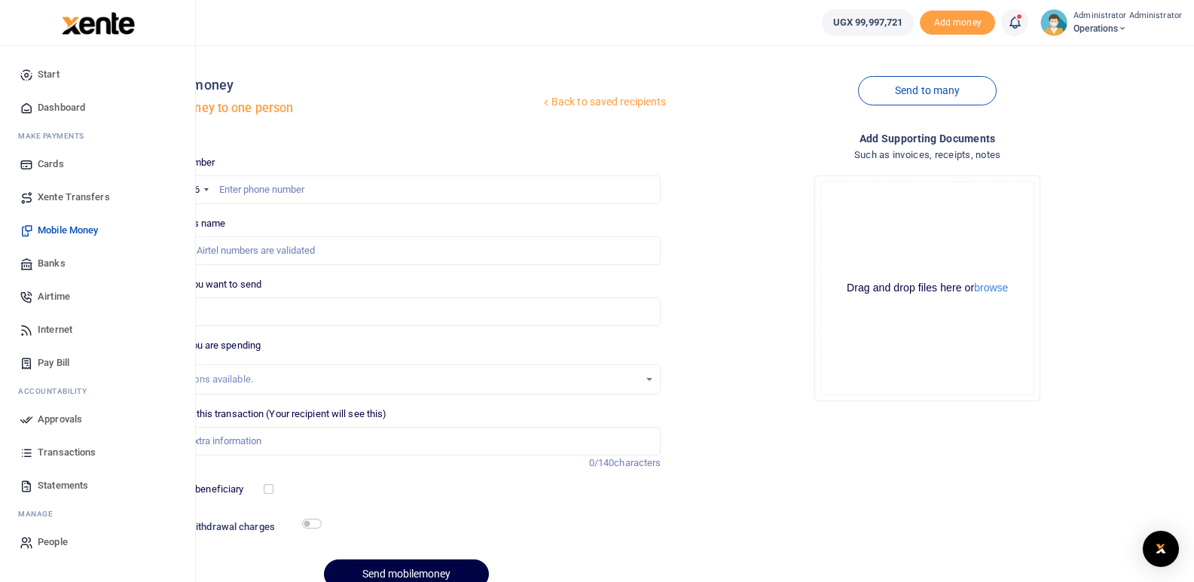
click at [51, 227] on span "Mobile Money" at bounding box center [68, 230] width 60 height 15
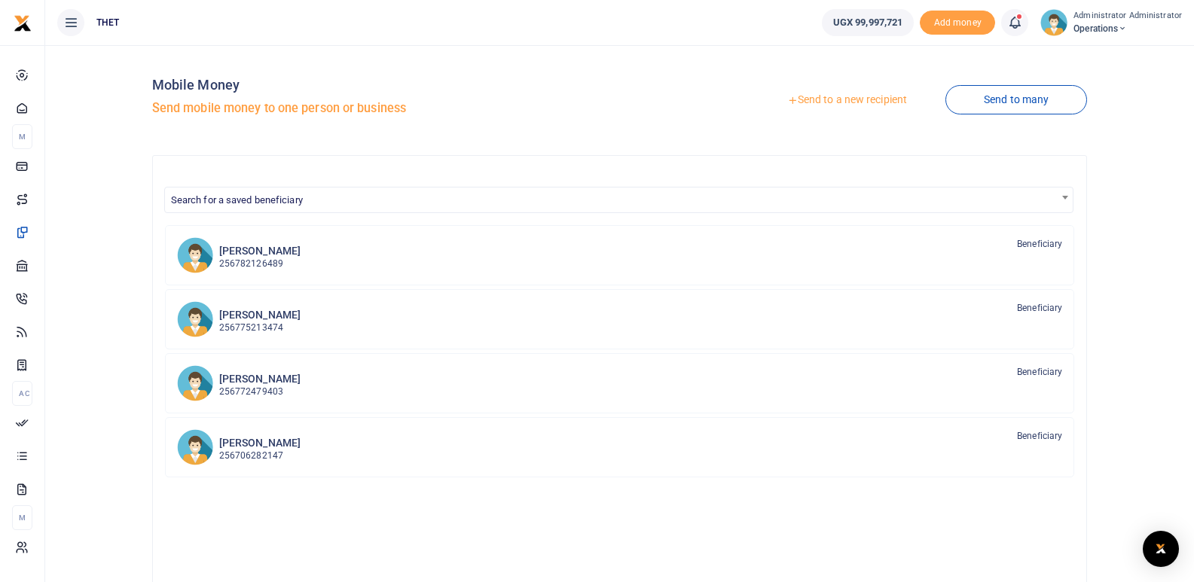
click at [833, 97] on link "Send to a new recipient" at bounding box center [847, 100] width 197 height 27
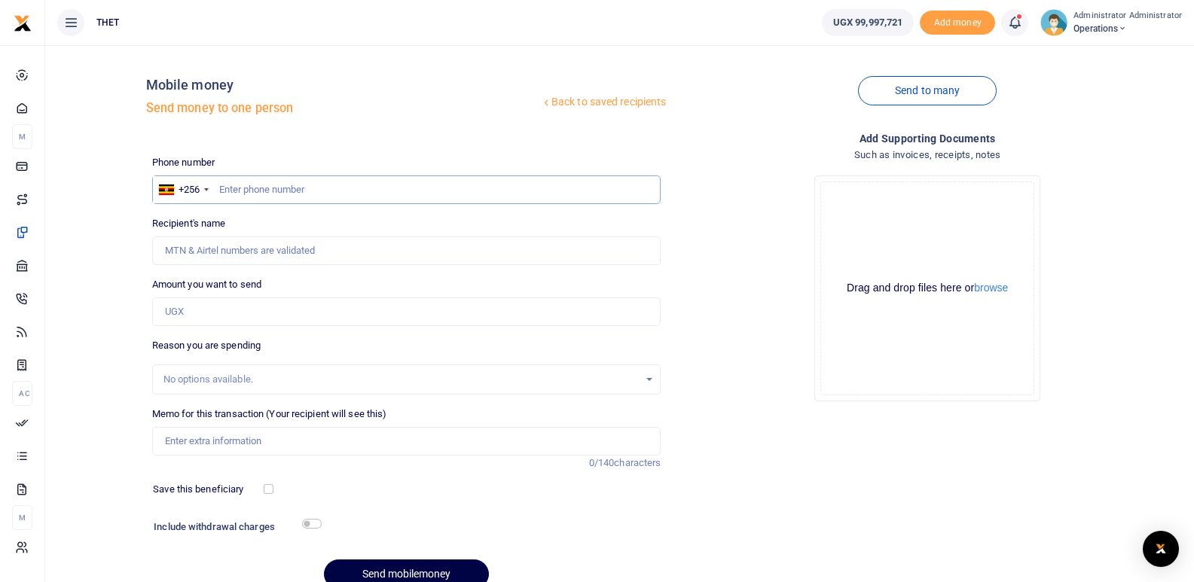
click at [278, 185] on input "text" at bounding box center [406, 190] width 509 height 29
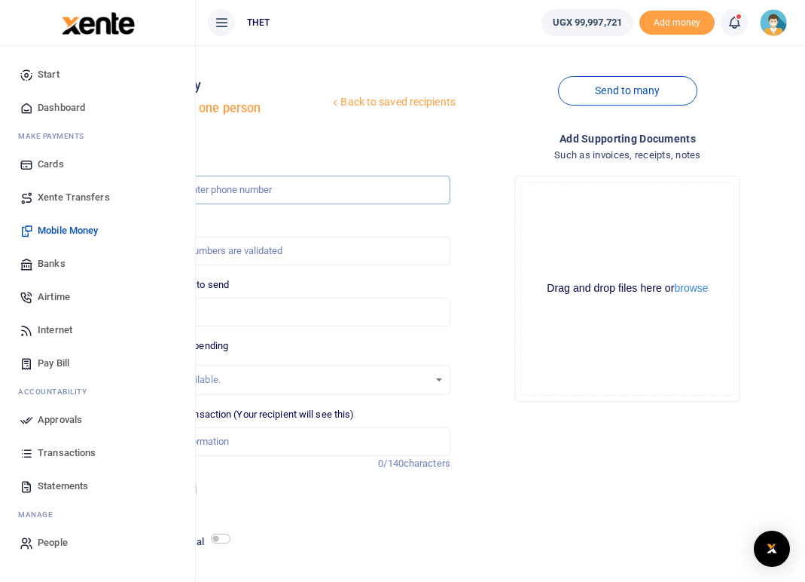
click at [293, 190] on input "text" at bounding box center [285, 190] width 331 height 29
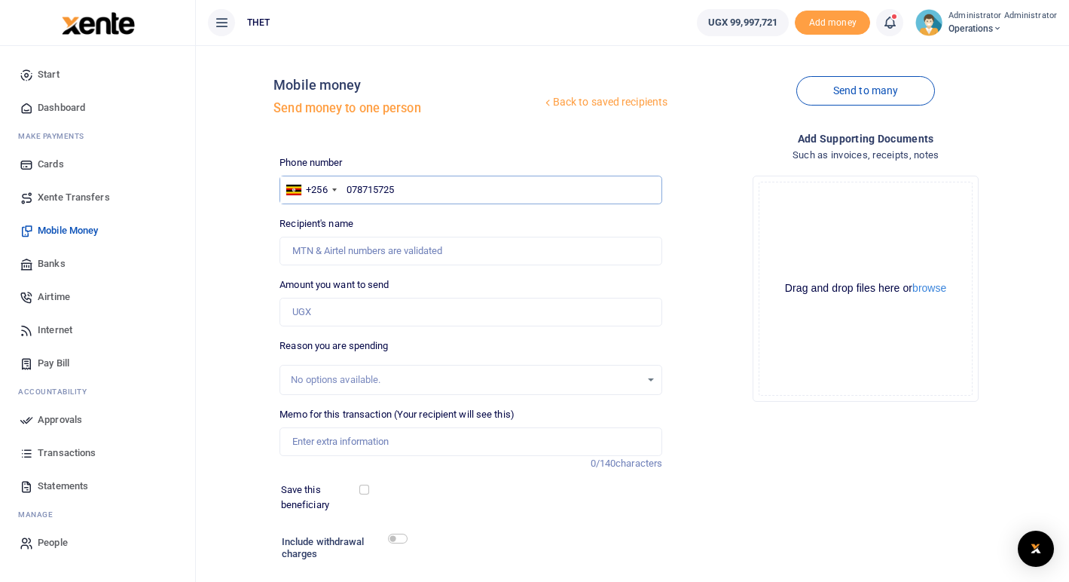
click at [422, 188] on input "078715725" at bounding box center [470, 190] width 383 height 29
type input "0787157253"
type input "Provia Tusingwire"
type input "0787157253"
click at [326, 305] on input "Amount you want to send" at bounding box center [470, 312] width 383 height 29
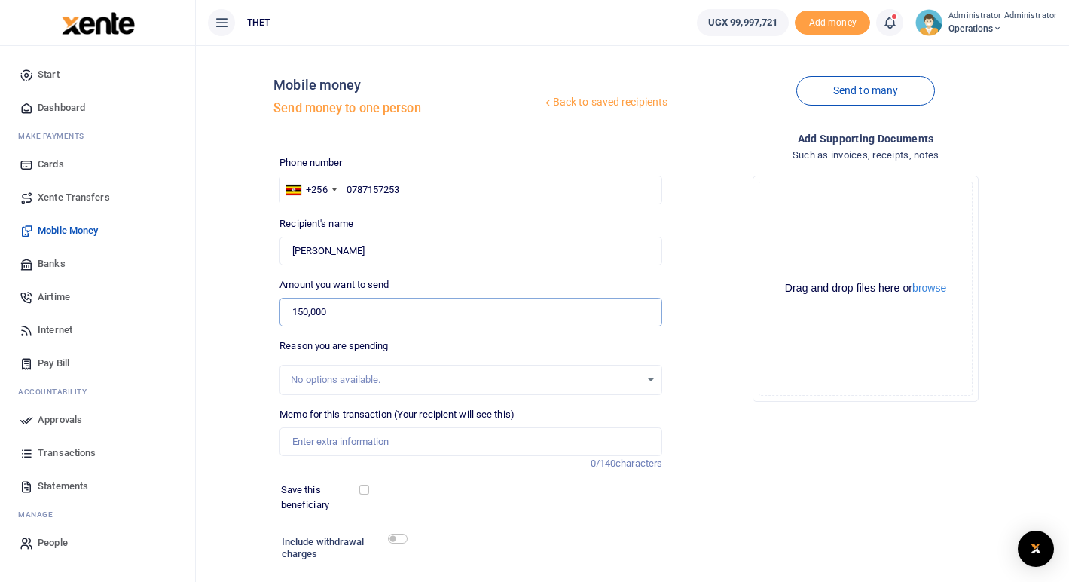
type input "150,000"
click at [765, 445] on div "Add supporting Documents Such as invoices, receipts, notes Drop your files here…" at bounding box center [865, 379] width 395 height 498
click at [360, 435] on input "Memo for this transaction (Your recipient will see this)" at bounding box center [470, 441] width 383 height 29
type input "Transport refund for mobilising the PHWs in Kazo district"
click at [399, 539] on input "checkbox" at bounding box center [398, 538] width 20 height 10
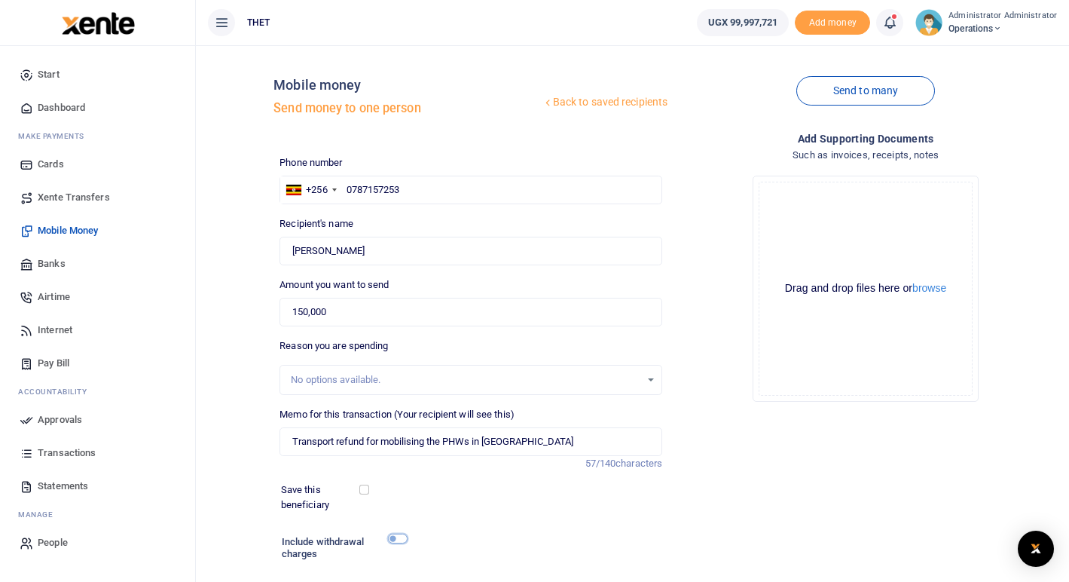
checkbox input "true"
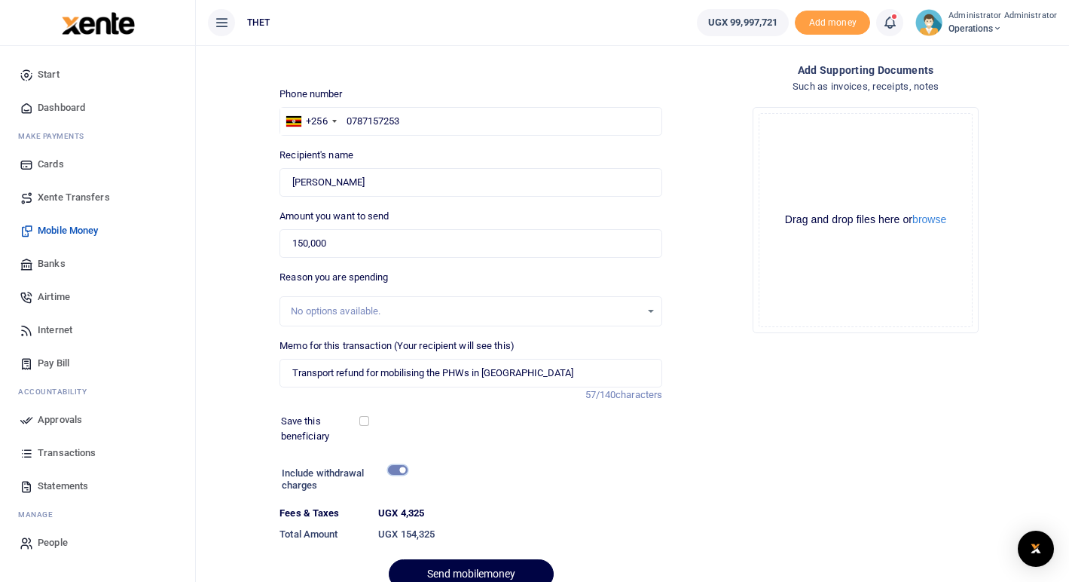
scroll to position [73, 0]
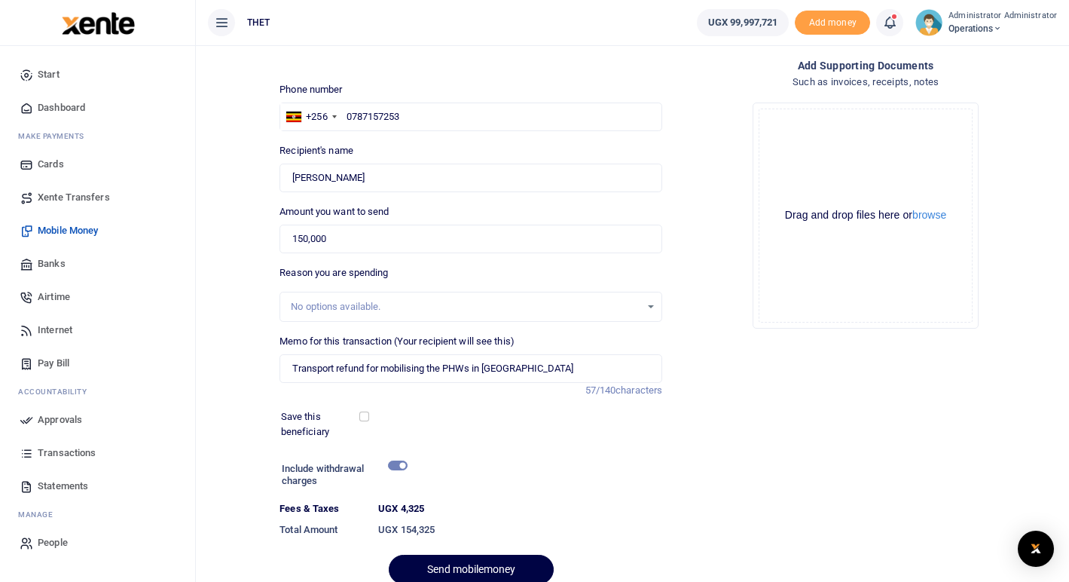
click at [450, 569] on div at bounding box center [535, 572] width 264 height 18
click at [899, 438] on div "Add supporting Documents Such as invoices, receipts, notes Drop your files here…" at bounding box center [865, 326] width 395 height 539
click at [813, 459] on div "Add supporting Documents Such as invoices, receipts, notes Drop your files here…" at bounding box center [865, 326] width 395 height 539
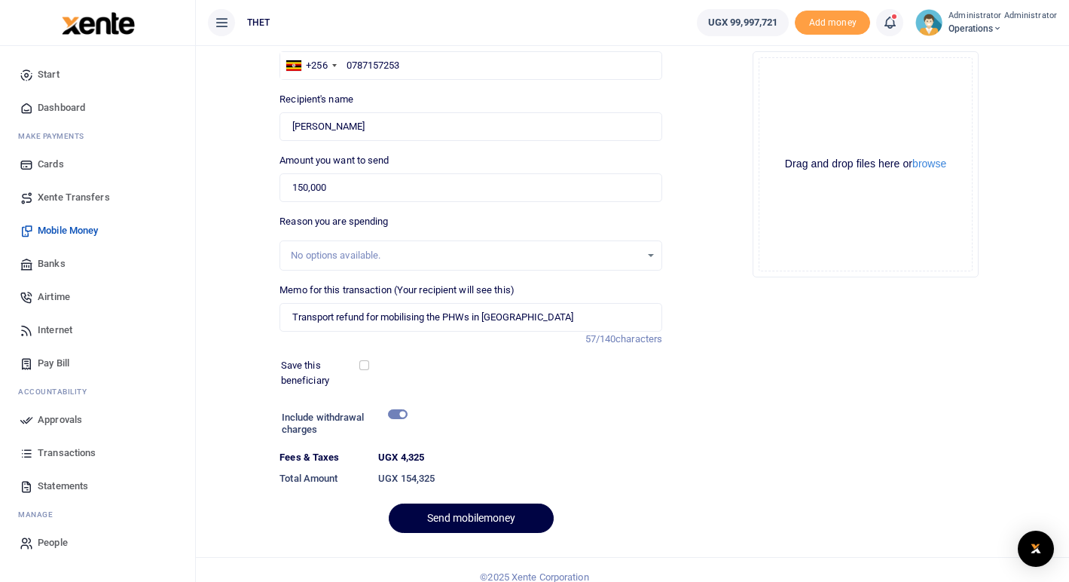
scroll to position [139, 0]
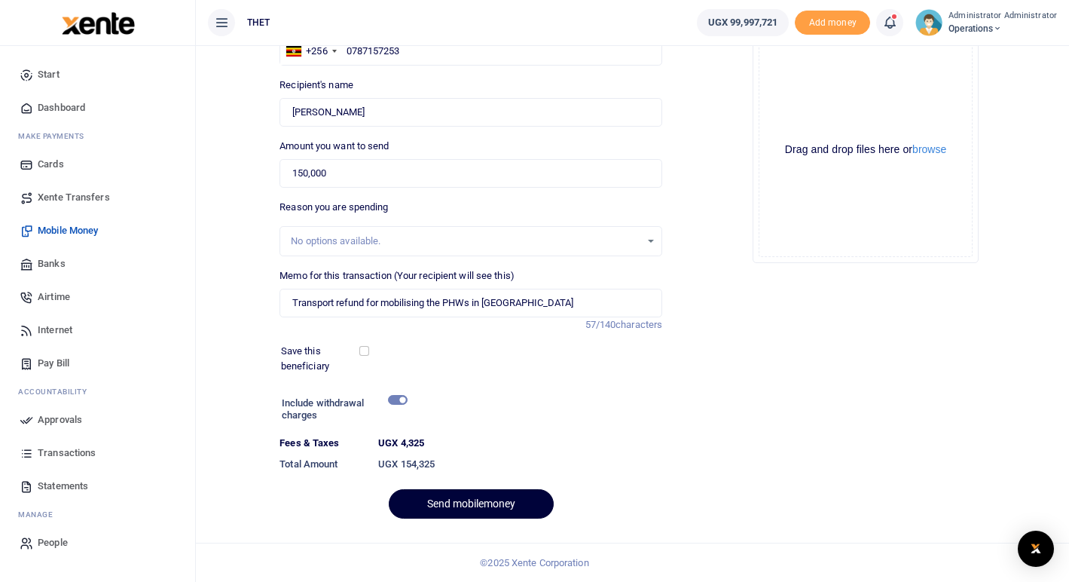
click at [466, 511] on button "Send mobilemoney" at bounding box center [471, 503] width 165 height 29
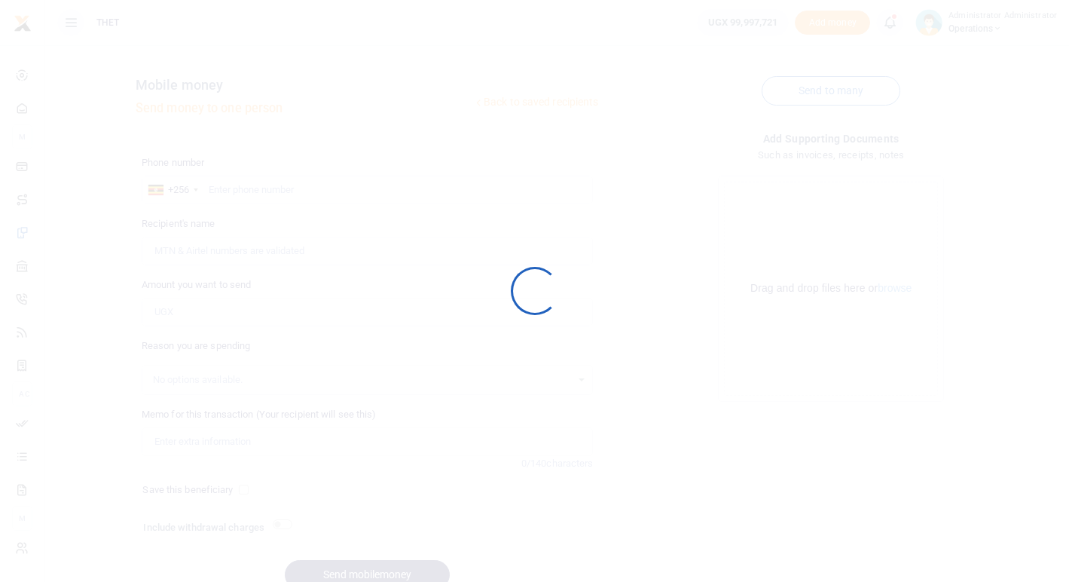
scroll to position [71, 0]
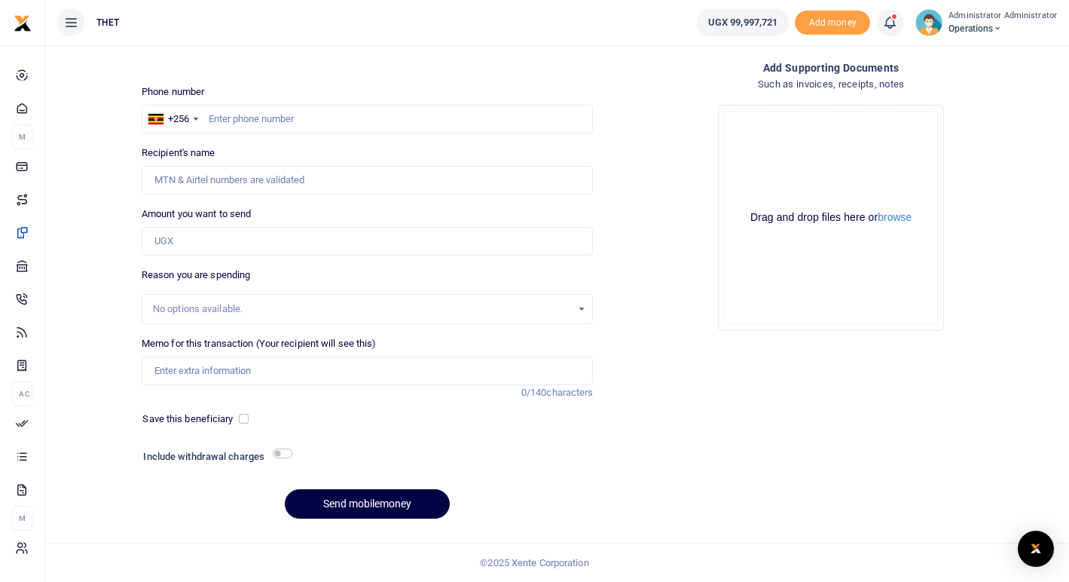
click at [486, 104] on div "Phone number +256 [GEOGRAPHIC_DATA] +256 Phone is required." at bounding box center [368, 108] width 452 height 49
click at [893, 19] on icon at bounding box center [889, 22] width 15 height 17
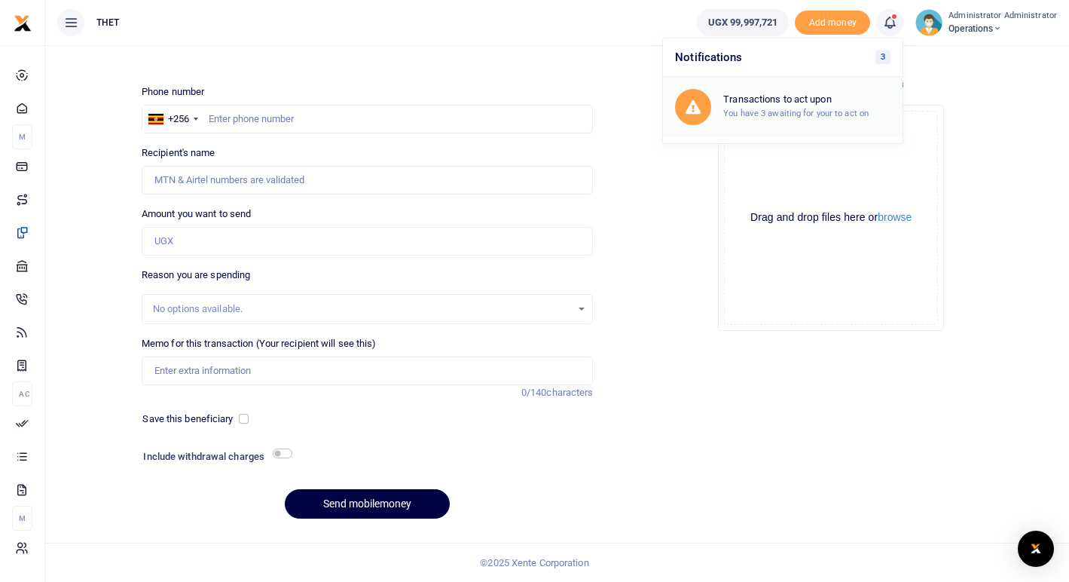
click at [808, 103] on h6 "Transactions to act upon" at bounding box center [806, 99] width 167 height 12
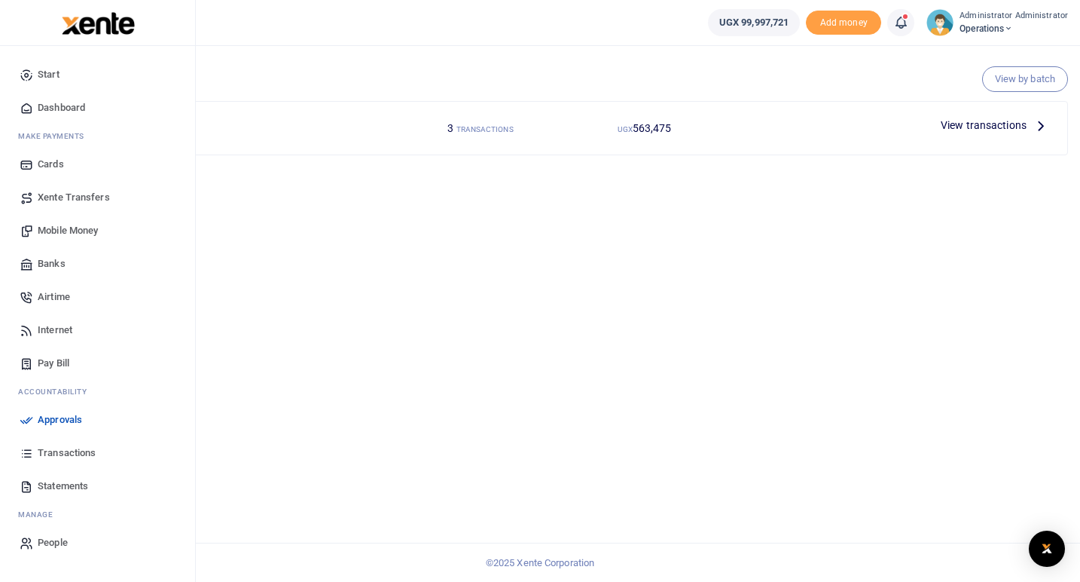
click at [60, 224] on span "Mobile Money" at bounding box center [68, 230] width 60 height 15
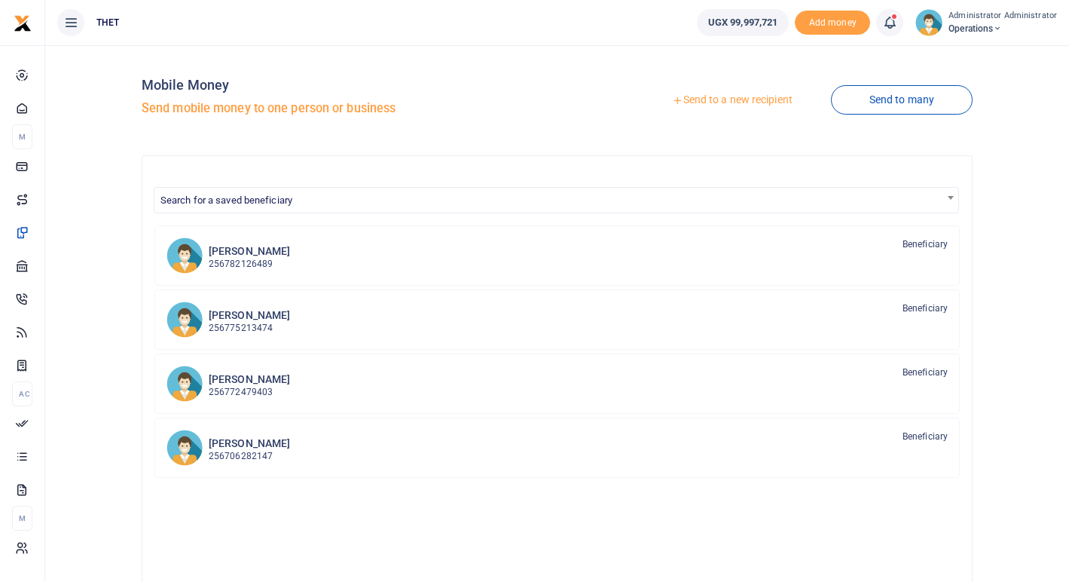
click at [748, 98] on link "Send to a new recipient" at bounding box center [732, 100] width 197 height 27
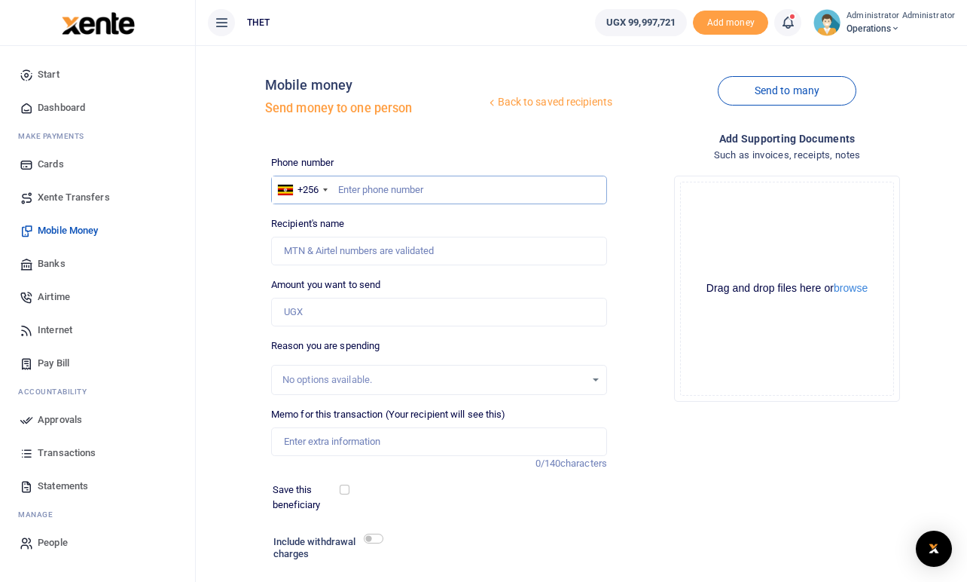
click at [401, 194] on input "text" at bounding box center [439, 190] width 336 height 29
type input "0772361878"
type input "[PERSON_NAME]"
type input "0772361878"
click at [347, 317] on input "Amount you want to send" at bounding box center [439, 312] width 336 height 29
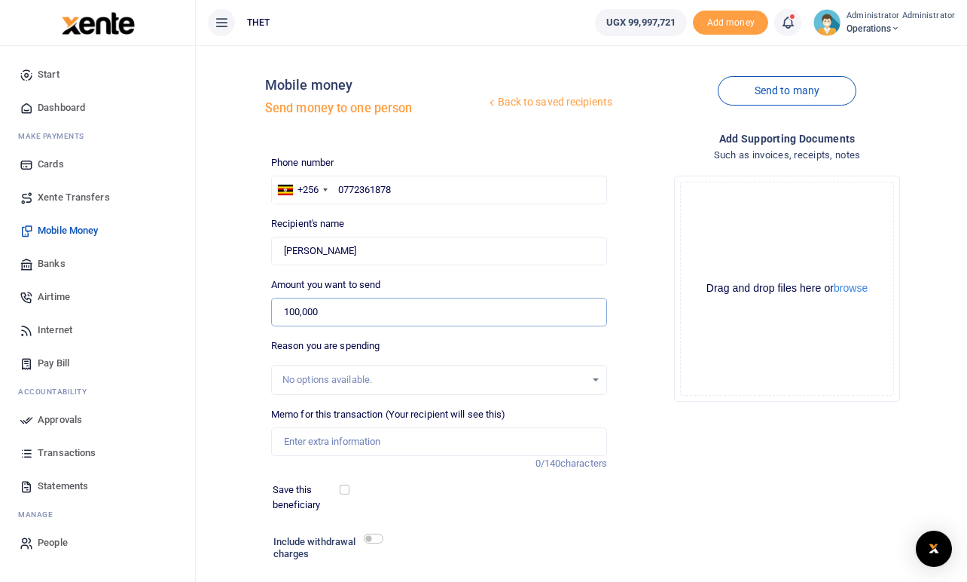
type input "100,000"
click at [359, 439] on input "Memo for this transaction (Your recipient will see this)" at bounding box center [439, 441] width 336 height 29
click at [530, 443] on input "Transport and airtime for support in coordinating PHW" at bounding box center [439, 441] width 336 height 29
type input "Transport and airtime for support in coordinating PHW in Arua city"
click at [588, 529] on div "Phone number +256 Uganda +256 0772361878 Phone is required. Recipient's name Fo…" at bounding box center [439, 391] width 348 height 473
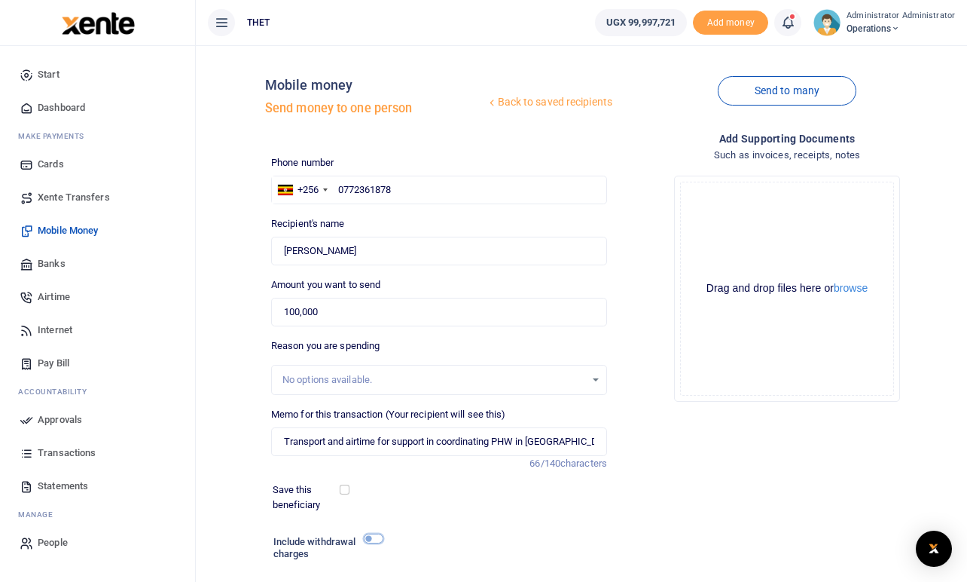
click at [380, 538] on input "checkbox" at bounding box center [374, 538] width 20 height 10
checkbox input "true"
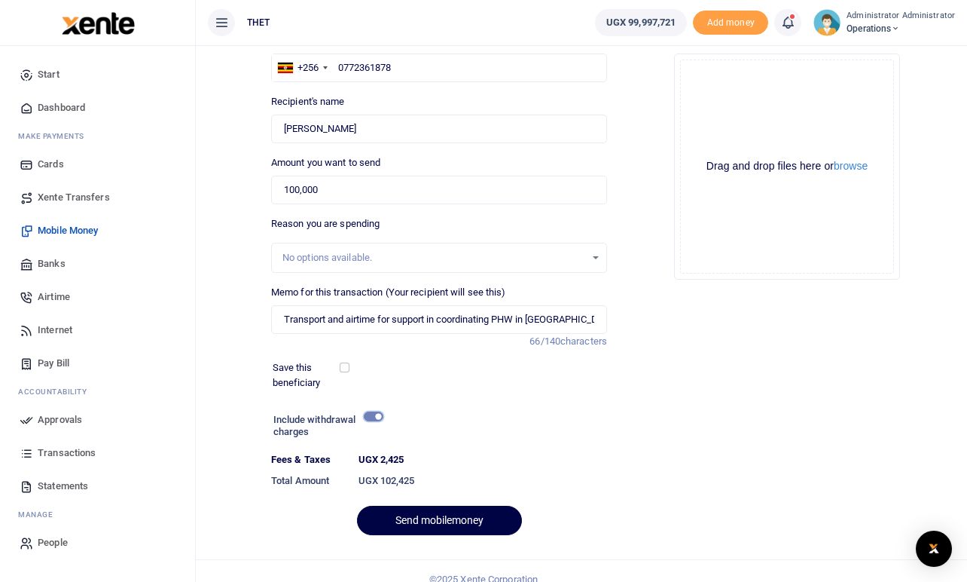
scroll to position [139, 0]
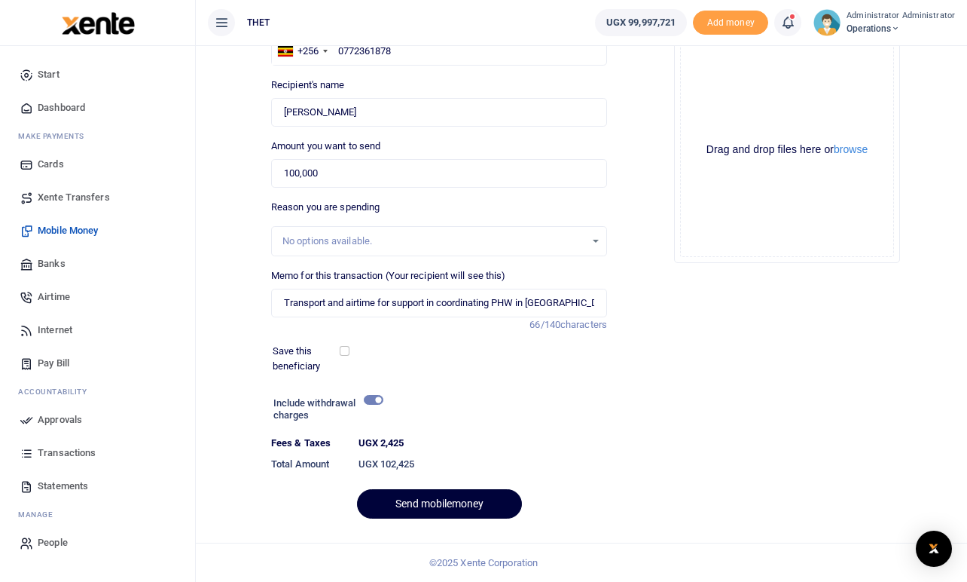
click at [438, 508] on button "Send mobilemoney" at bounding box center [439, 503] width 165 height 29
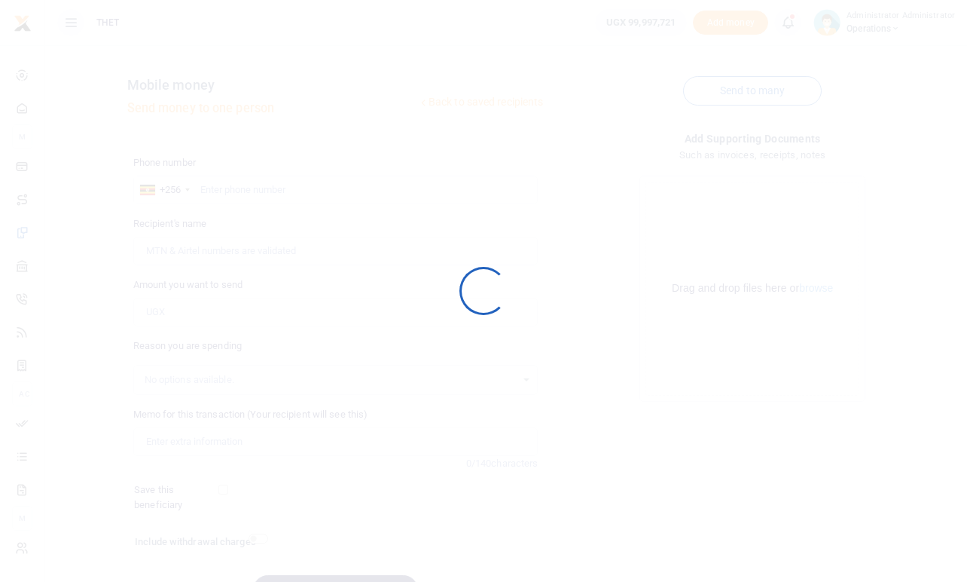
scroll to position [86, 0]
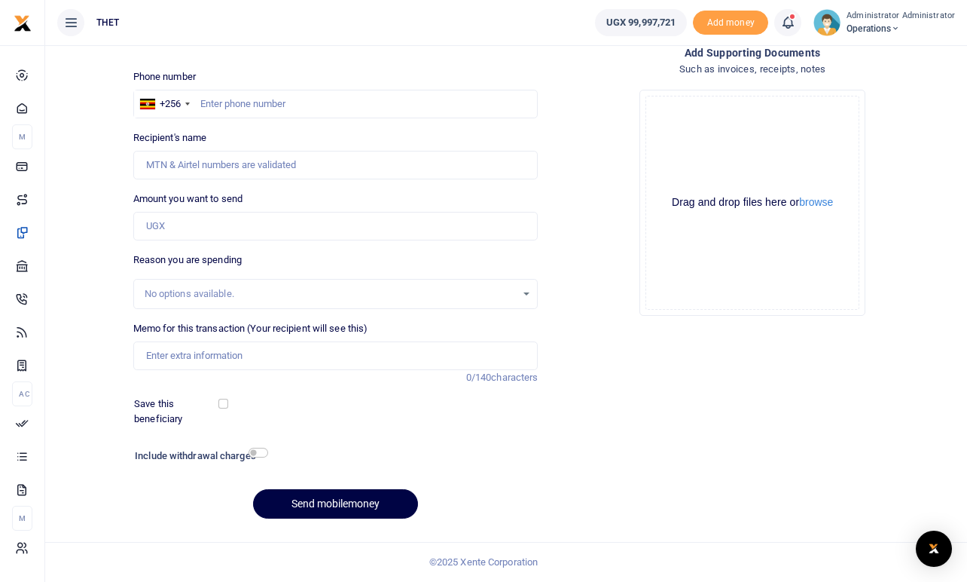
click at [794, 25] on icon at bounding box center [787, 22] width 15 height 17
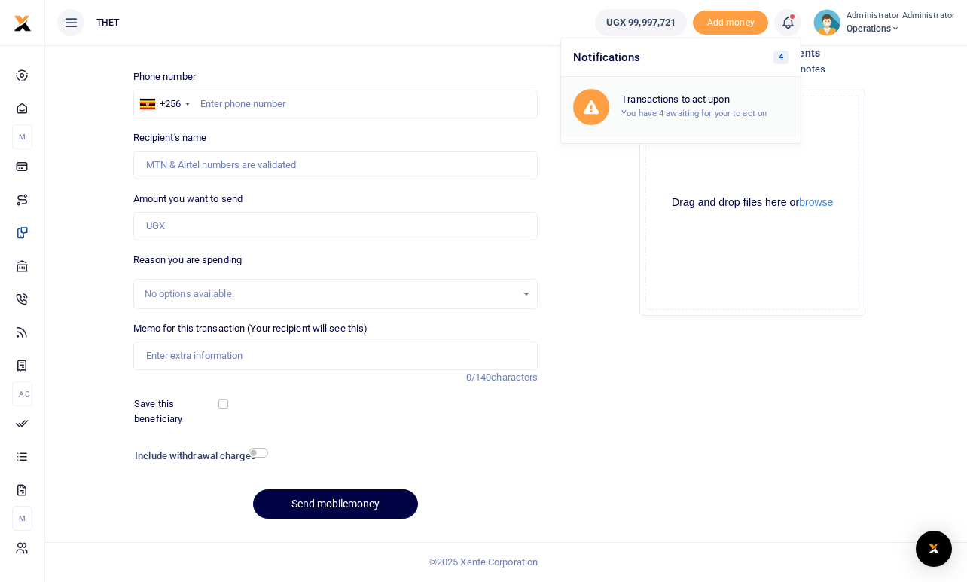
click at [649, 101] on h6 "Transactions to act upon" at bounding box center [704, 99] width 167 height 12
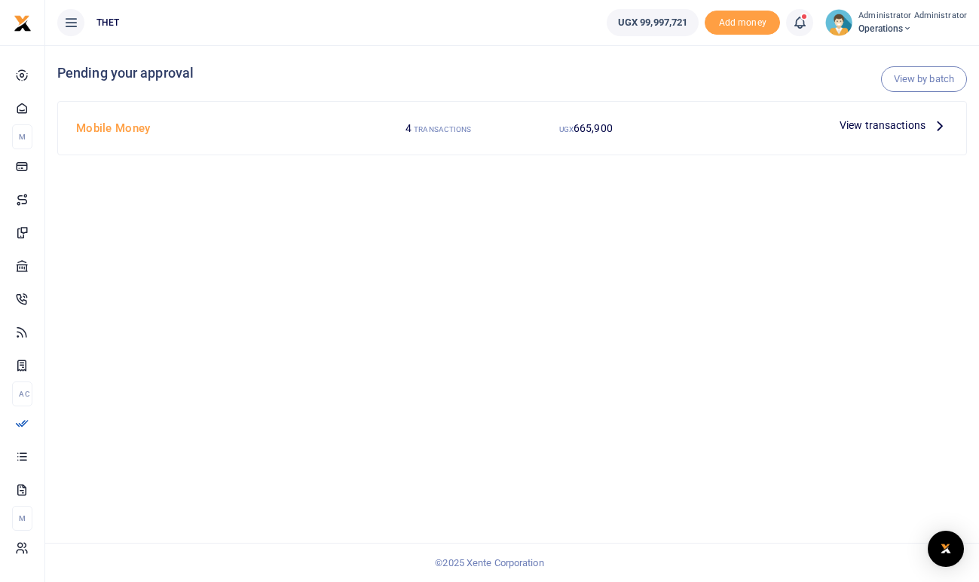
click at [942, 122] on icon at bounding box center [939, 125] width 17 height 17
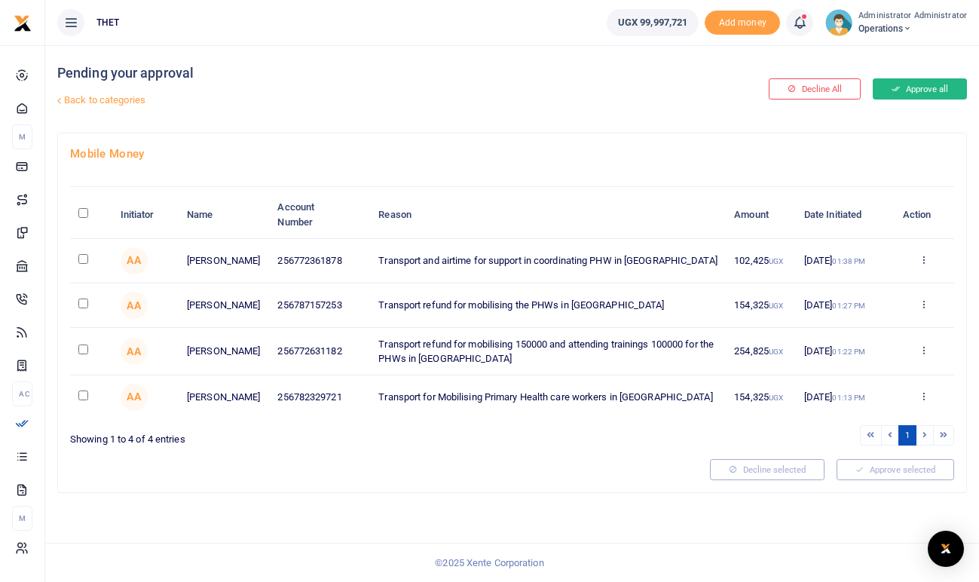
click at [914, 87] on button "Approve all" at bounding box center [919, 88] width 94 height 21
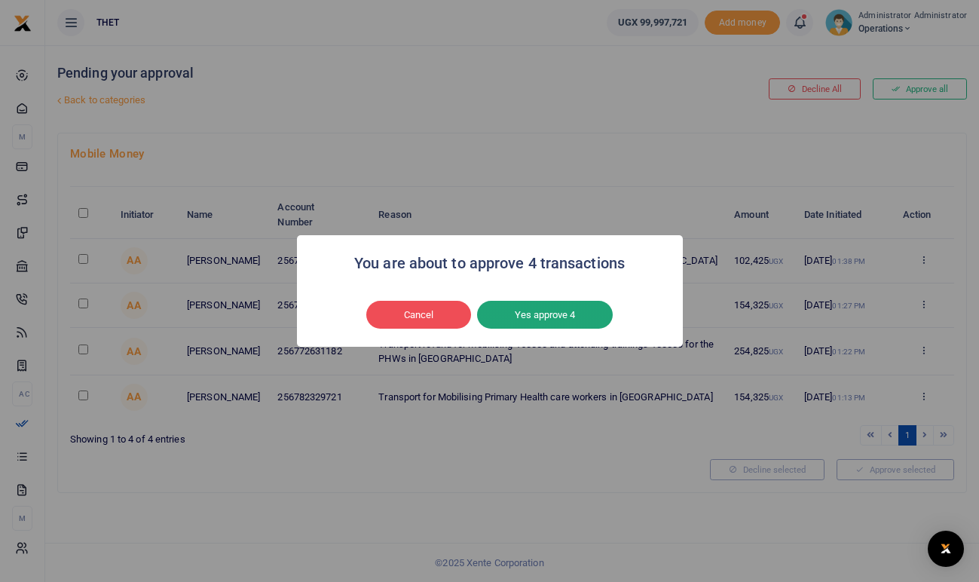
click at [552, 319] on button "Yes approve 4" at bounding box center [545, 315] width 136 height 29
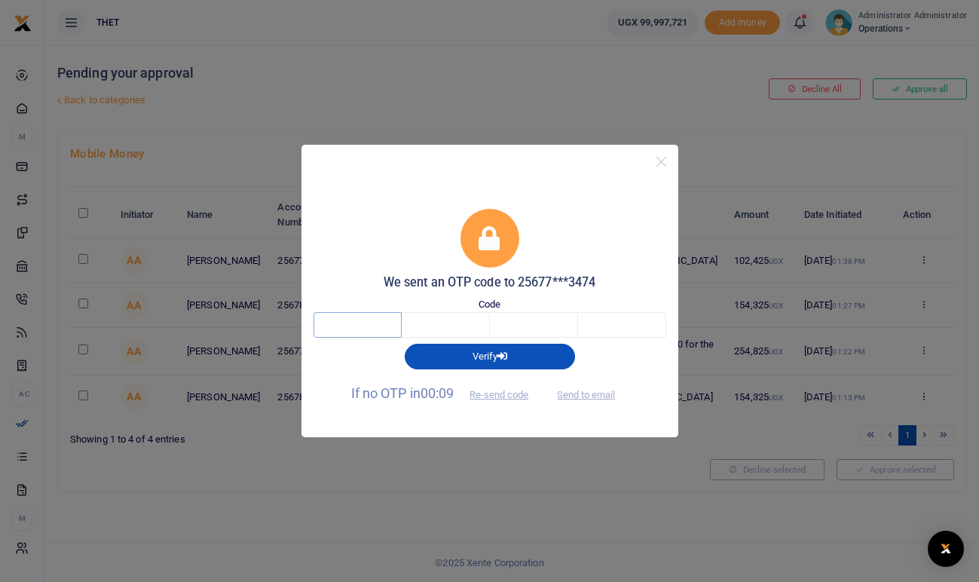
click at [372, 316] on input "text" at bounding box center [357, 325] width 88 height 26
type input "6"
type input "7"
type input "5"
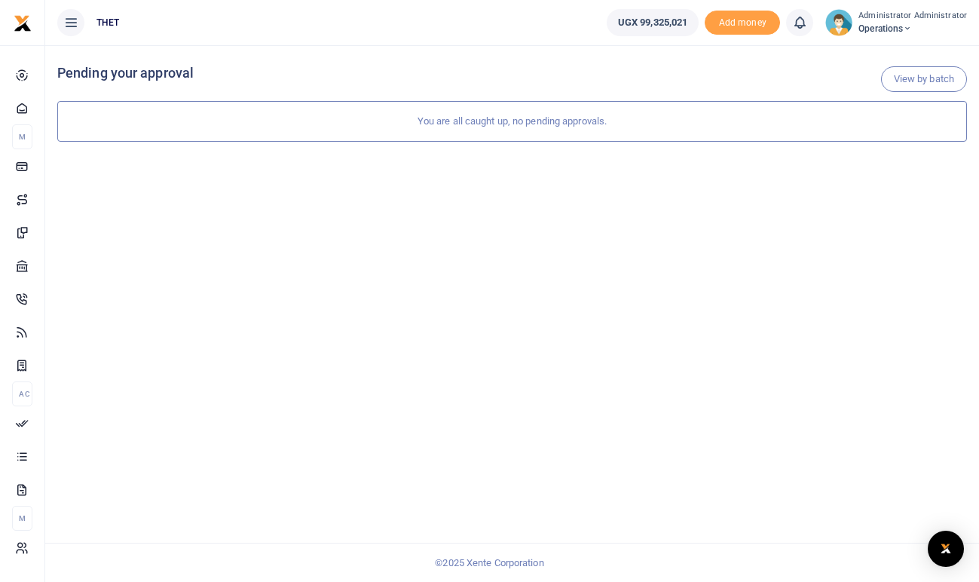
click at [522, 270] on div "View by batch Pending your approval You are all caught up, no pending approvals." at bounding box center [511, 313] width 933 height 536
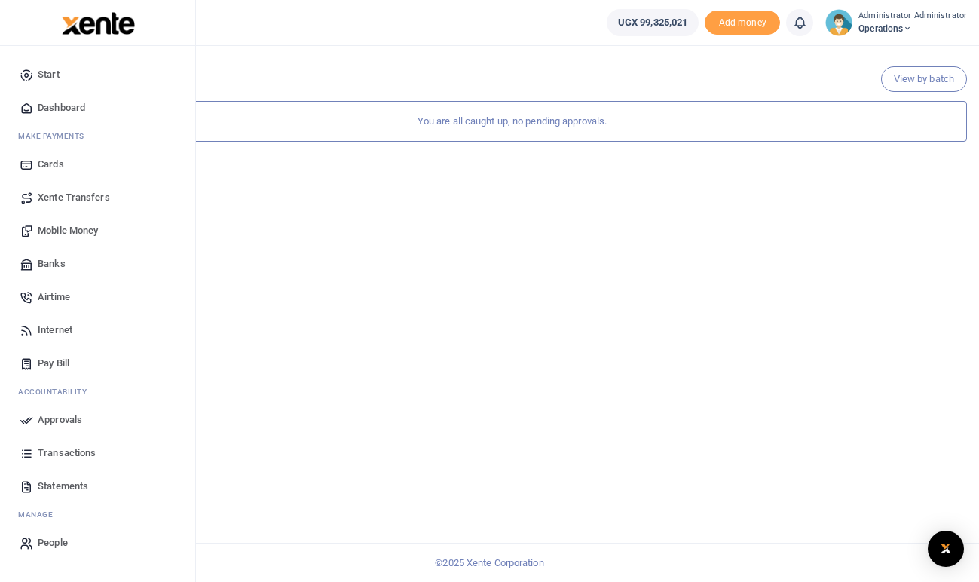
click at [63, 228] on span "Mobile Money" at bounding box center [68, 230] width 60 height 15
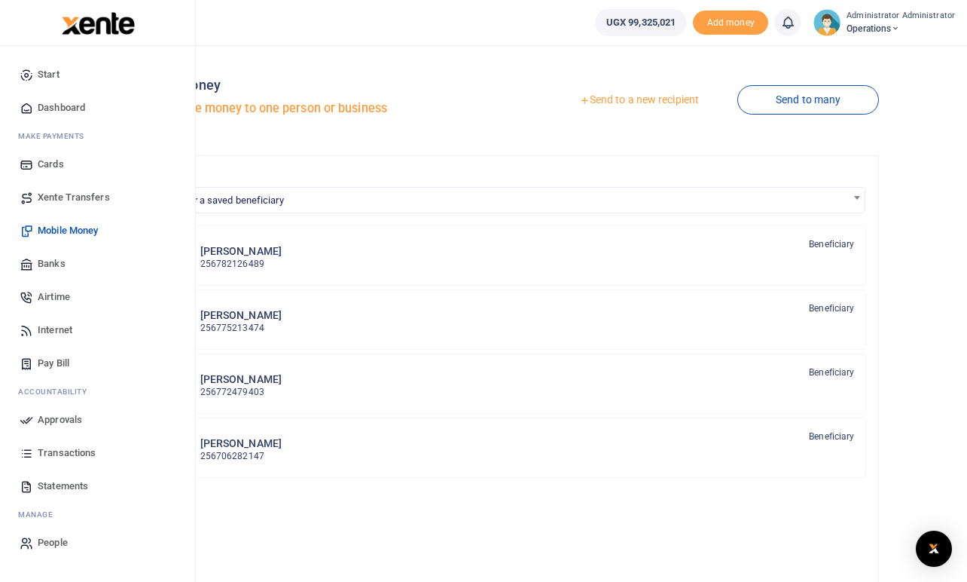
click at [51, 263] on span "Banks" at bounding box center [52, 263] width 28 height 15
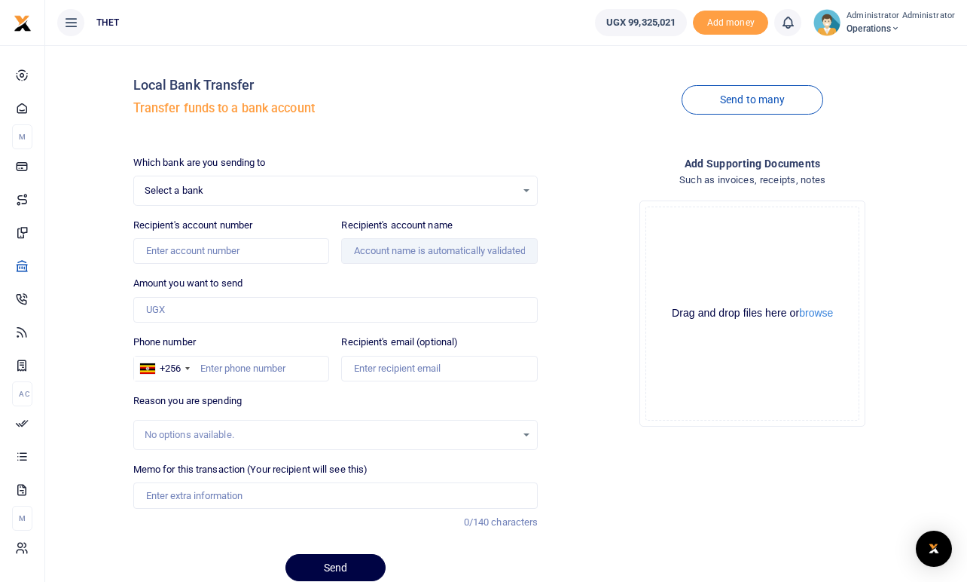
click at [528, 194] on div "Select a bank Select an option..." at bounding box center [336, 190] width 404 height 17
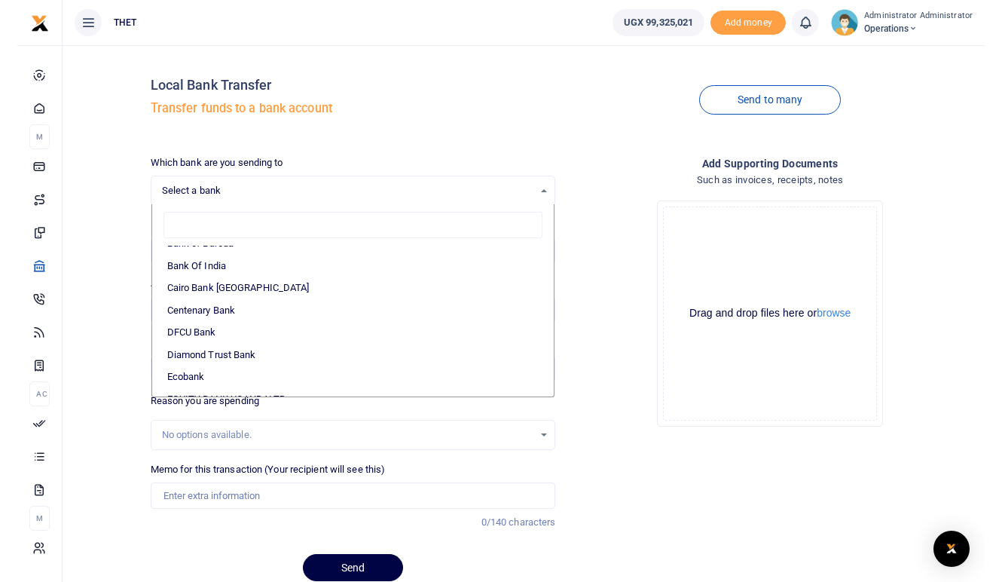
scroll to position [117, 0]
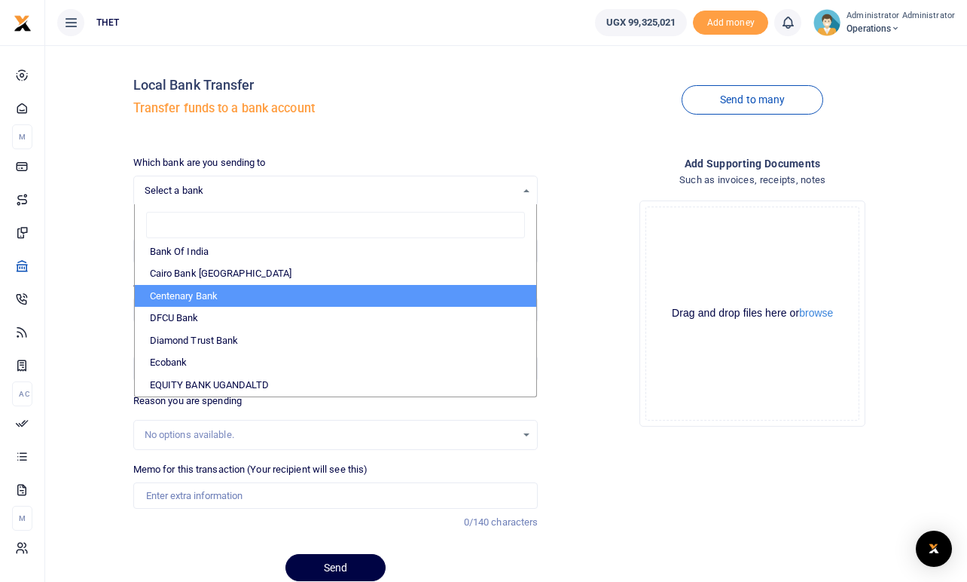
click at [246, 292] on li "Centenary Bank" at bounding box center [336, 296] width 402 height 23
select select "CENT"
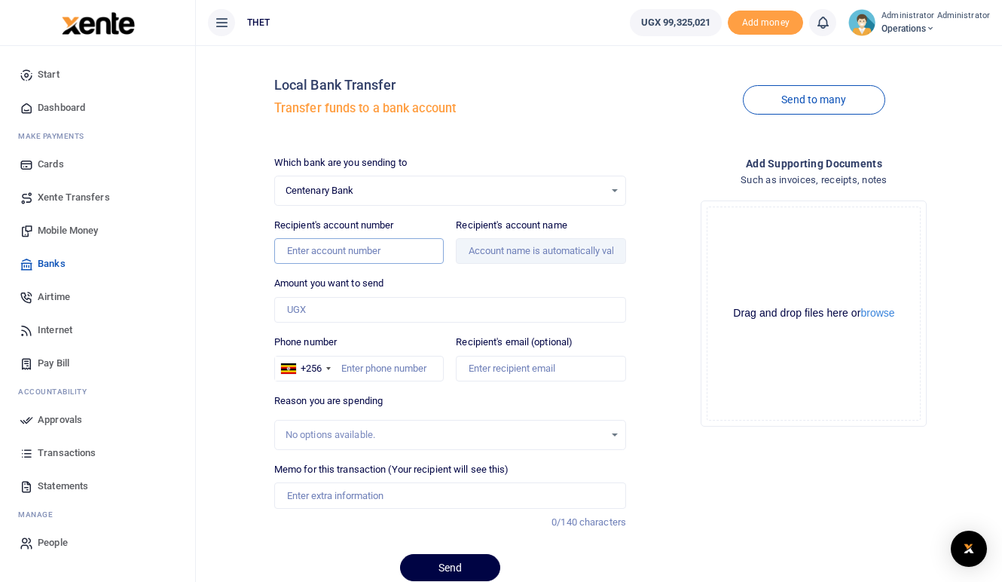
click at [375, 249] on input "Recipient's account number" at bounding box center [359, 251] width 170 height 26
type input "3200902"
click at [78, 230] on span "Mobile Money" at bounding box center [68, 230] width 60 height 15
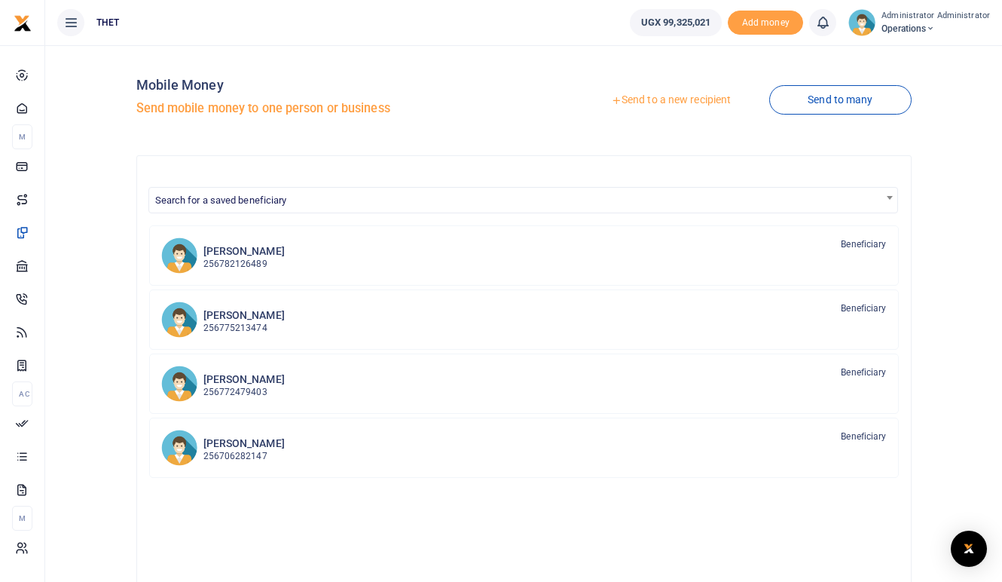
click at [662, 99] on link "Send to a new recipient" at bounding box center [671, 100] width 197 height 27
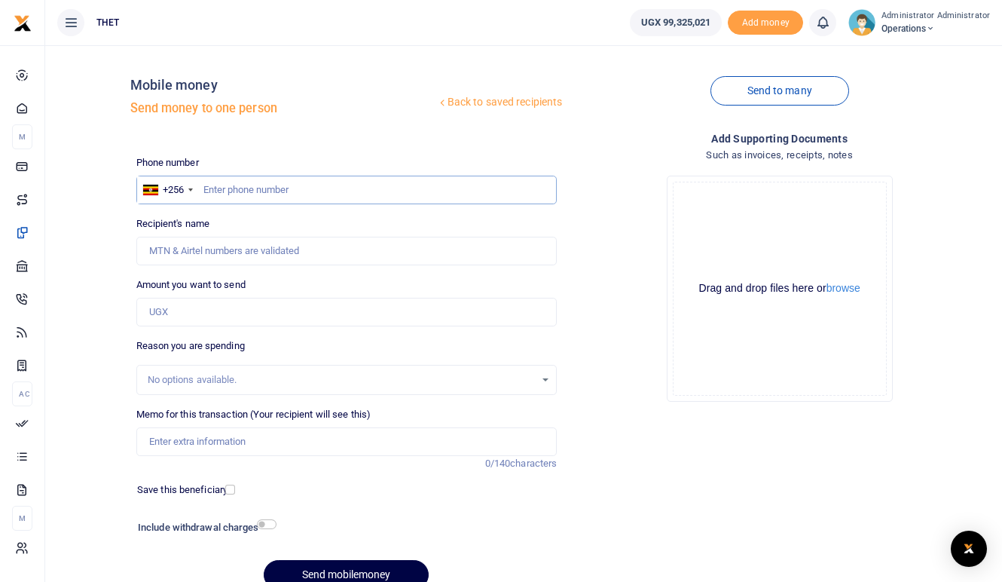
click at [255, 188] on input "text" at bounding box center [346, 190] width 421 height 29
click at [263, 191] on input "text" at bounding box center [346, 190] width 421 height 29
click at [207, 184] on input "072511759" at bounding box center [346, 190] width 421 height 29
type input "0772511759"
type input "[PERSON_NAME] Mugisha"
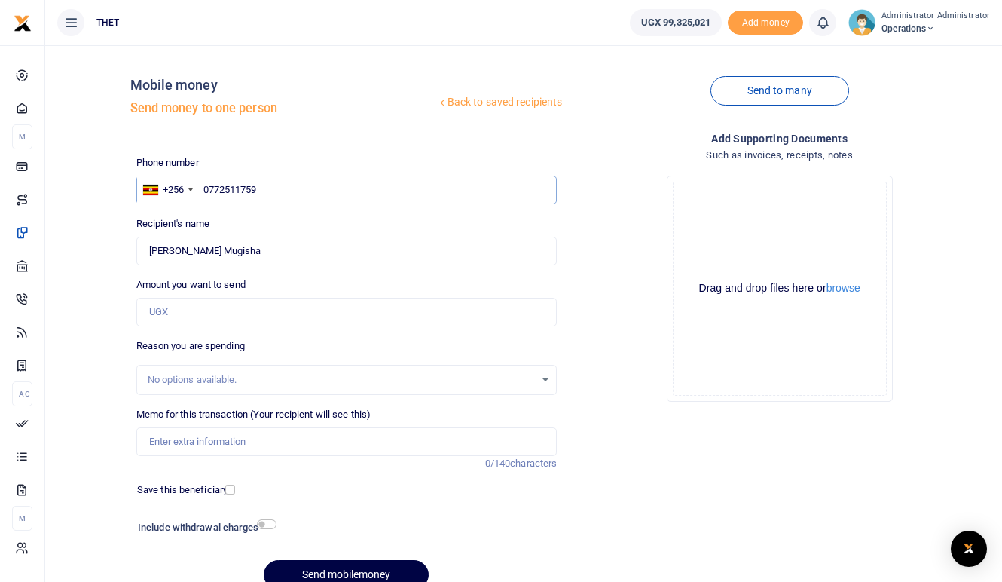
type input "0772511759"
click at [610, 245] on div "Drop your files here Drag and drop files here or browse Powered by Uppy" at bounding box center [779, 288] width 421 height 250
